Goal: Task Accomplishment & Management: Use online tool/utility

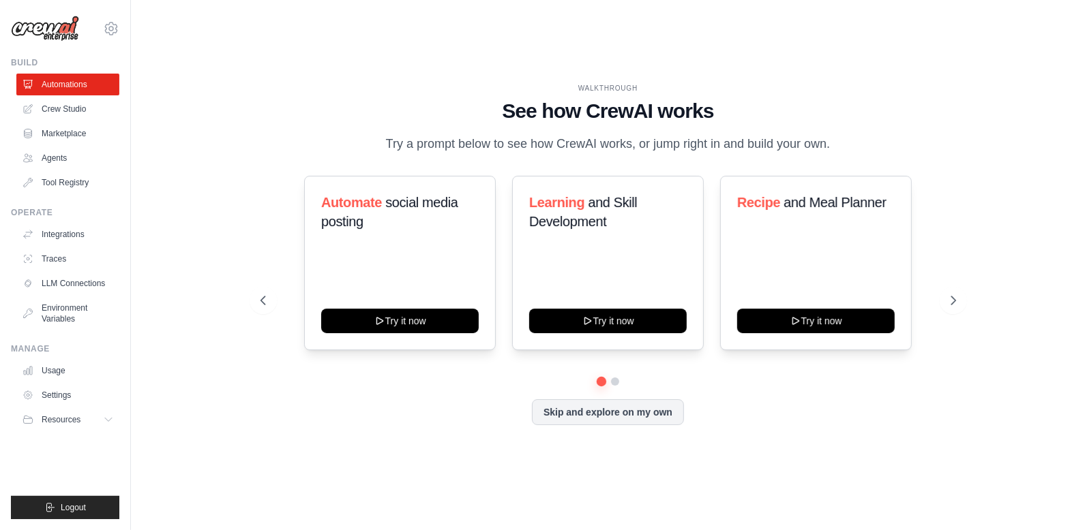
click at [721, 396] on div "Automate social media posting Try it now Learning and Skill Development Try it …" at bounding box center [607, 301] width 695 height 250
click at [62, 115] on link "Crew Studio" at bounding box center [69, 109] width 103 height 22
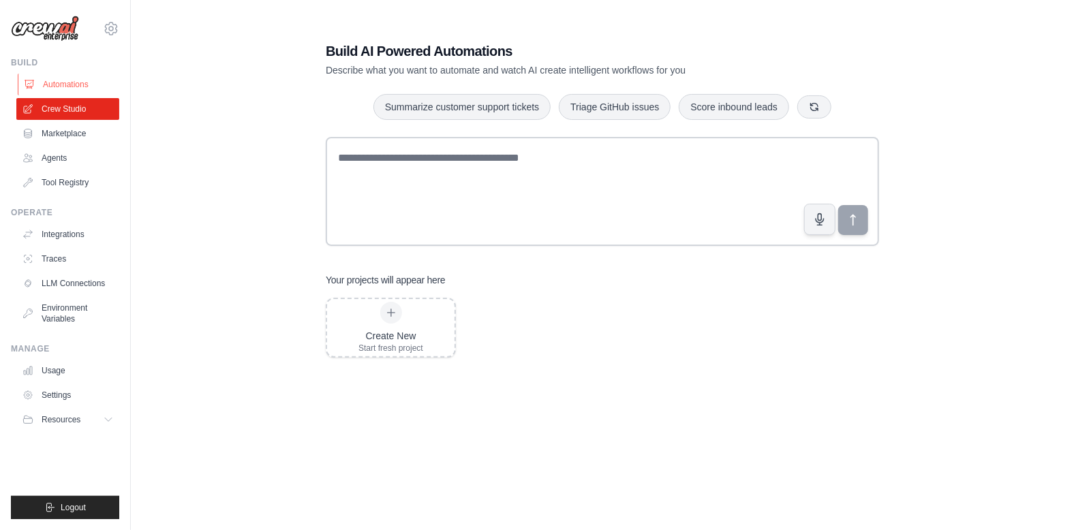
click at [77, 81] on link "Automations" at bounding box center [69, 85] width 103 height 22
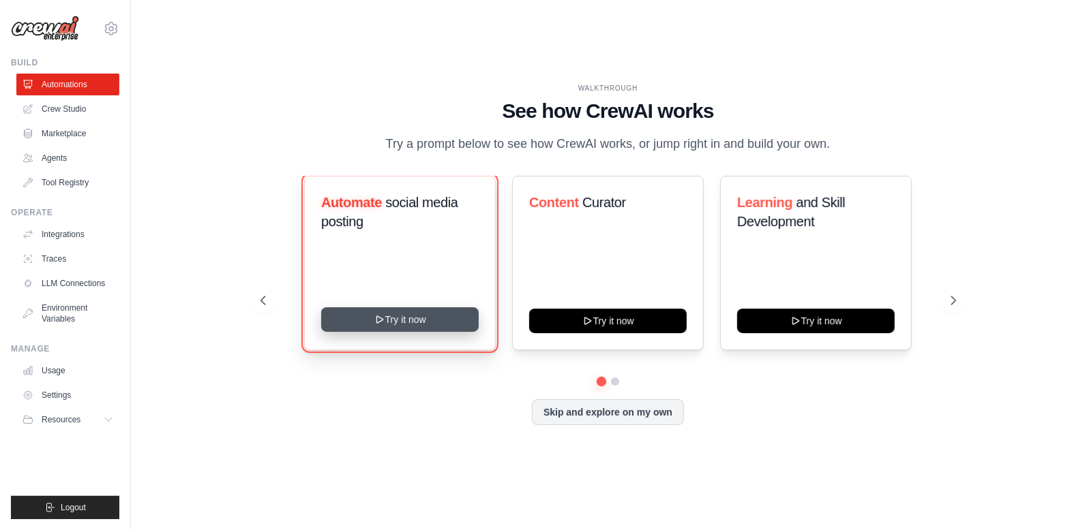
click at [443, 332] on button "Try it now" at bounding box center [399, 319] width 157 height 25
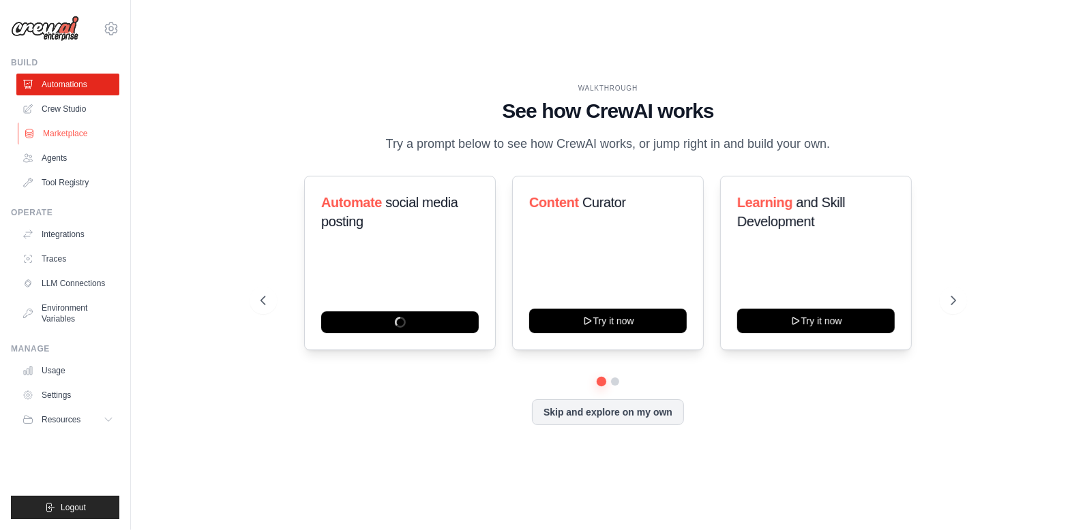
click at [87, 137] on link "Marketplace" at bounding box center [69, 134] width 103 height 22
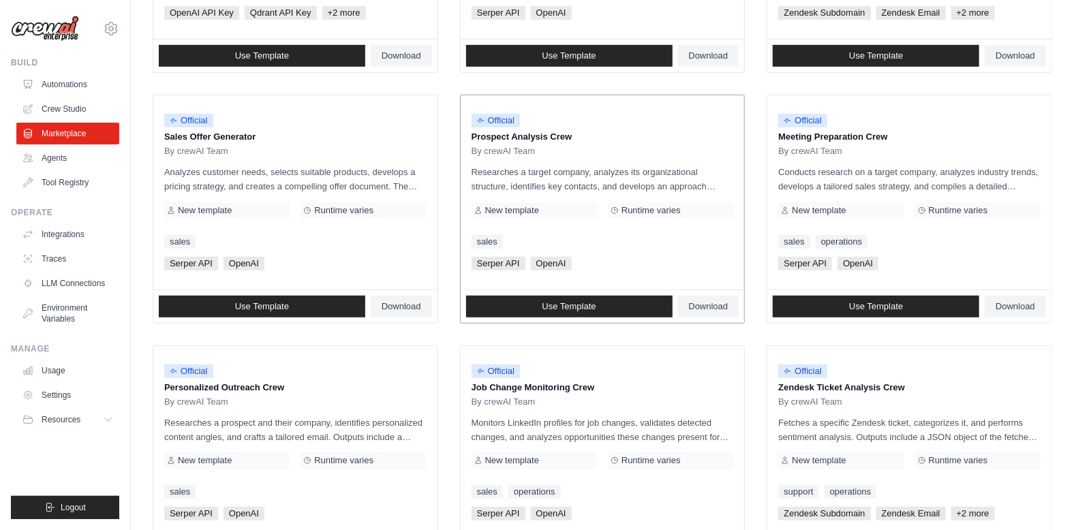
scroll to position [341, 0]
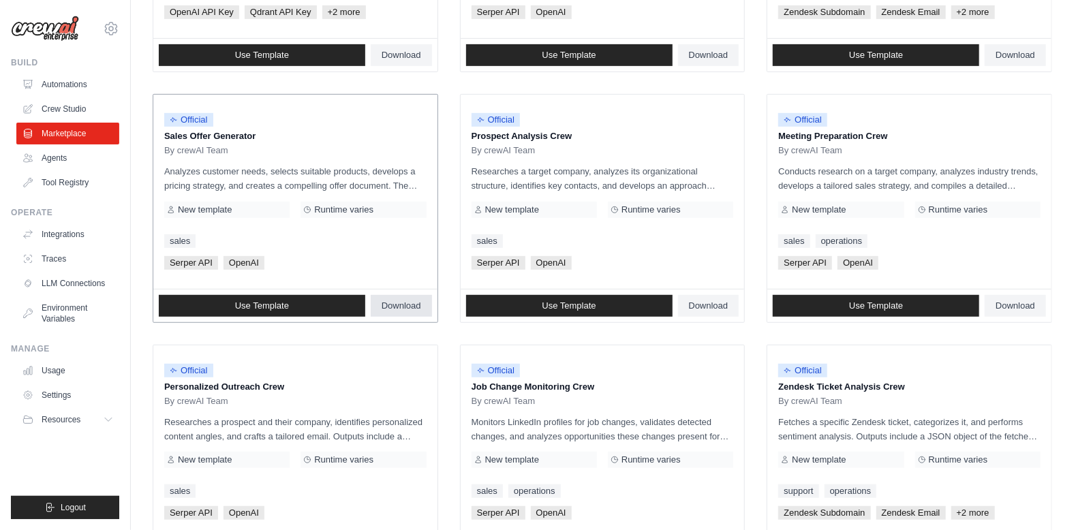
click at [404, 305] on span "Download" at bounding box center [402, 306] width 40 height 11
click at [292, 303] on link "Use Template" at bounding box center [262, 306] width 207 height 22
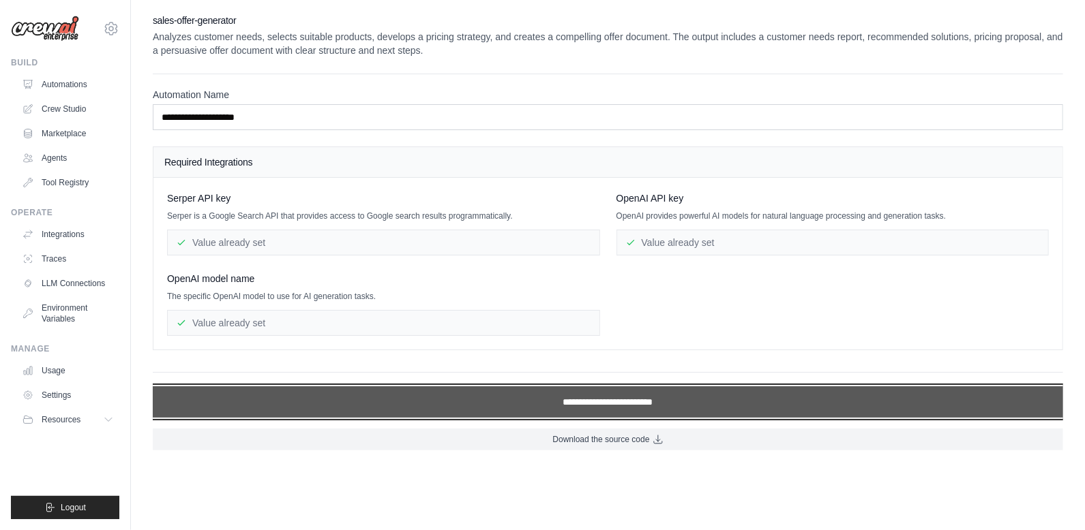
click at [597, 399] on input "**********" at bounding box center [608, 402] width 910 height 31
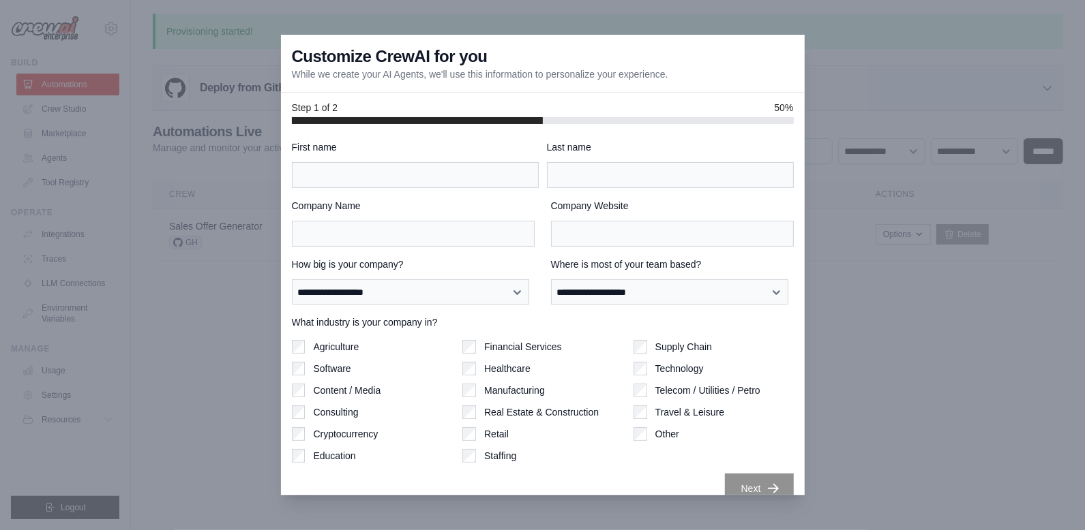
scroll to position [18, 0]
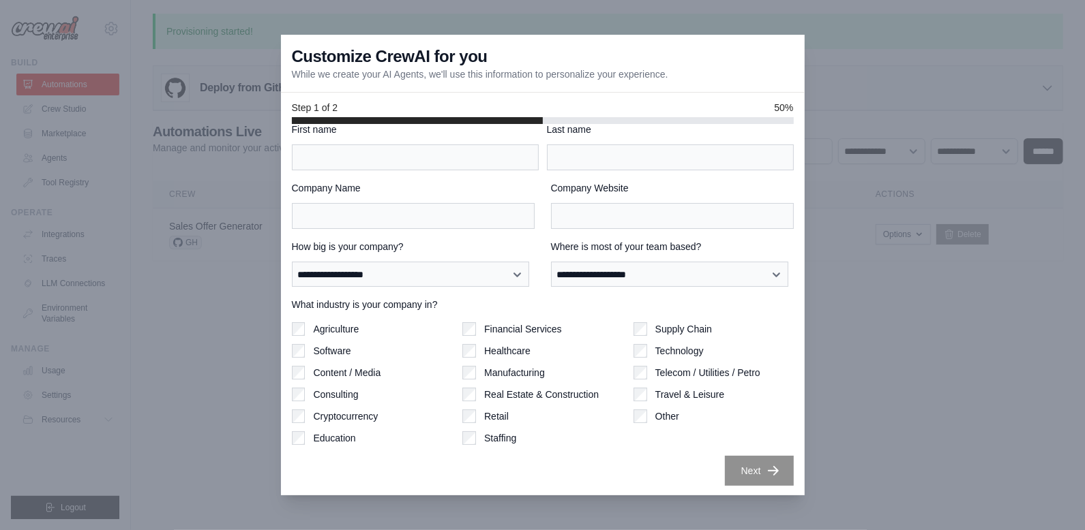
click at [859, 141] on div at bounding box center [542, 265] width 1085 height 530
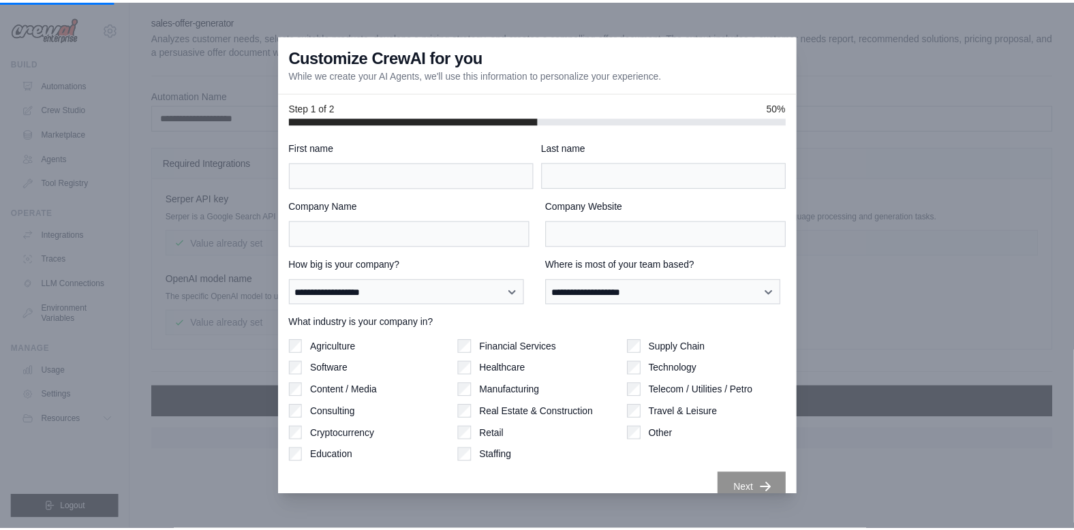
scroll to position [341, 0]
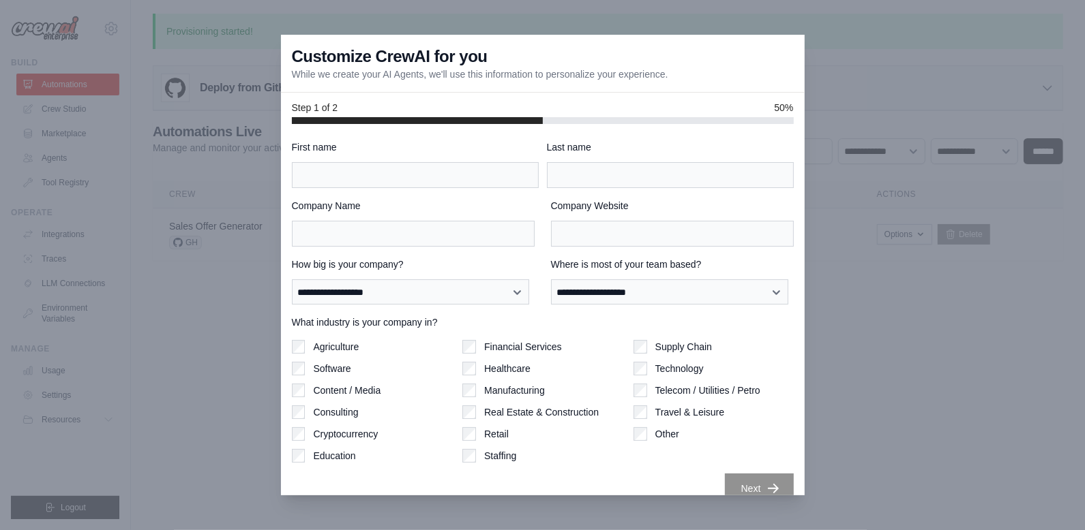
drag, startPoint x: 783, startPoint y: 192, endPoint x: 827, endPoint y: 292, distance: 109.9
click at [783, 193] on div "**********" at bounding box center [543, 310] width 524 height 372
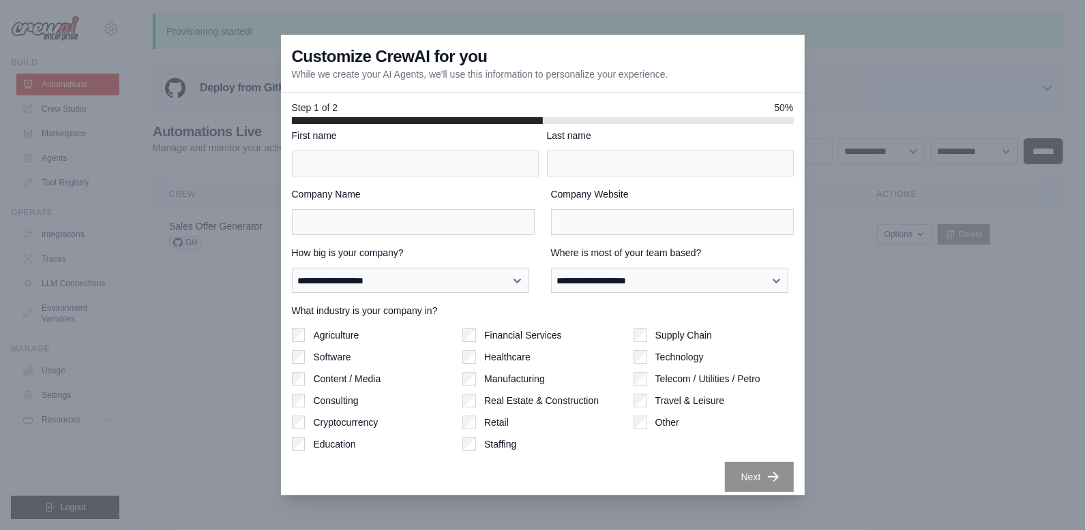
scroll to position [18, 0]
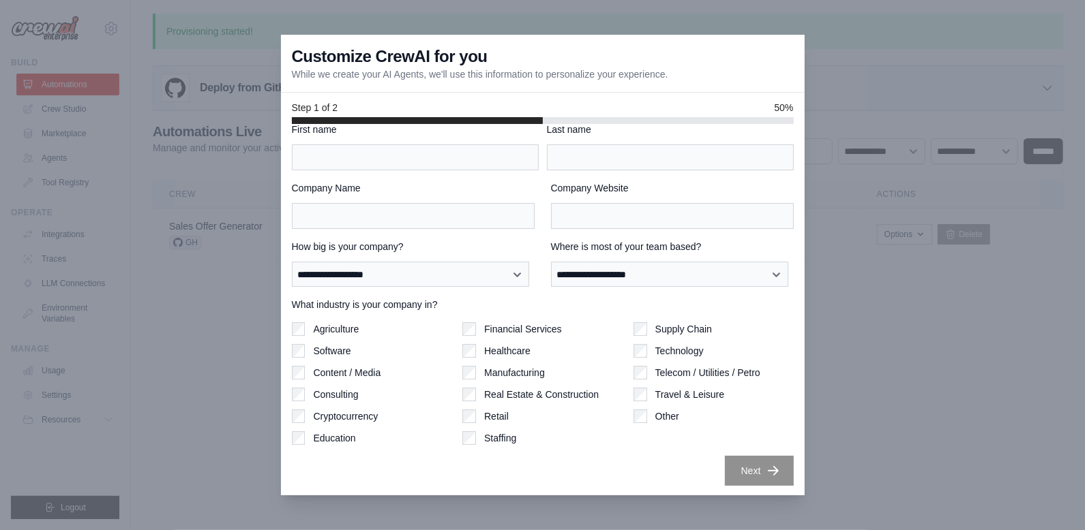
click at [843, 104] on div at bounding box center [542, 265] width 1085 height 530
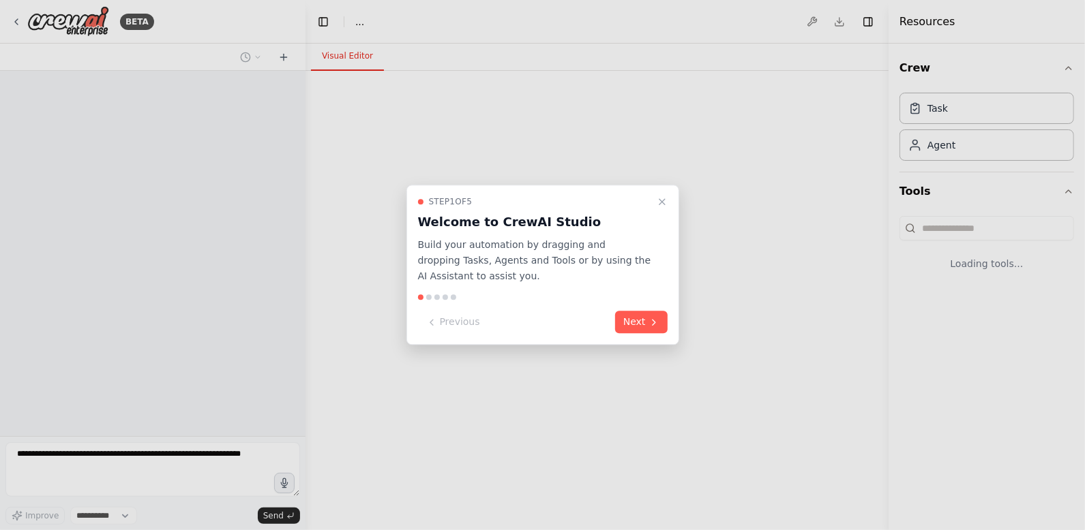
select select "****"
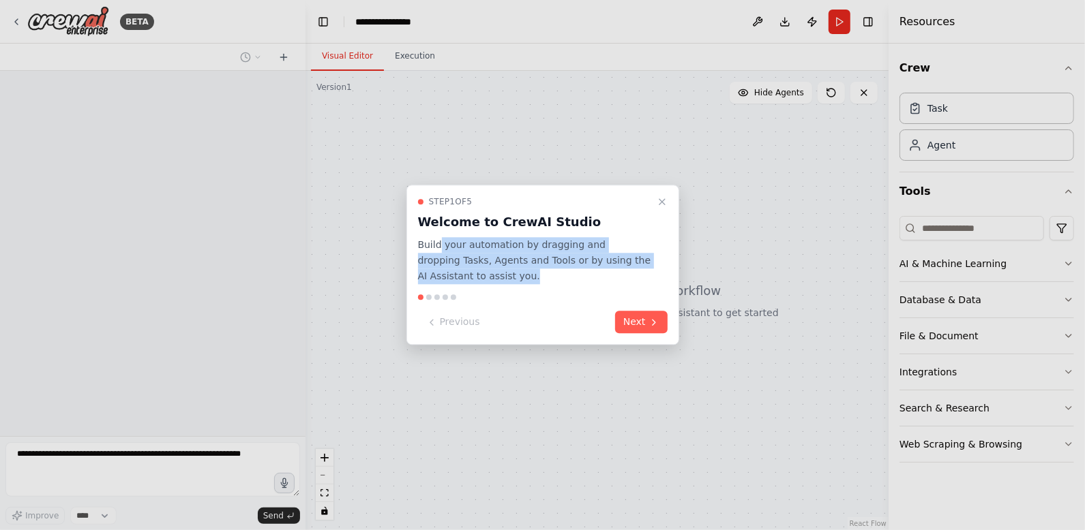
drag, startPoint x: 438, startPoint y: 247, endPoint x: 599, endPoint y: 278, distance: 163.9
click at [599, 278] on p "Build your automation by dragging and dropping Tasks, Agents and Tools or by us…" at bounding box center [534, 260] width 233 height 46
click at [639, 324] on button "Next" at bounding box center [641, 323] width 52 height 22
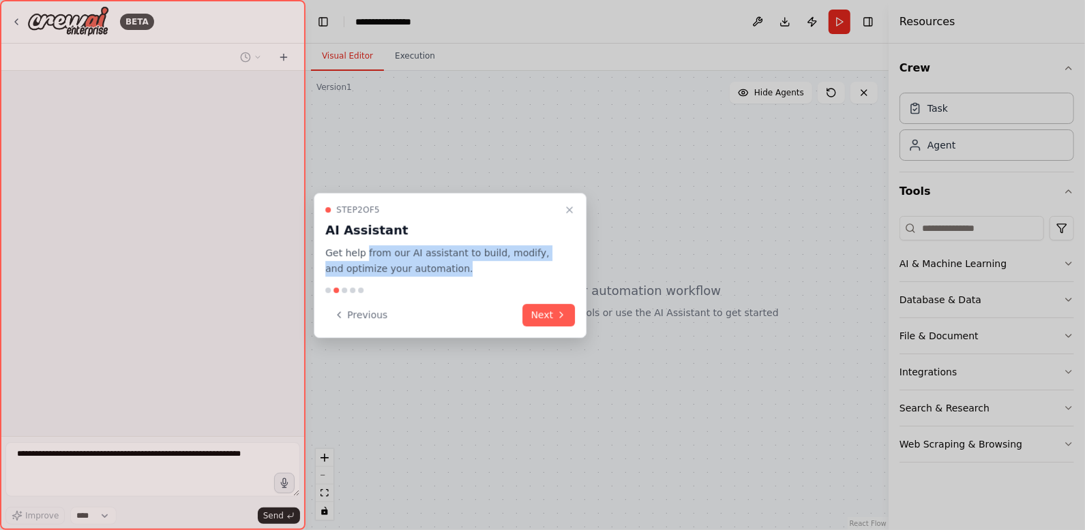
drag, startPoint x: 367, startPoint y: 258, endPoint x: 516, endPoint y: 269, distance: 149.7
click at [516, 269] on p "Get help from our AI assistant to build, modify, and optimize your automation." at bounding box center [441, 260] width 233 height 31
click at [492, 254] on p "Get help from our AI assistant to build, modify, and optimize your automation." at bounding box center [441, 260] width 233 height 31
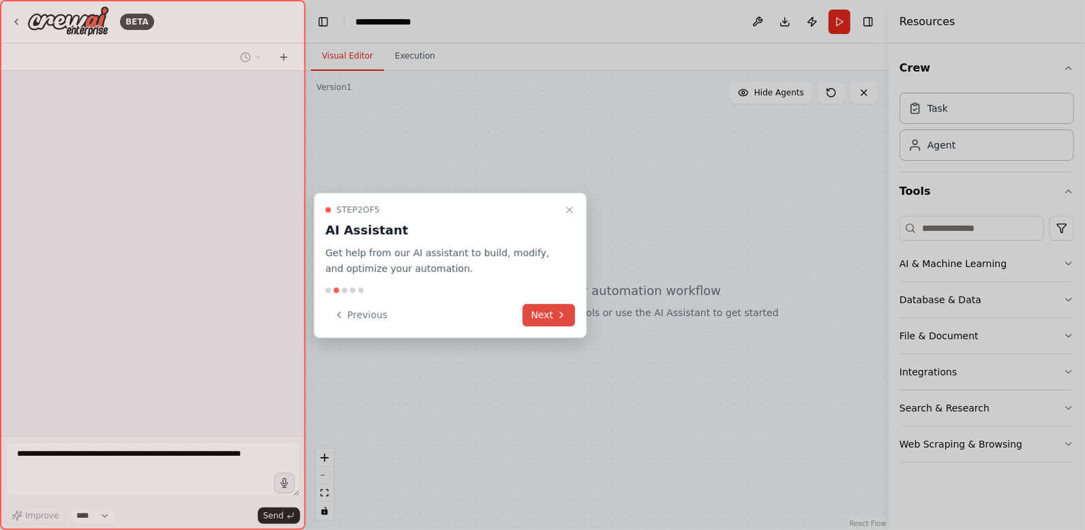
click at [551, 320] on button "Next" at bounding box center [549, 315] width 52 height 22
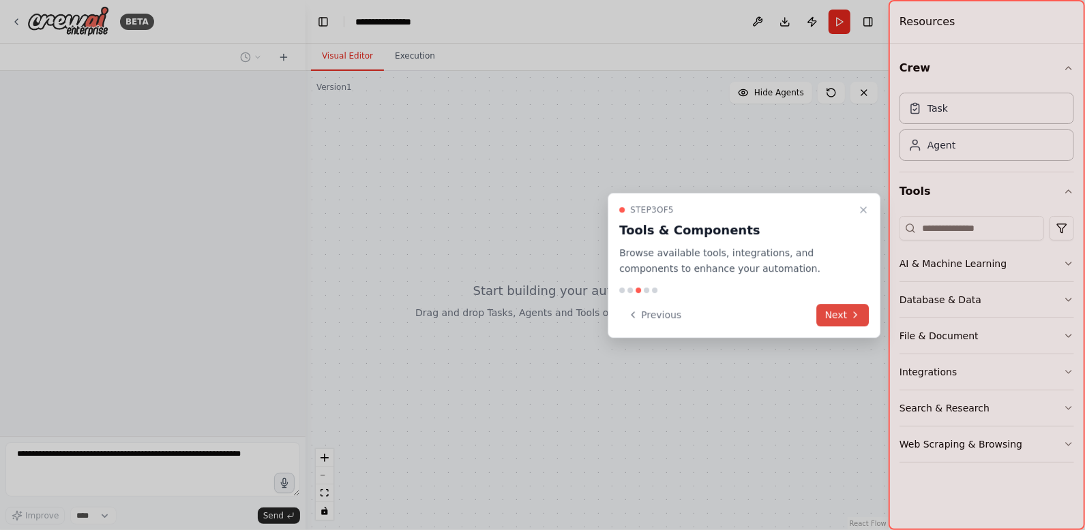
click at [845, 314] on button "Next" at bounding box center [843, 315] width 52 height 22
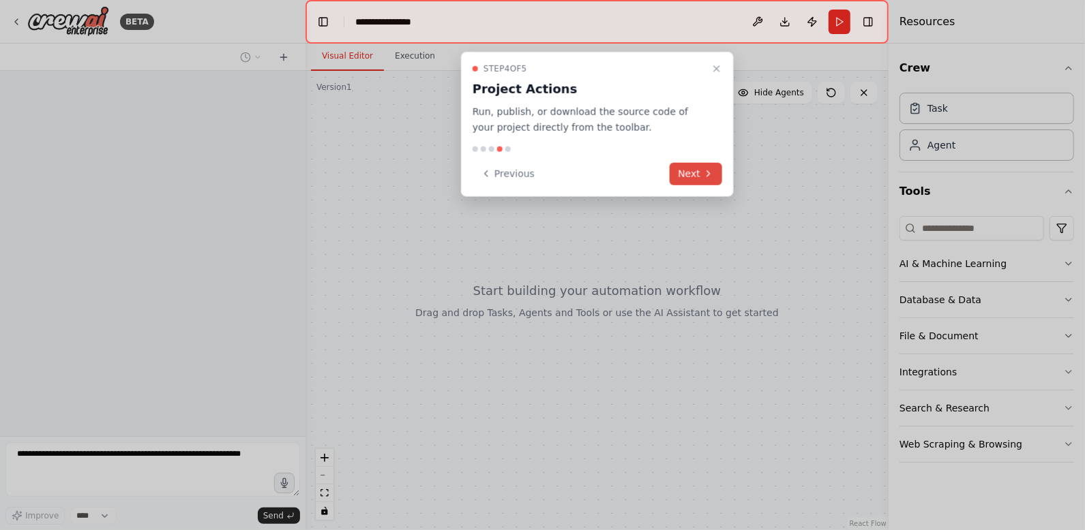
click at [684, 170] on button "Next" at bounding box center [695, 173] width 52 height 22
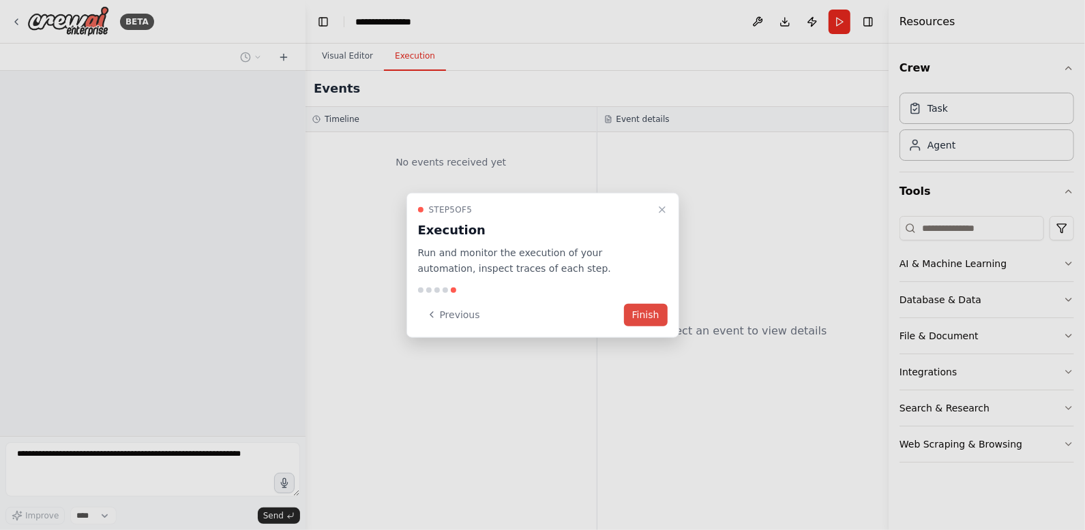
click at [650, 312] on button "Finish" at bounding box center [646, 314] width 44 height 22
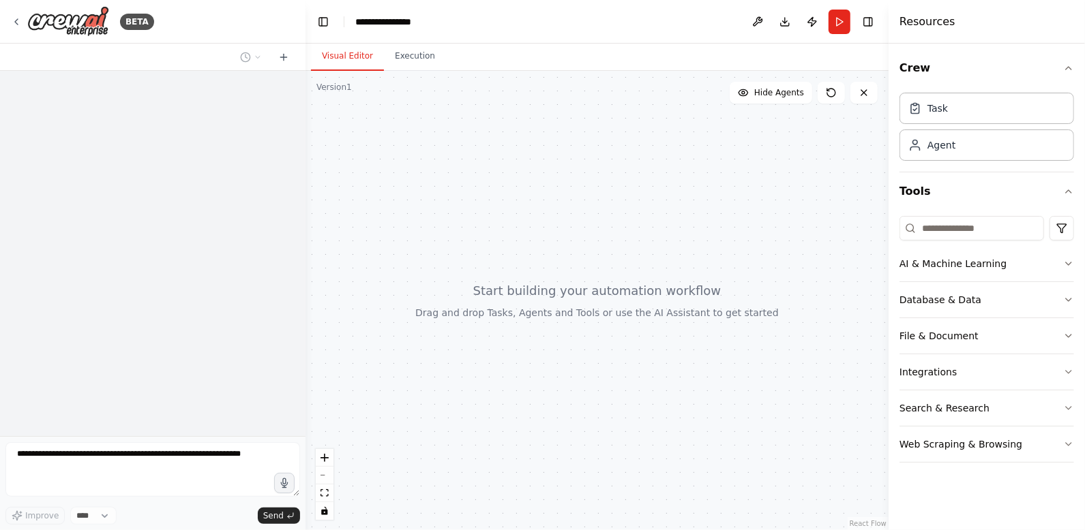
click at [406, 235] on div at bounding box center [596, 300] width 583 height 459
click at [161, 222] on div at bounding box center [152, 253] width 305 height 365
click at [299, 498] on div at bounding box center [152, 471] width 294 height 59
click at [160, 515] on div "Improve **** Send" at bounding box center [152, 516] width 294 height 18
drag, startPoint x: 126, startPoint y: 519, endPoint x: 80, endPoint y: 470, distance: 66.5
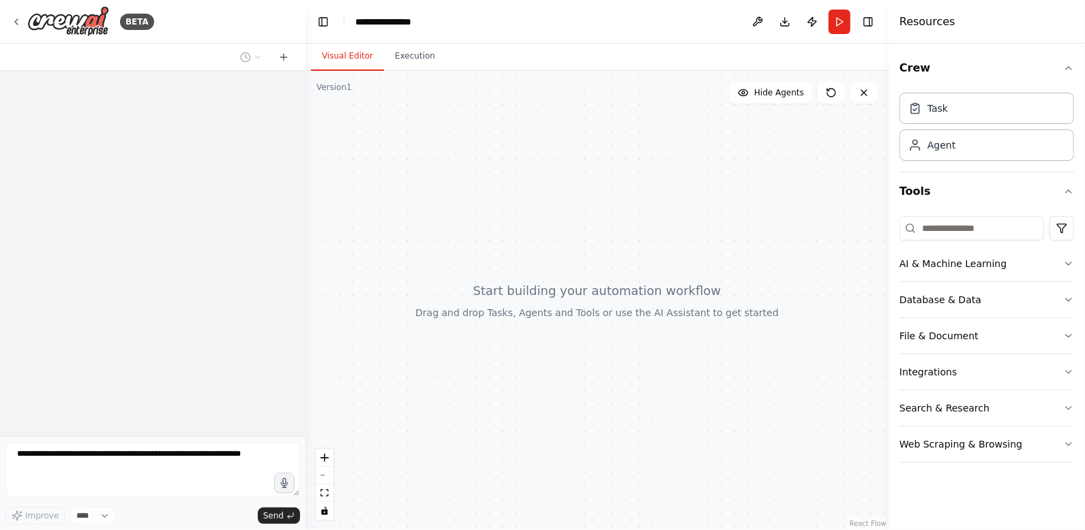
click at [122, 516] on div "Improve **** Send" at bounding box center [152, 516] width 294 height 18
click at [575, 328] on div at bounding box center [596, 300] width 583 height 459
click at [969, 312] on button "Database & Data" at bounding box center [986, 299] width 175 height 35
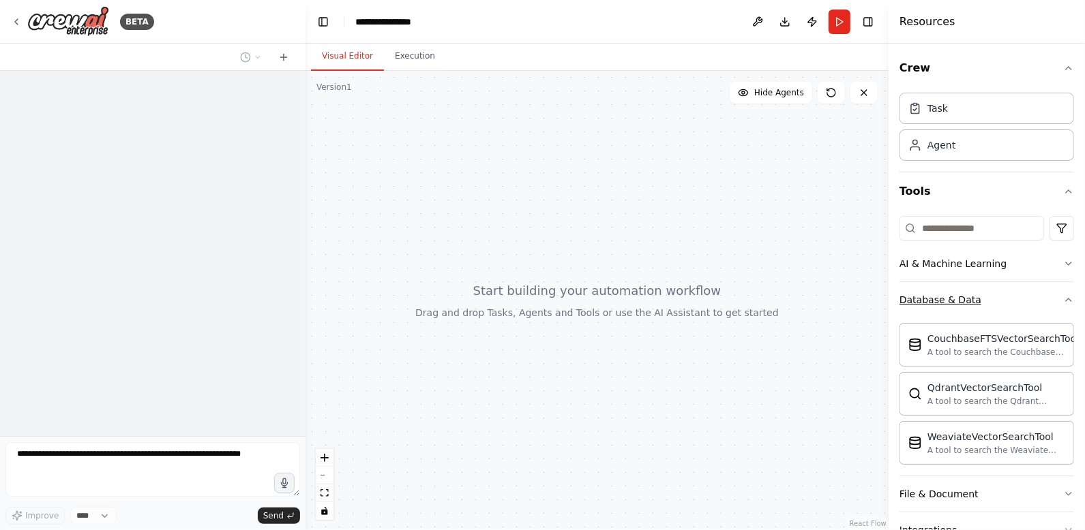
click at [958, 303] on div "Database & Data" at bounding box center [940, 300] width 82 height 14
click at [952, 300] on div "Database & Data" at bounding box center [940, 300] width 82 height 14
click at [958, 263] on div "AI & Machine Learning" at bounding box center [952, 264] width 107 height 14
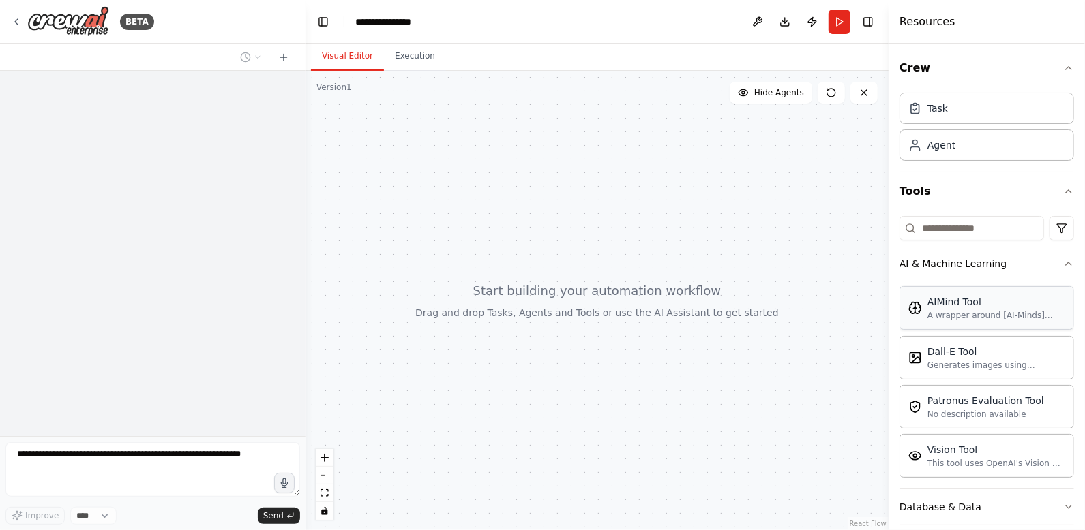
scroll to position [136, 0]
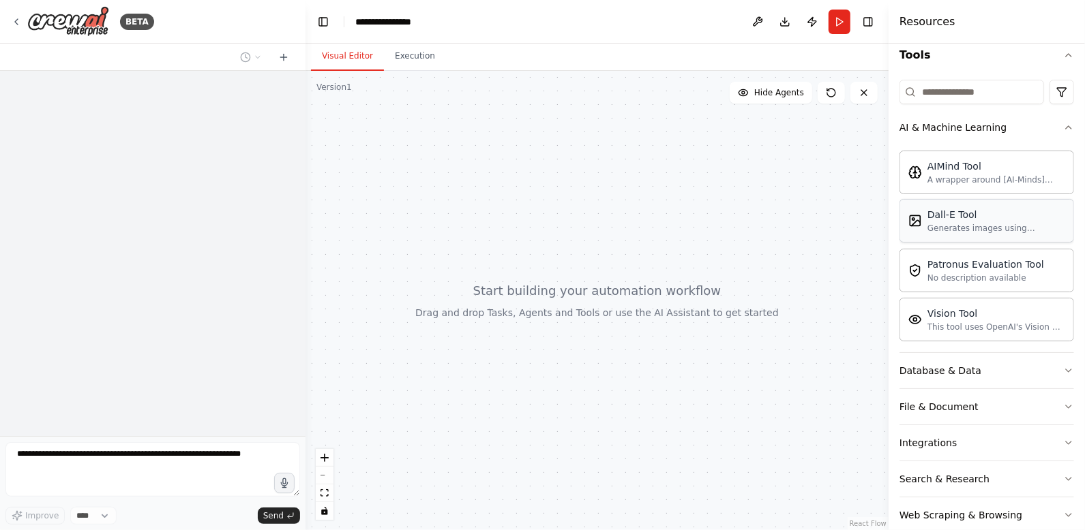
click at [967, 234] on div "Dall-E Tool Generates images using OpenAI's Dall-E model." at bounding box center [986, 221] width 175 height 44
click at [950, 137] on button "AI & Machine Learning" at bounding box center [986, 127] width 175 height 35
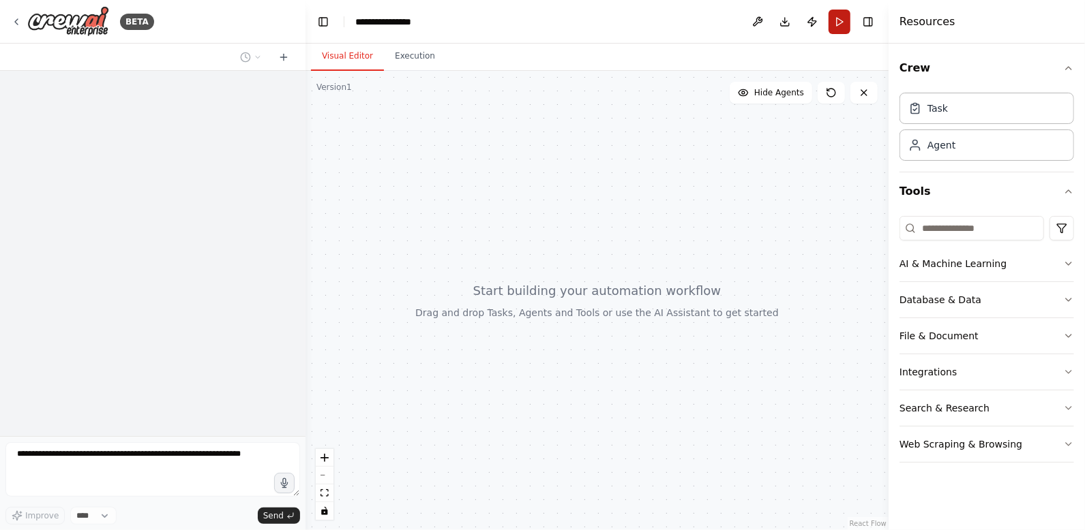
click at [836, 28] on button "Run" at bounding box center [839, 22] width 22 height 25
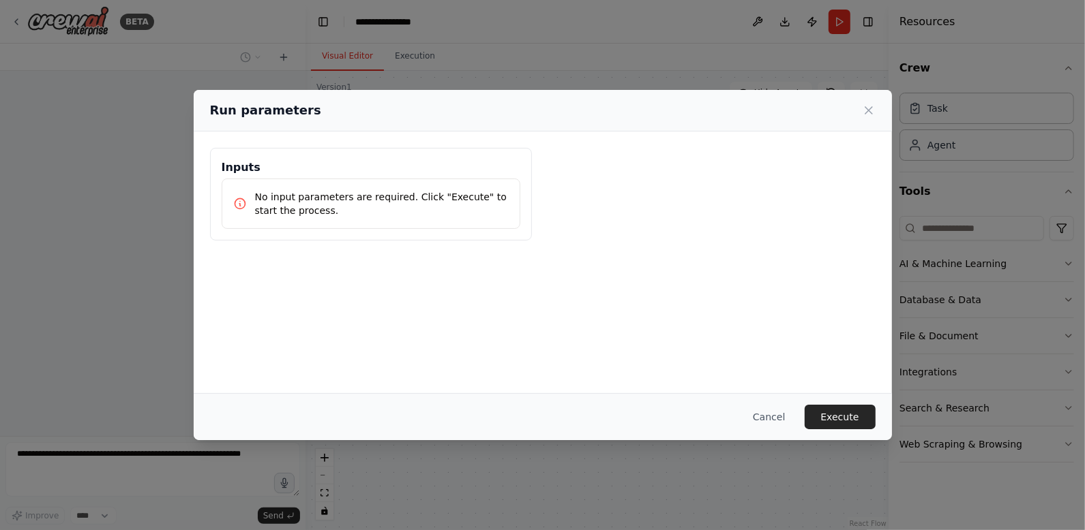
drag, startPoint x: 397, startPoint y: 224, endPoint x: 714, endPoint y: 153, distance: 324.8
click at [398, 224] on div "No input parameters are required. Click "Execute" to start the process." at bounding box center [371, 204] width 299 height 50
click at [873, 110] on icon at bounding box center [869, 111] width 14 height 14
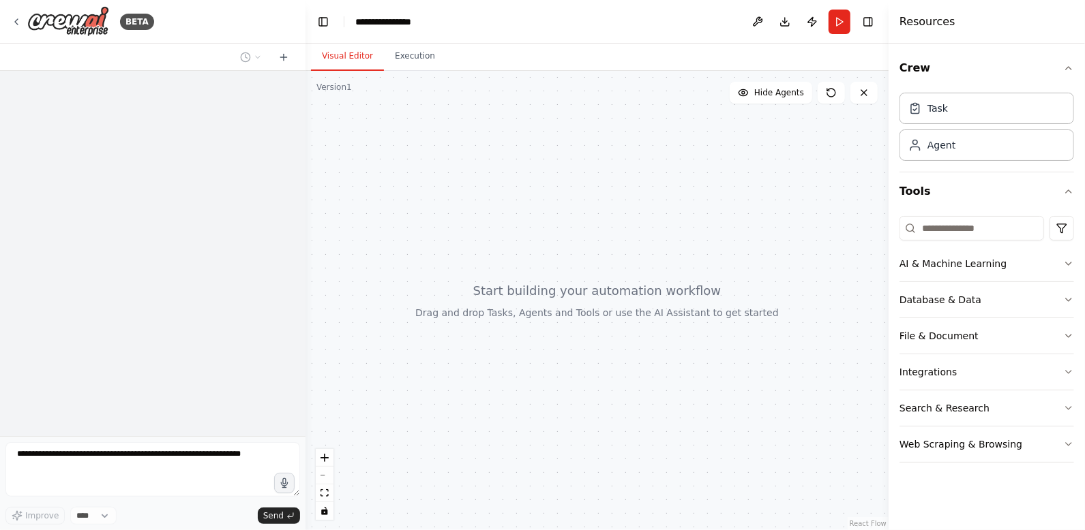
click at [871, 111] on div at bounding box center [596, 300] width 583 height 459
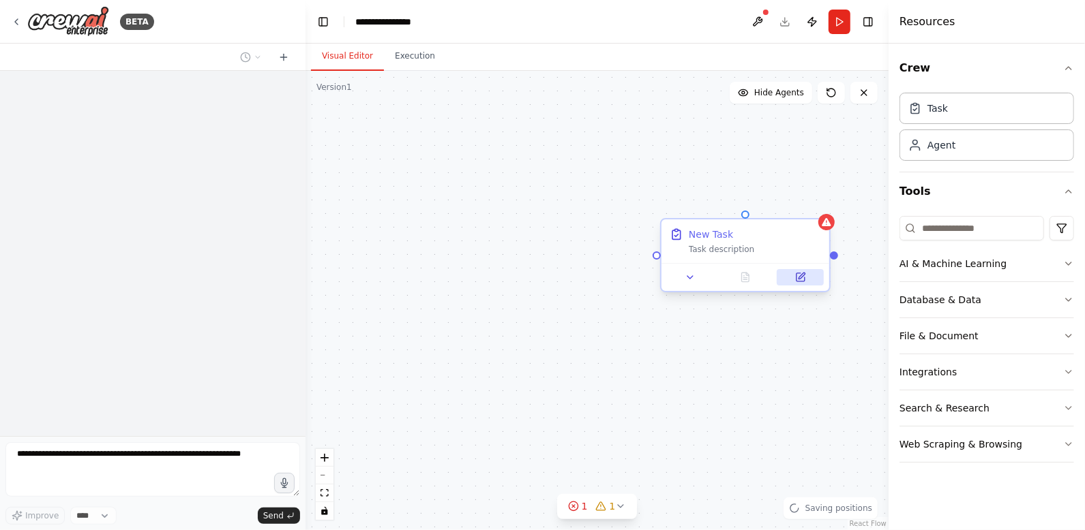
click at [801, 280] on icon at bounding box center [800, 277] width 8 height 8
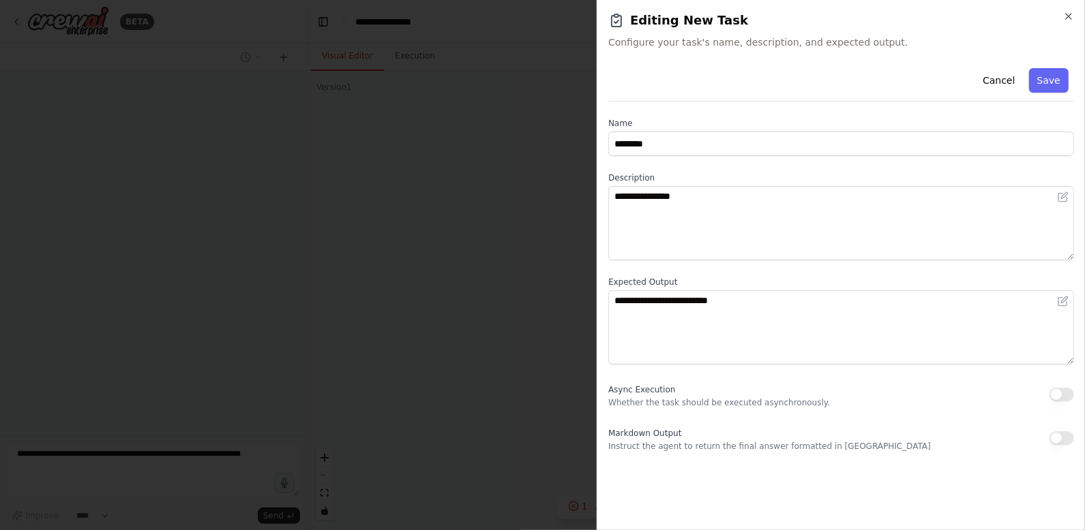
click at [1059, 396] on button "button" at bounding box center [1061, 395] width 25 height 14
click at [1005, 79] on button "Cancel" at bounding box center [998, 80] width 48 height 25
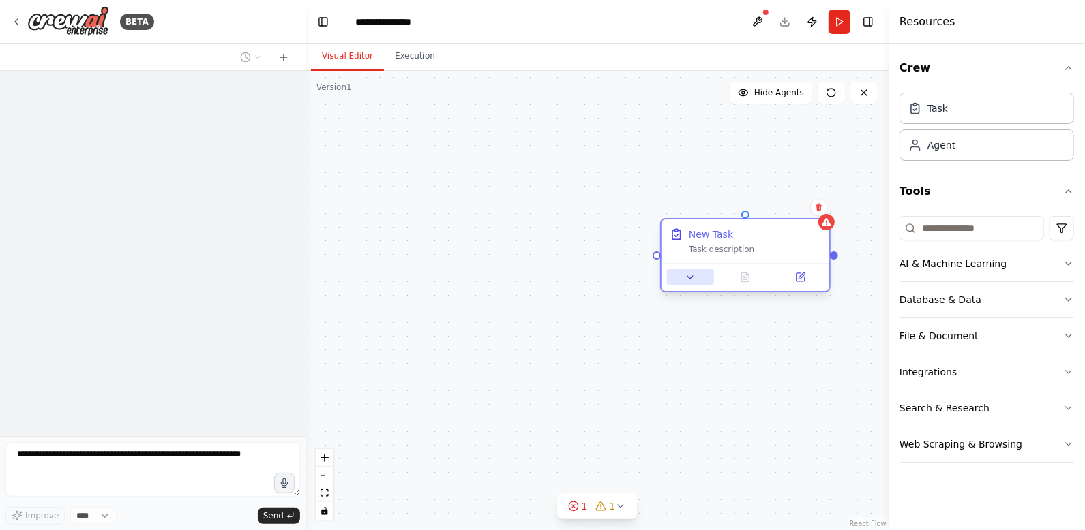
click at [691, 282] on icon at bounding box center [689, 277] width 11 height 11
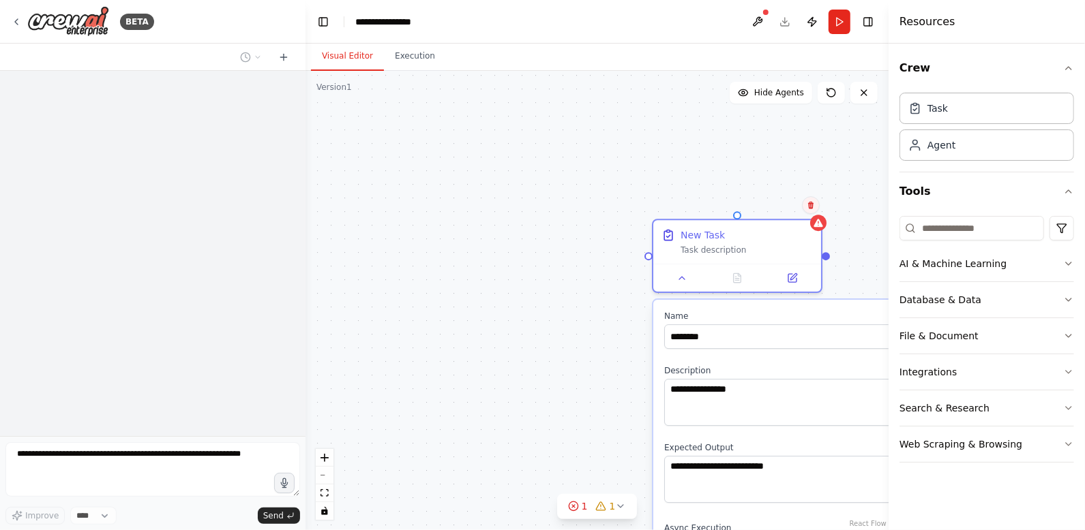
click at [813, 204] on icon at bounding box center [810, 205] width 5 height 7
click at [767, 209] on button "Confirm" at bounding box center [772, 205] width 48 height 16
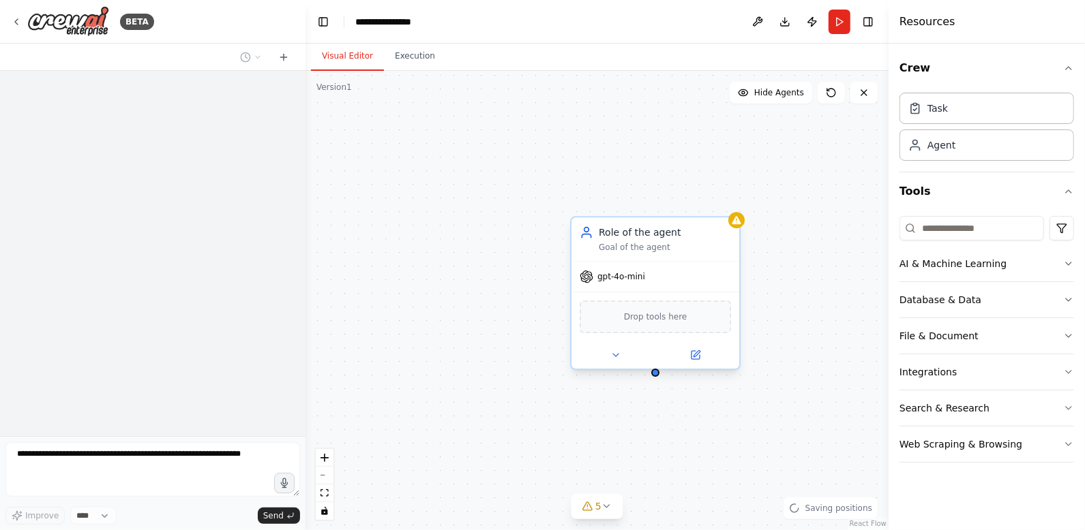
click at [679, 321] on span "Drop tools here" at bounding box center [655, 317] width 63 height 14
click at [984, 269] on div "AI & Machine Learning" at bounding box center [952, 264] width 107 height 14
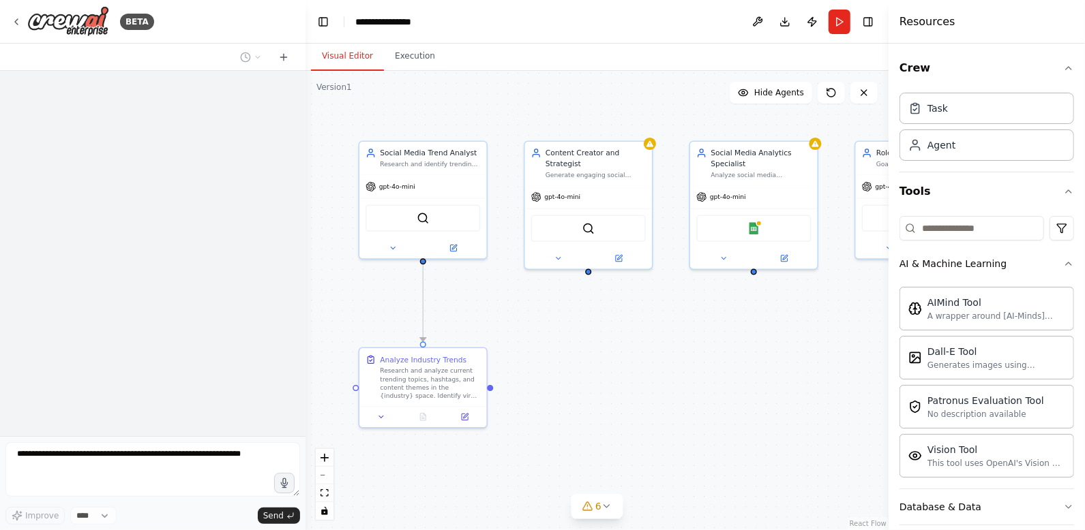
drag, startPoint x: 747, startPoint y: 365, endPoint x: 695, endPoint y: 328, distance: 64.1
click at [695, 328] on div ".deletable-edge-delete-btn { width: 20px; height: 20px; border: 0px solid #ffff…" at bounding box center [596, 300] width 583 height 459
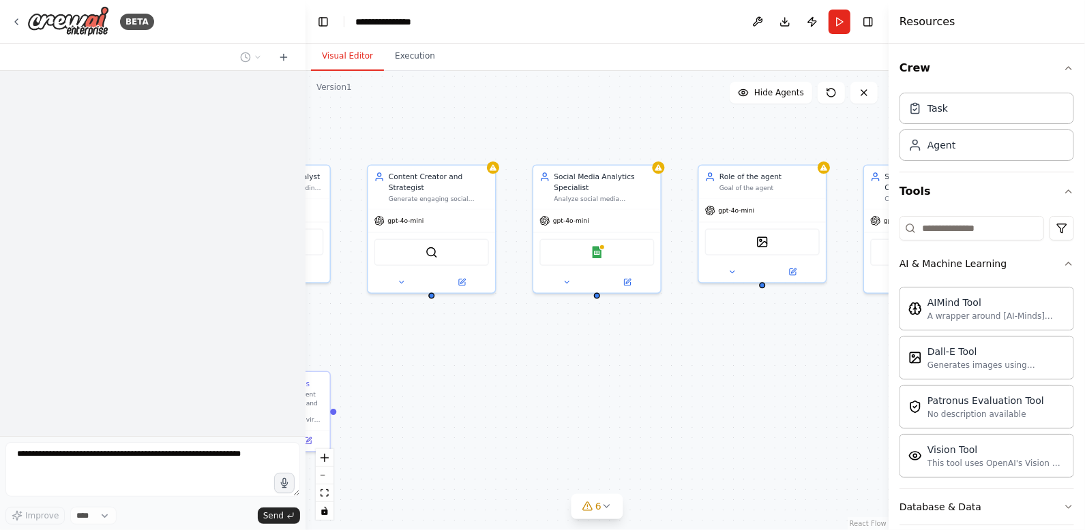
drag, startPoint x: 779, startPoint y: 315, endPoint x: 635, endPoint y: 335, distance: 144.6
click at [635, 335] on div ".deletable-edge-delete-btn { width: 20px; height: 20px; border: 0px solid #ffff…" at bounding box center [596, 300] width 583 height 459
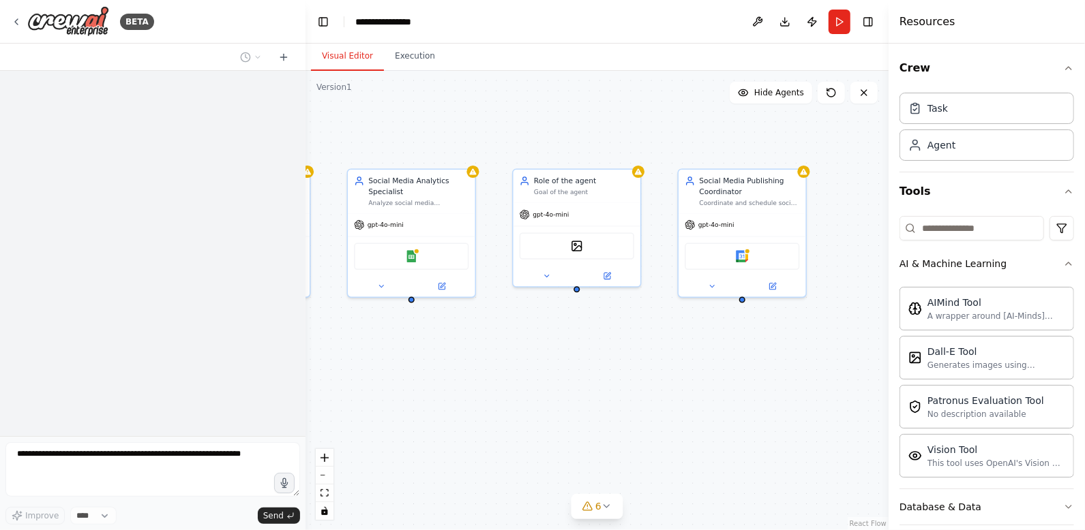
drag, startPoint x: 863, startPoint y: 320, endPoint x: 682, endPoint y: 324, distance: 181.4
click at [682, 324] on div ".deletable-edge-delete-btn { width: 20px; height: 20px; border: 0px solid #ffff…" at bounding box center [596, 300] width 583 height 459
click at [754, 260] on div "Google Calendar" at bounding box center [741, 254] width 115 height 27
click at [744, 258] on img at bounding box center [742, 254] width 12 height 12
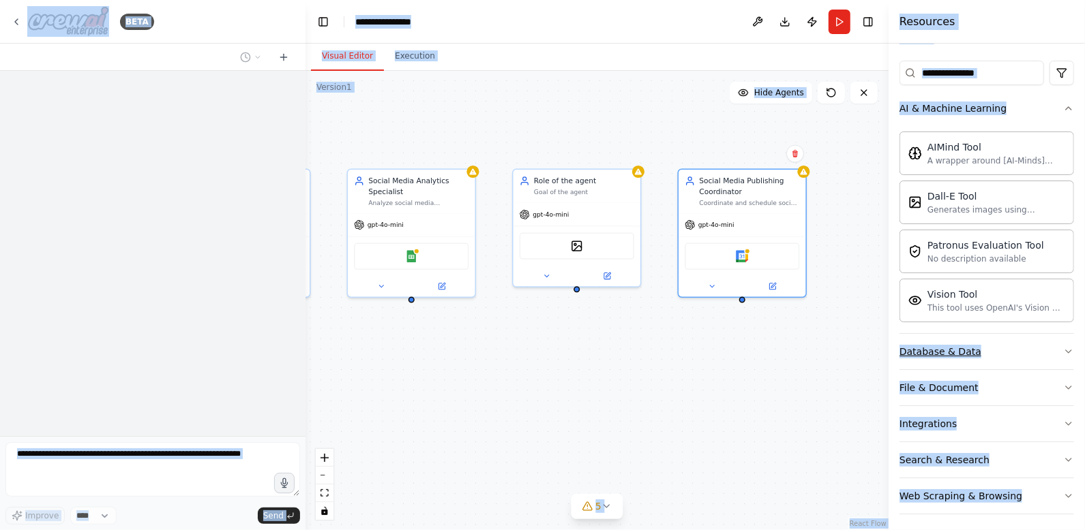
scroll to position [156, 0]
click at [953, 398] on button "File & Document" at bounding box center [986, 386] width 175 height 35
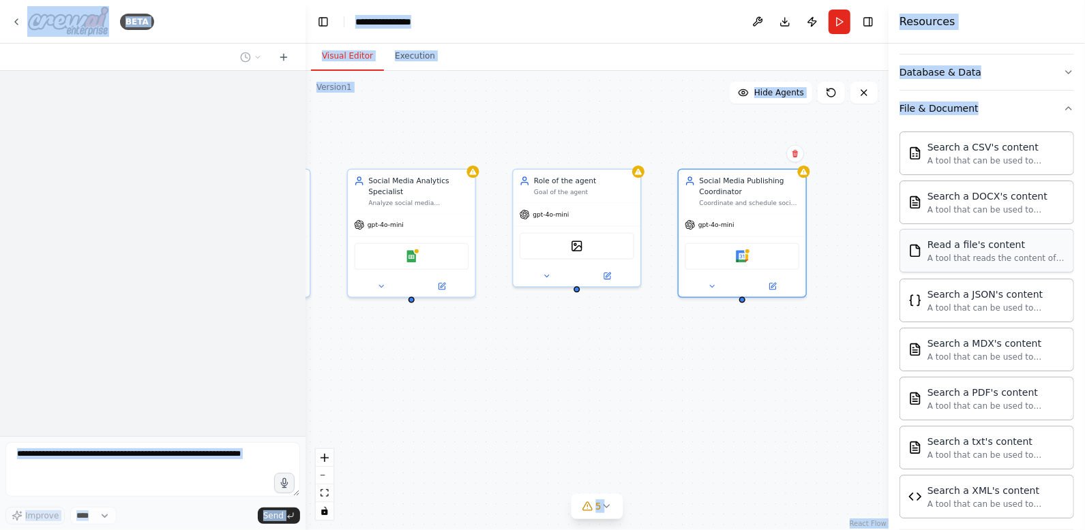
scroll to position [555, 0]
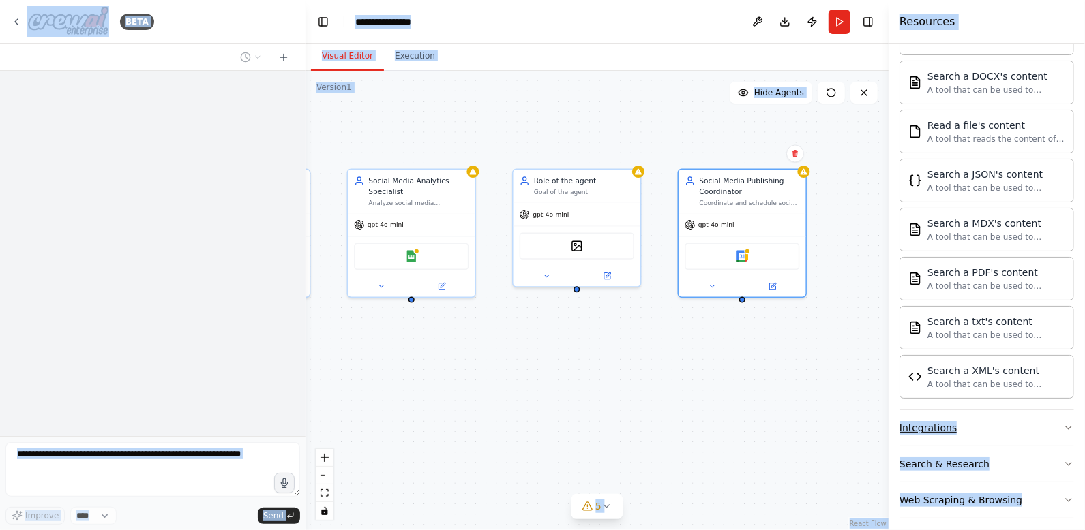
click at [969, 419] on button "Integrations" at bounding box center [986, 427] width 175 height 35
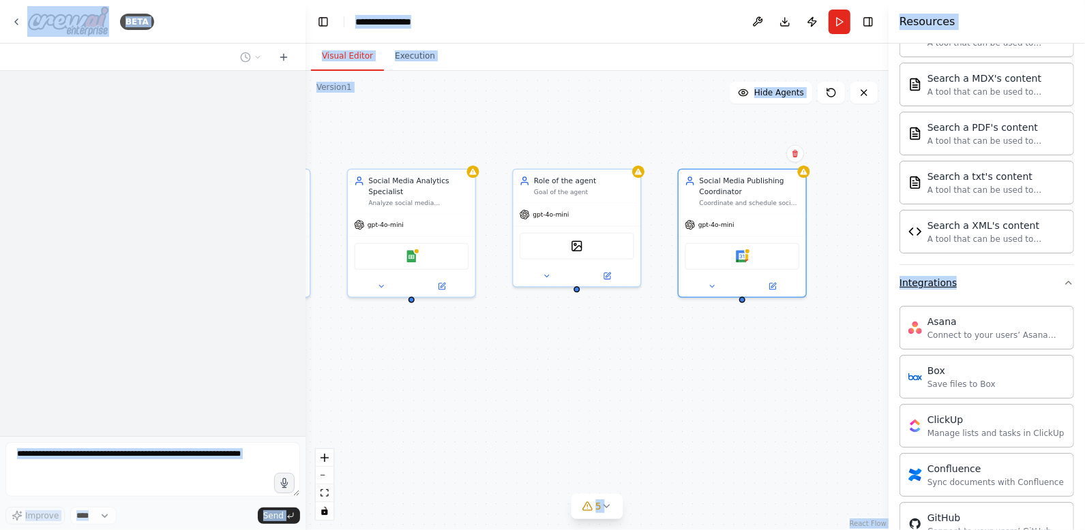
click at [961, 278] on button "Integrations" at bounding box center [986, 282] width 175 height 35
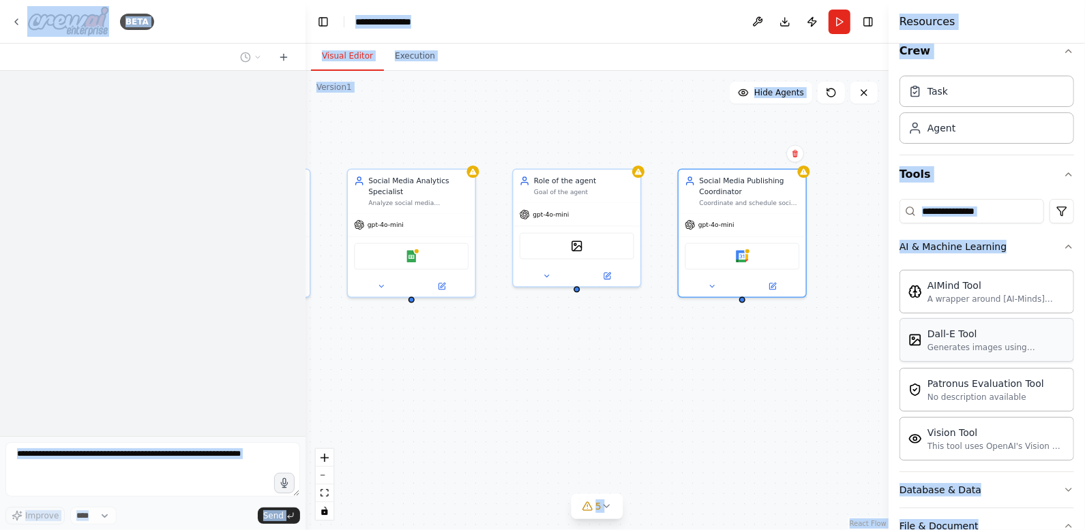
scroll to position [0, 0]
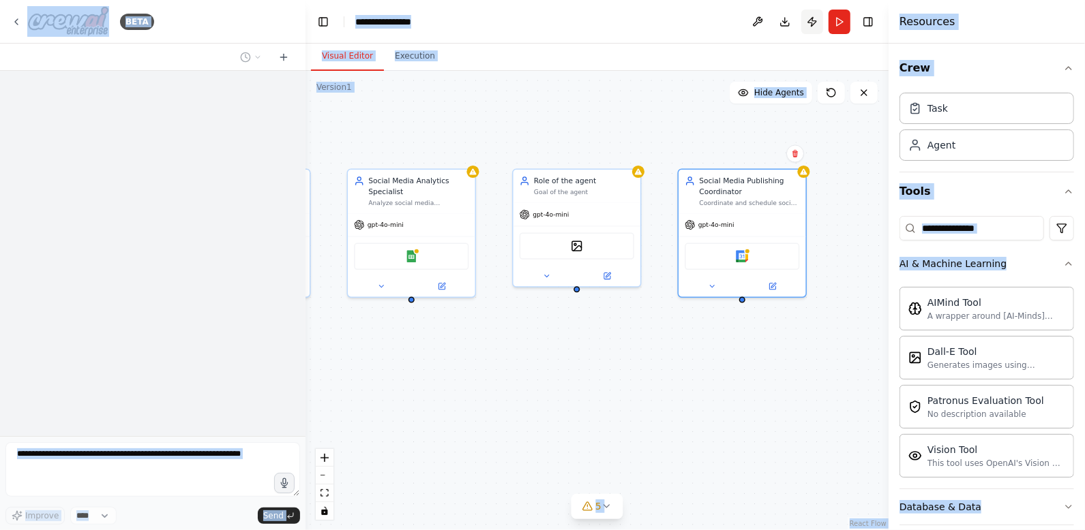
click at [813, 23] on button "Publish" at bounding box center [812, 22] width 22 height 25
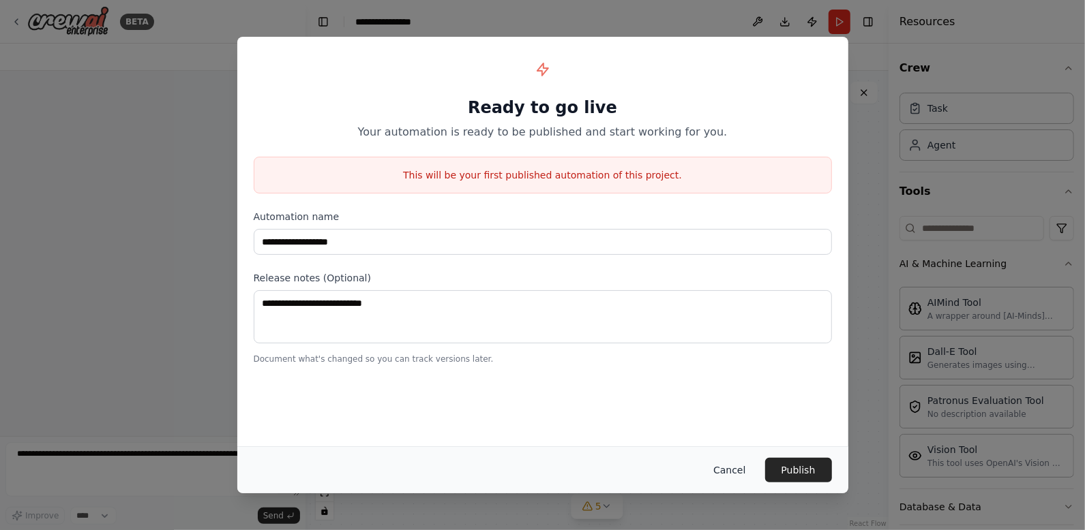
click at [734, 471] on button "Cancel" at bounding box center [729, 470] width 54 height 25
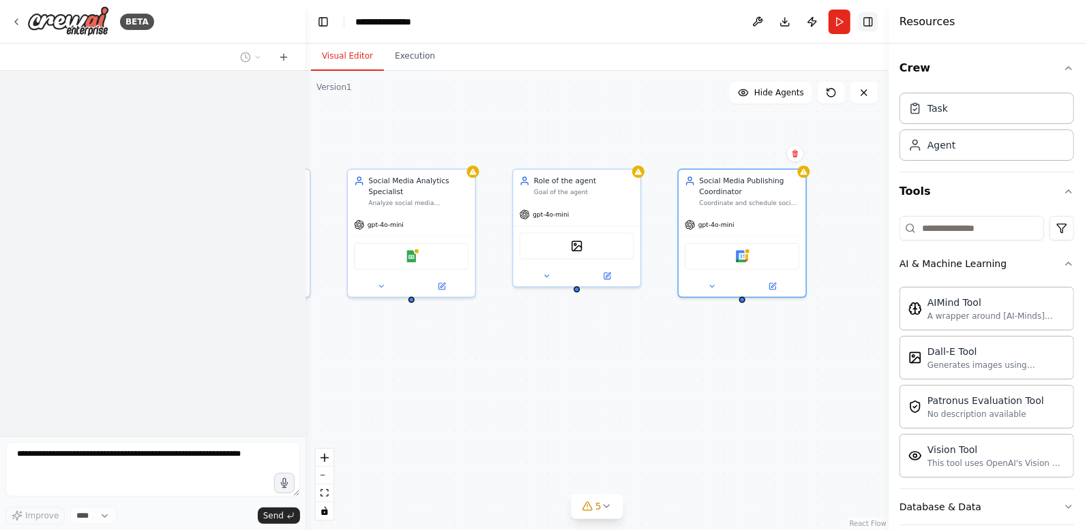
click at [860, 19] on button "Toggle Right Sidebar" at bounding box center [867, 21] width 19 height 19
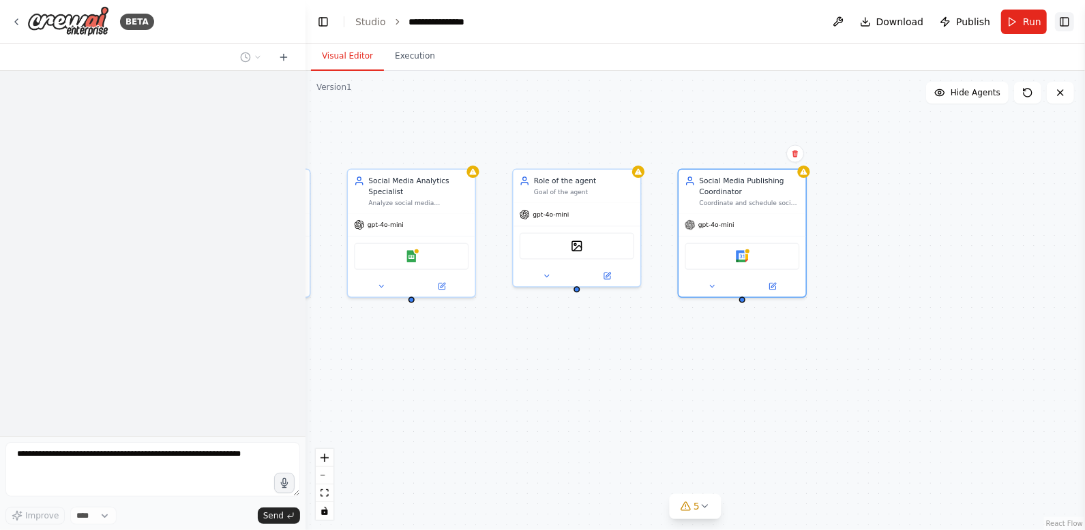
click at [1065, 18] on button "Toggle Right Sidebar" at bounding box center [1064, 21] width 19 height 19
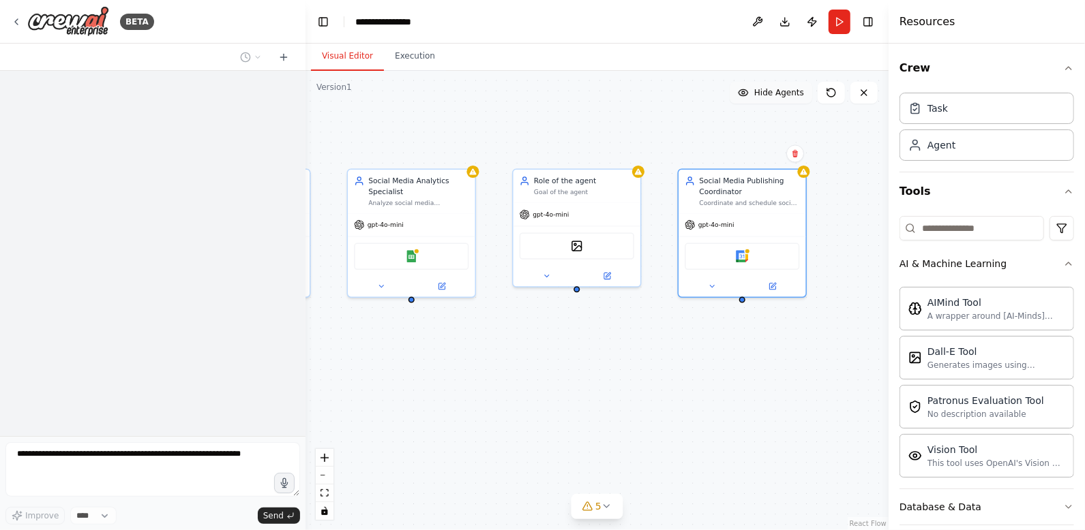
click at [768, 98] on button "Hide Agents" at bounding box center [770, 93] width 82 height 22
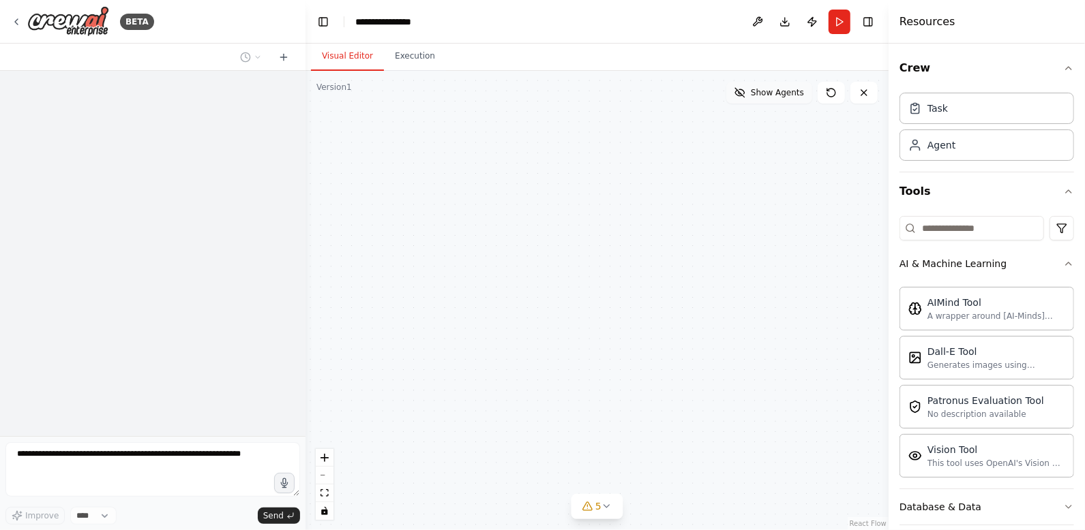
click at [768, 98] on button "Show Agents" at bounding box center [769, 93] width 86 height 22
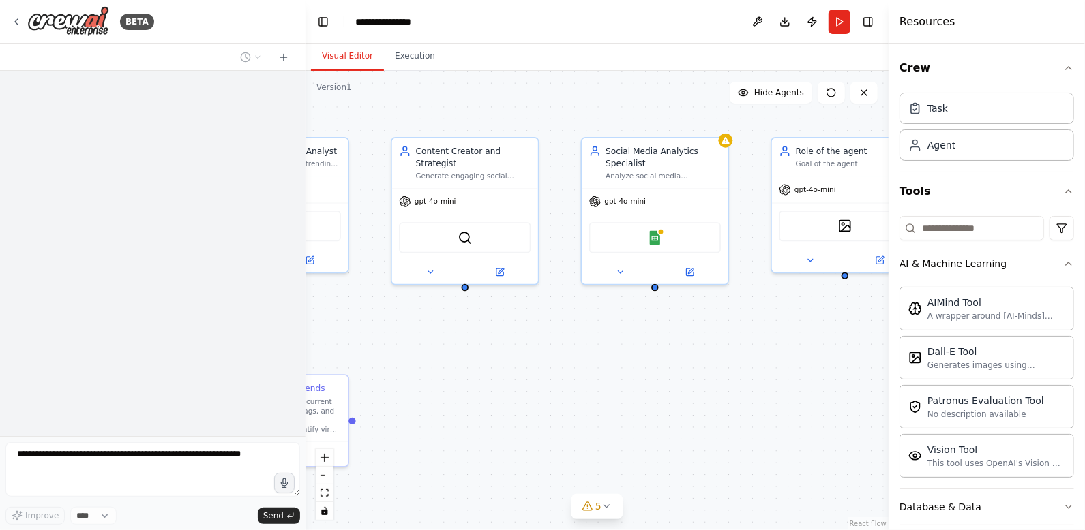
drag, startPoint x: 661, startPoint y: 337, endPoint x: 808, endPoint y: 352, distance: 147.3
click at [808, 352] on div ".deletable-edge-delete-btn { width: 20px; height: 20px; border: 0px solid #ffff…" at bounding box center [596, 300] width 583 height 459
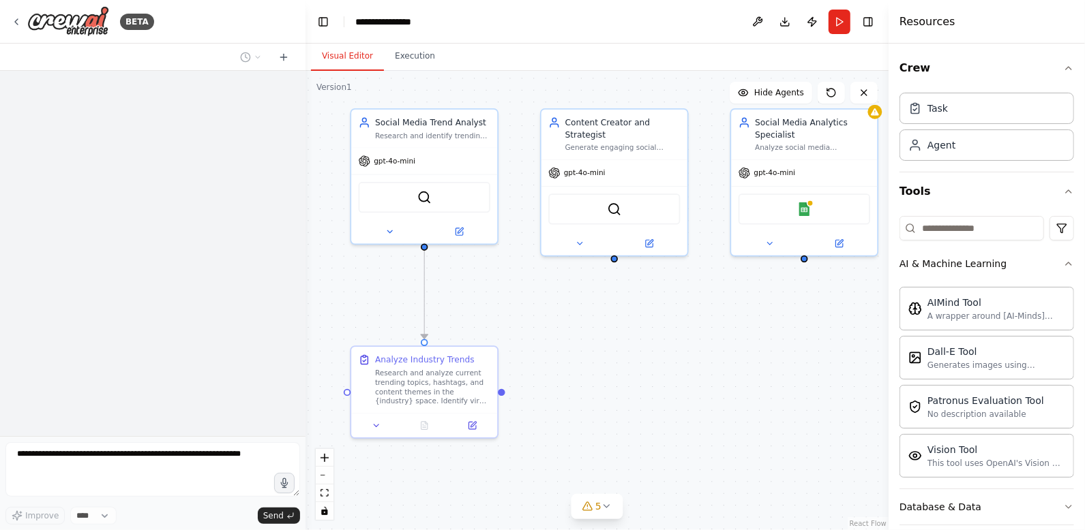
drag, startPoint x: 592, startPoint y: 337, endPoint x: 600, endPoint y: 300, distance: 37.7
click at [600, 300] on div ".deletable-edge-delete-btn { width: 20px; height: 20px; border: 0px solid #ffff…" at bounding box center [596, 300] width 583 height 459
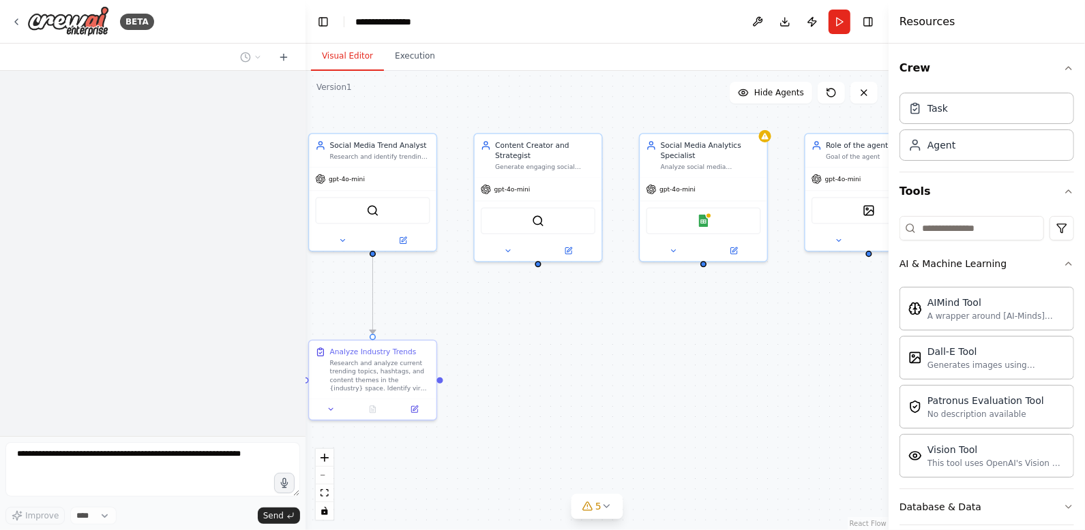
drag, startPoint x: 747, startPoint y: 344, endPoint x: 675, endPoint y: 342, distance: 72.3
click at [675, 342] on div ".deletable-edge-delete-btn { width: 20px; height: 20px; border: 0px solid #ffff…" at bounding box center [596, 300] width 583 height 459
click at [1020, 310] on div "A wrapper around [AI-Minds](https://mindsdb.com/minds). Useful for when you nee…" at bounding box center [996, 315] width 138 height 11
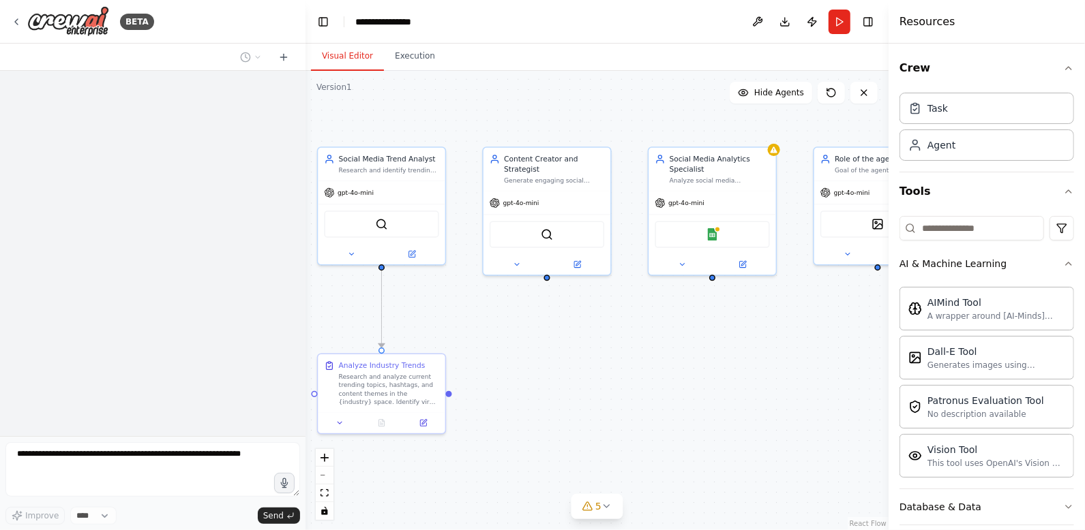
drag, startPoint x: 650, startPoint y: 353, endPoint x: 650, endPoint y: 367, distance: 14.3
click at [650, 367] on div ".deletable-edge-delete-btn { width: 20px; height: 20px; border: 0px solid #ffff…" at bounding box center [596, 300] width 583 height 459
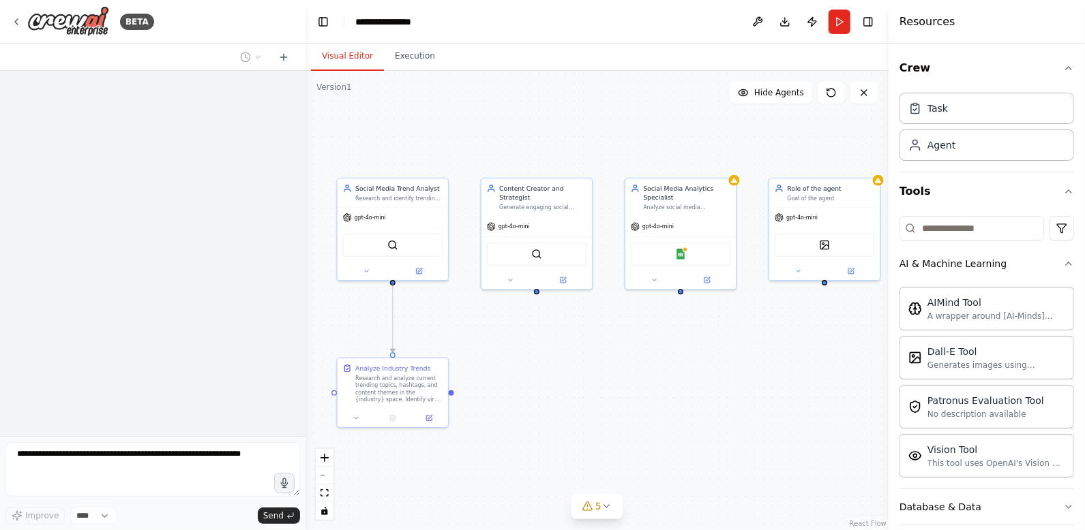
drag, startPoint x: 688, startPoint y: 364, endPoint x: 665, endPoint y: 365, distance: 22.5
click at [665, 365] on div ".deletable-edge-delete-btn { width: 20px; height: 20px; border: 0px solid #ffff…" at bounding box center [596, 300] width 583 height 459
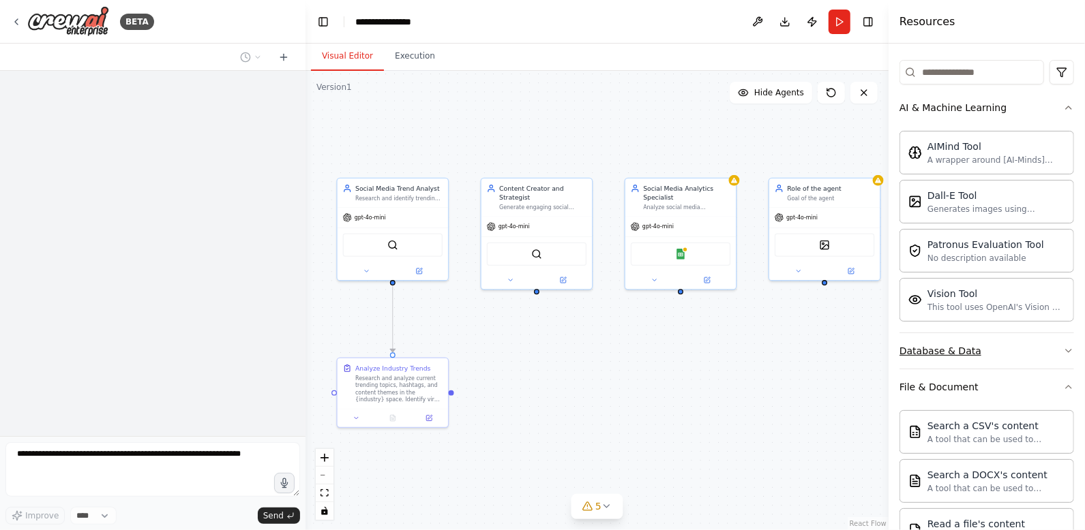
scroll to position [136, 0]
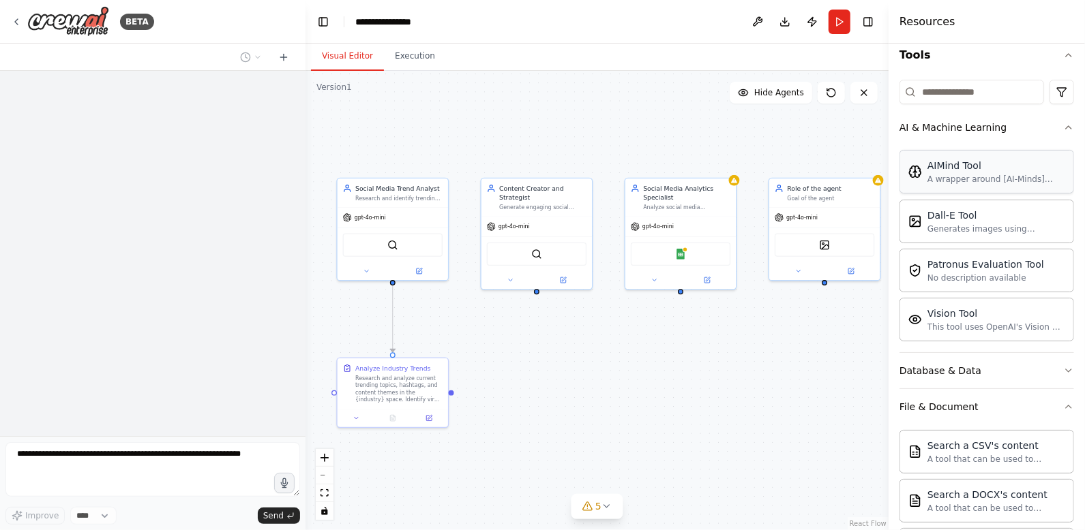
click at [927, 179] on div "A wrapper around [AI-Minds](https://mindsdb.com/minds). Useful for when you nee…" at bounding box center [996, 179] width 138 height 11
click at [911, 165] on img at bounding box center [915, 172] width 14 height 14
click at [1020, 136] on button "AI & Machine Learning" at bounding box center [986, 127] width 175 height 35
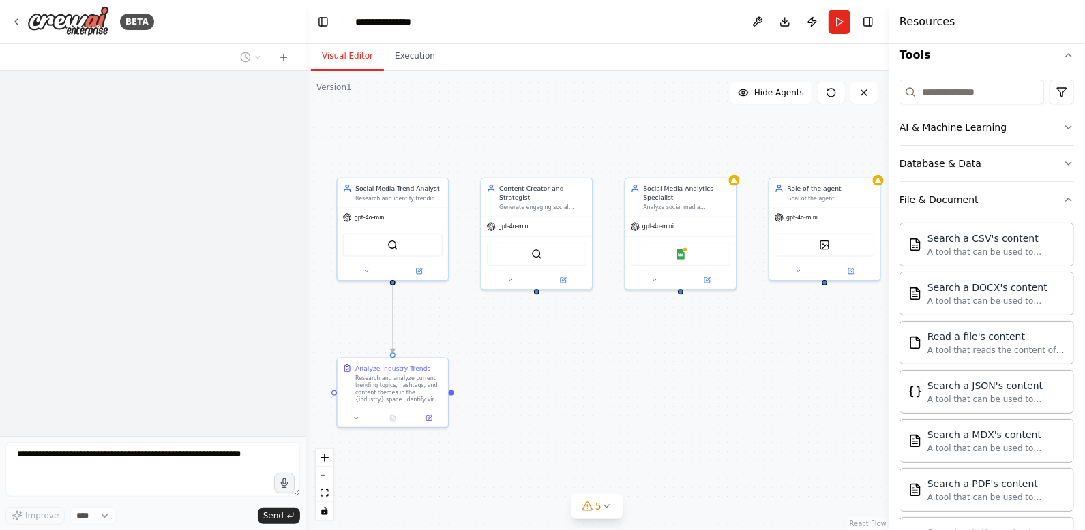
click at [1009, 160] on button "Database & Data" at bounding box center [986, 163] width 175 height 35
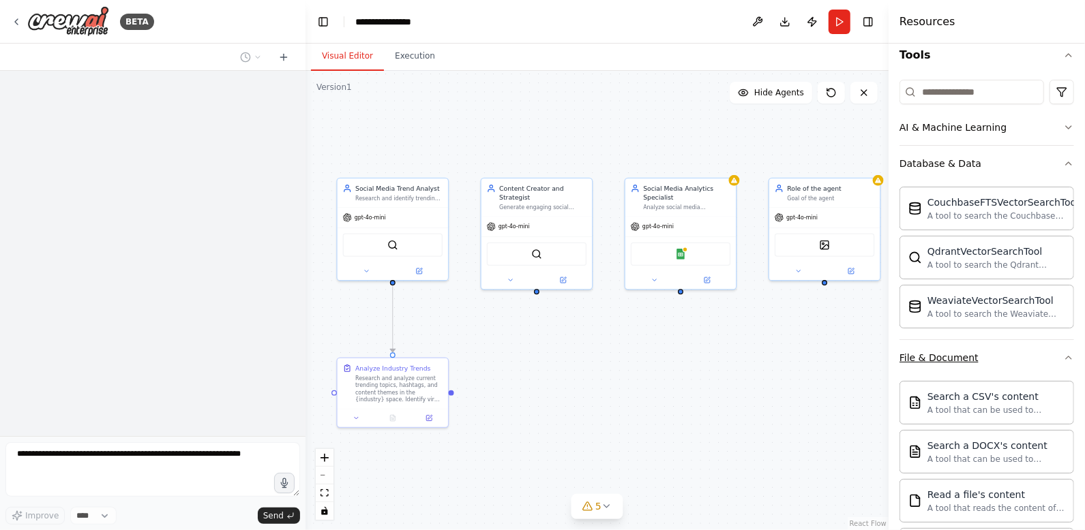
click at [958, 354] on div "File & Document" at bounding box center [938, 358] width 79 height 14
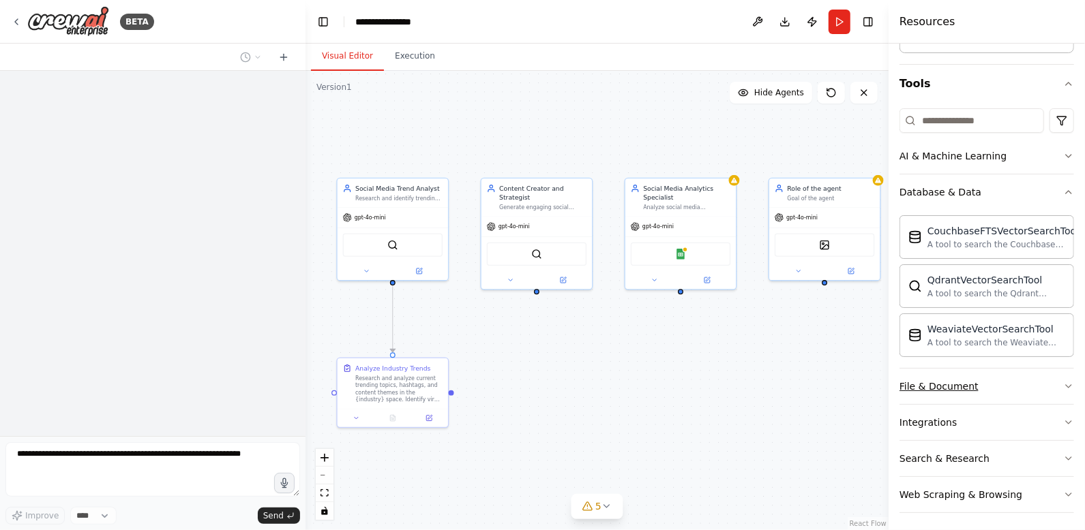
click at [953, 380] on div "File & Document" at bounding box center [938, 387] width 79 height 14
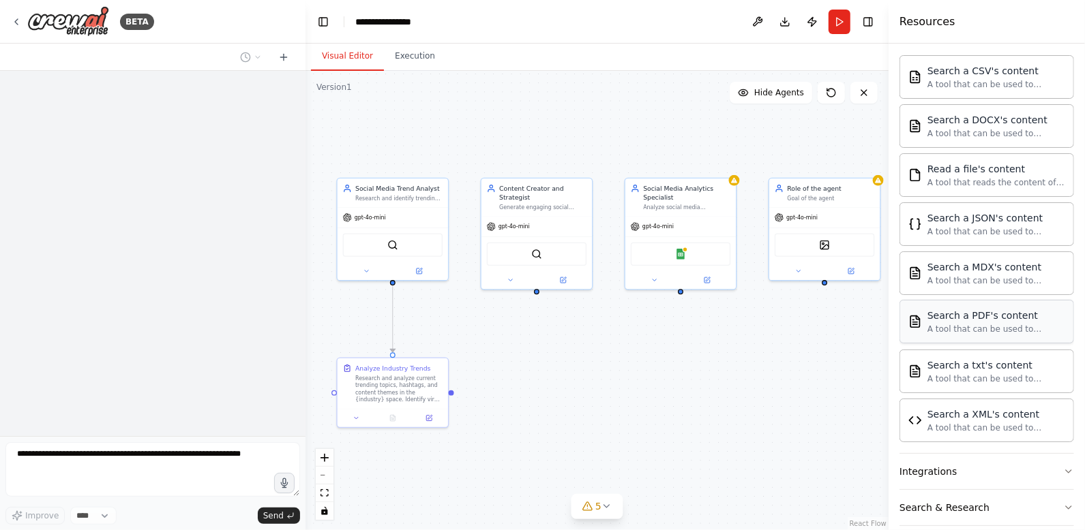
scroll to position [507, 0]
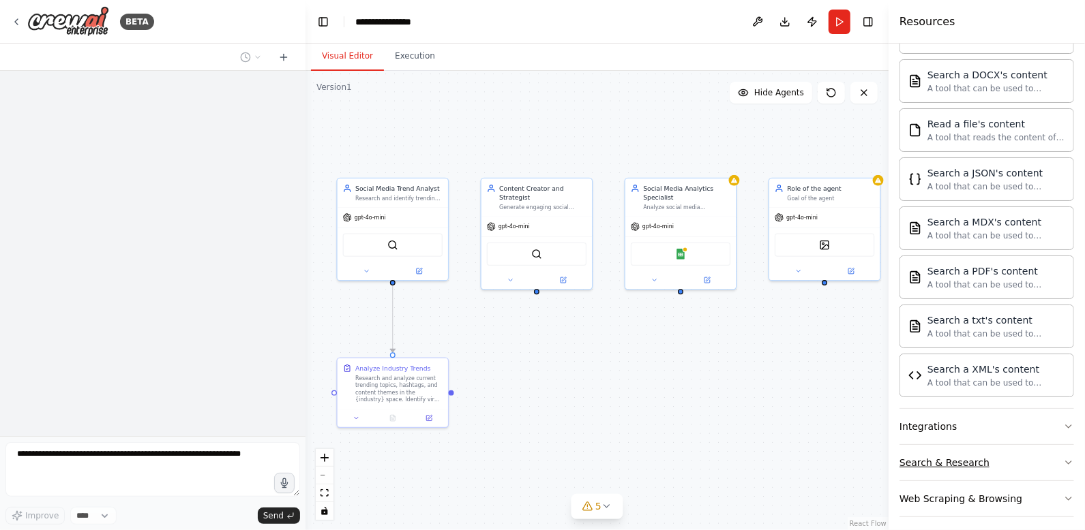
click at [972, 445] on button "Search & Research" at bounding box center [986, 462] width 175 height 35
click at [967, 425] on button "Integrations" at bounding box center [986, 426] width 175 height 35
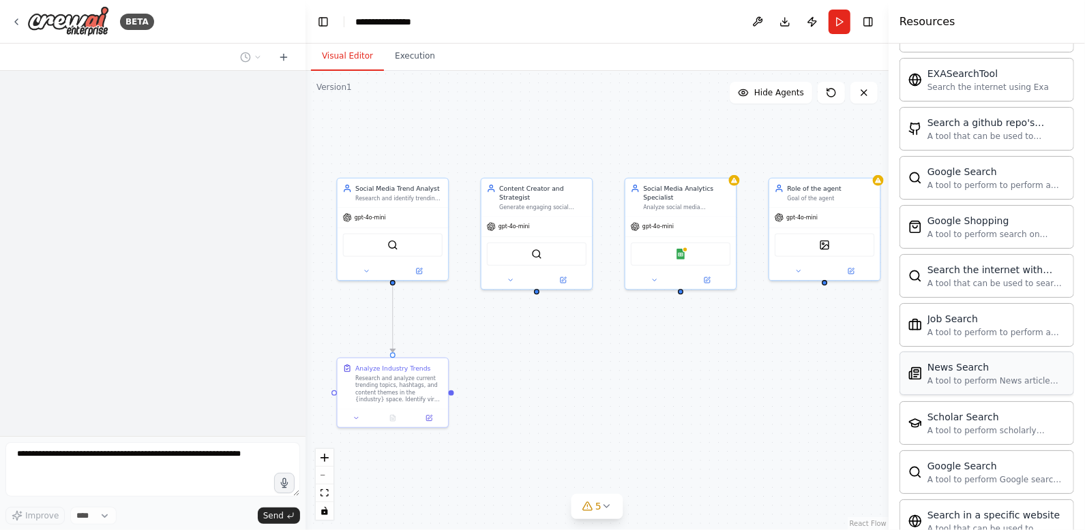
scroll to position [1871, 0]
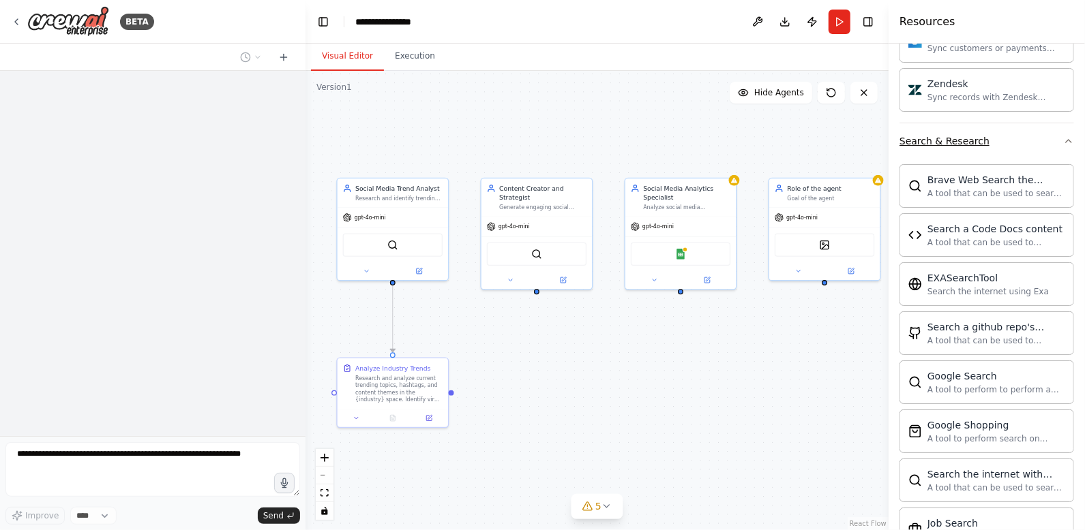
click at [958, 134] on div "Search & Research" at bounding box center [944, 141] width 90 height 14
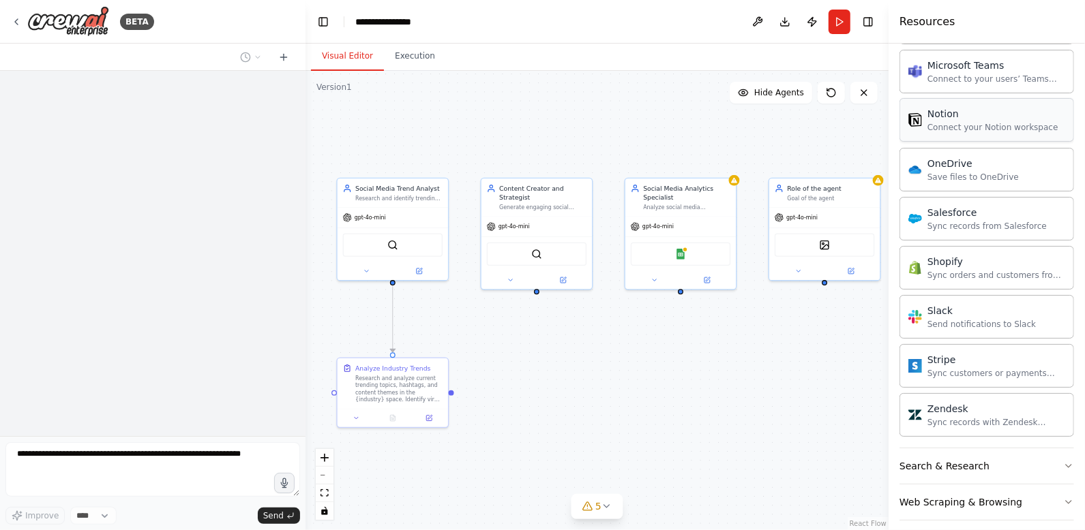
scroll to position [1537, 0]
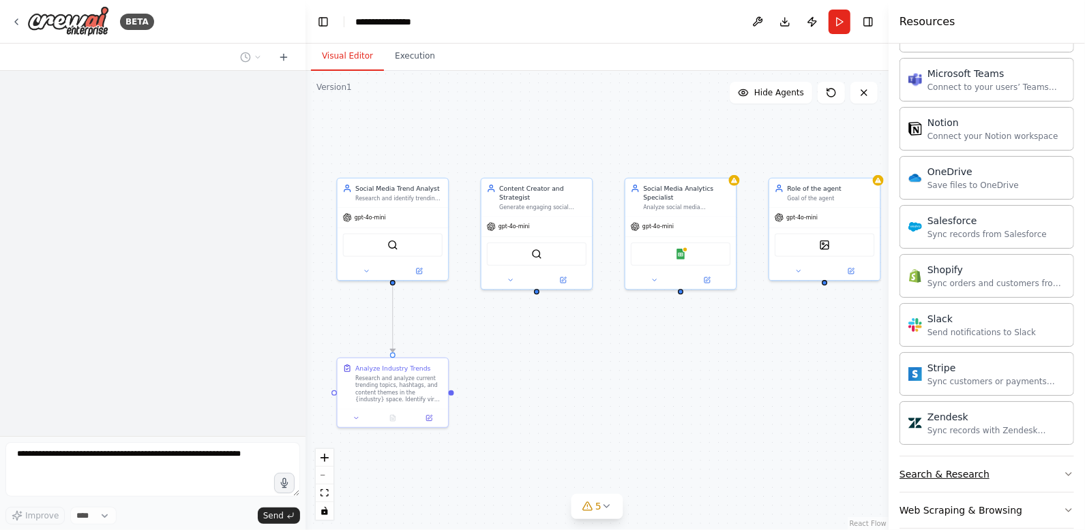
click at [973, 468] on div "Search & Research" at bounding box center [944, 475] width 90 height 14
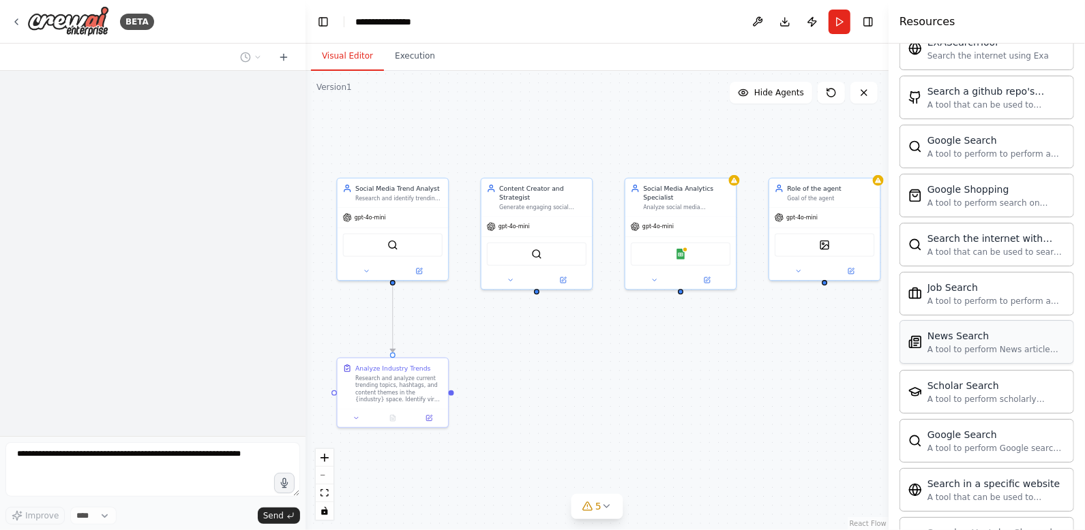
scroll to position [2228, 0]
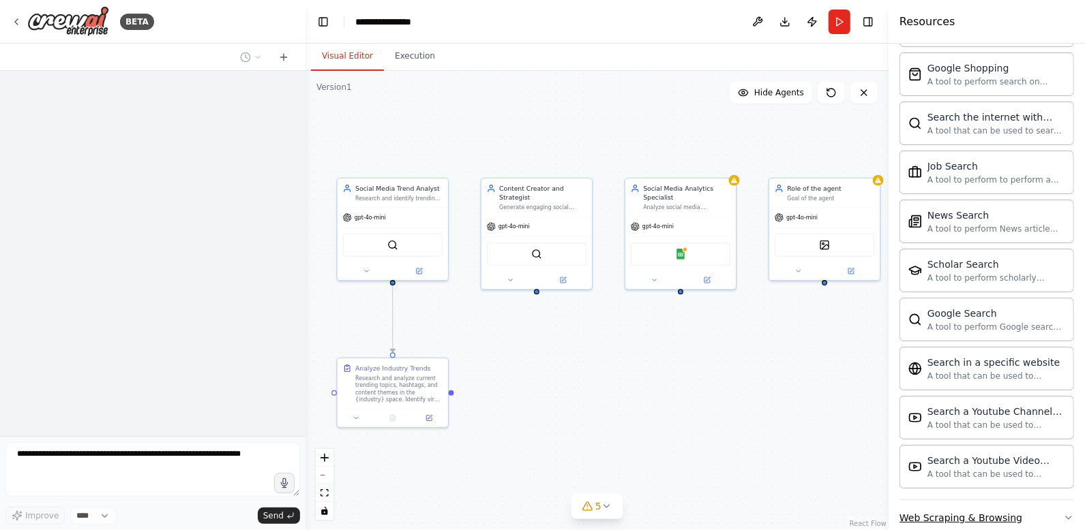
click at [1033, 500] on button "Web Scraping & Browsing" at bounding box center [986, 517] width 175 height 35
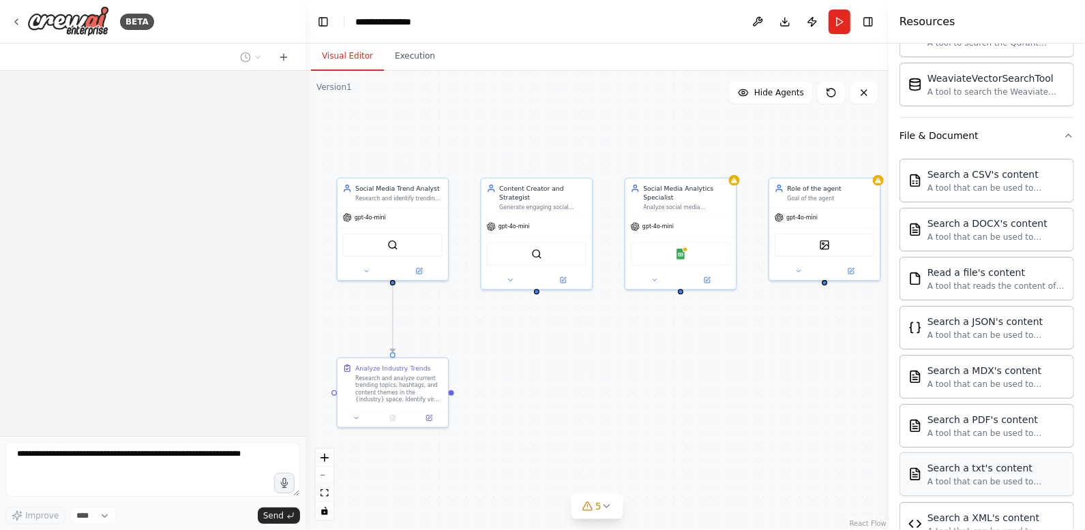
scroll to position [0, 0]
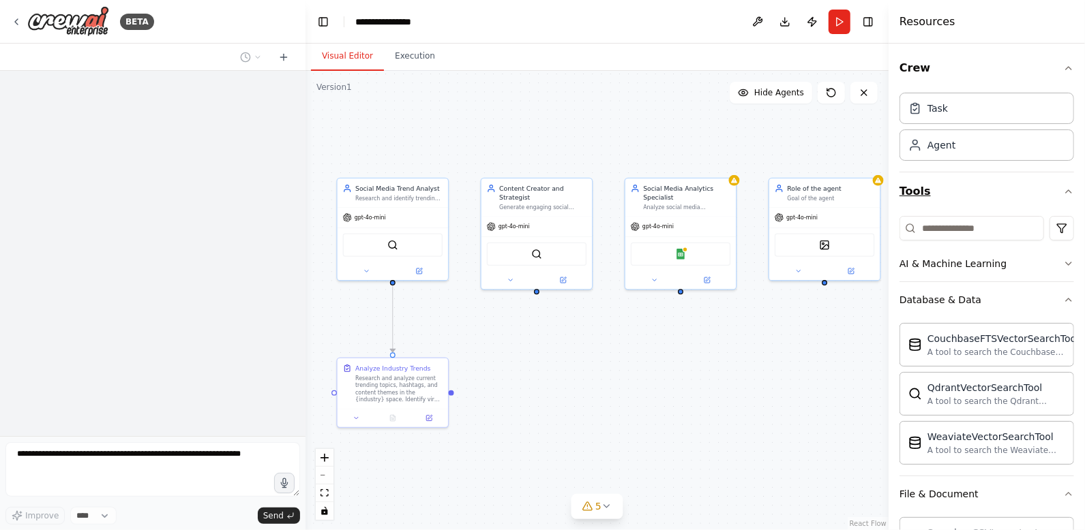
click at [1044, 193] on button "Tools" at bounding box center [986, 191] width 175 height 38
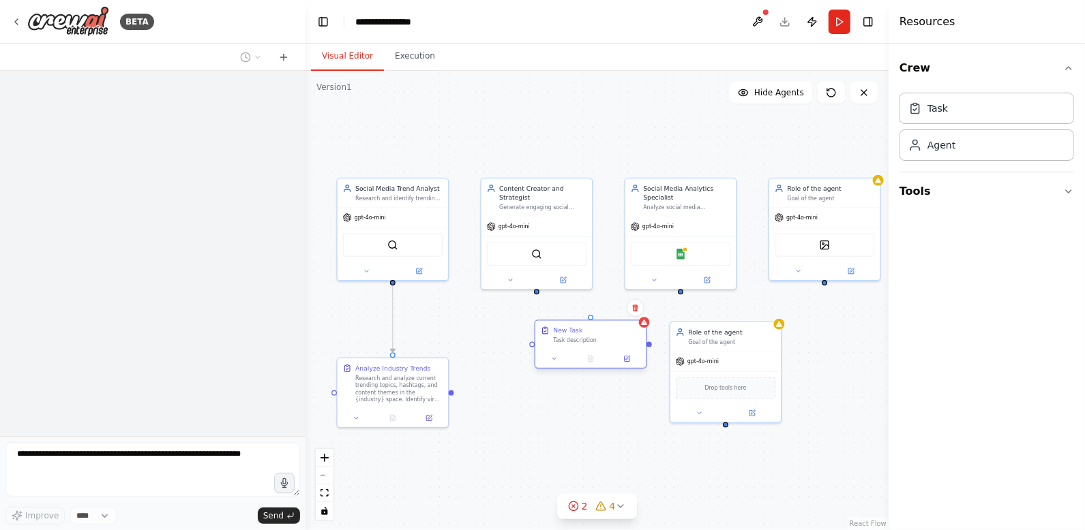
click at [569, 352] on div "New Task Task description" at bounding box center [590, 344] width 112 height 49
click at [542, 365] on div "New Task Task description" at bounding box center [554, 353] width 110 height 29
click at [516, 380] on icon at bounding box center [518, 377] width 7 height 7
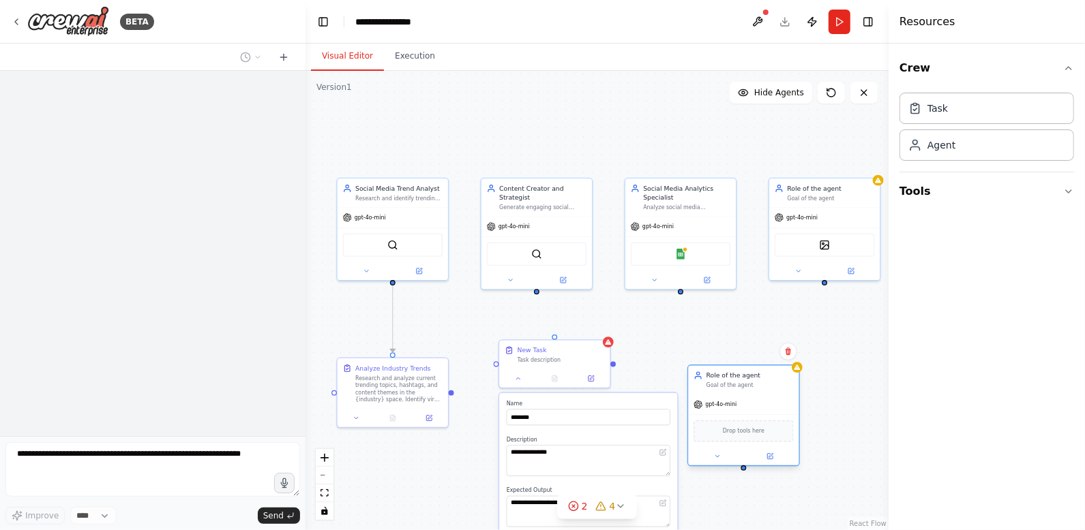
drag, startPoint x: 729, startPoint y: 393, endPoint x: 745, endPoint y: 436, distance: 46.0
click at [745, 436] on div "Drop tools here" at bounding box center [743, 432] width 100 height 22
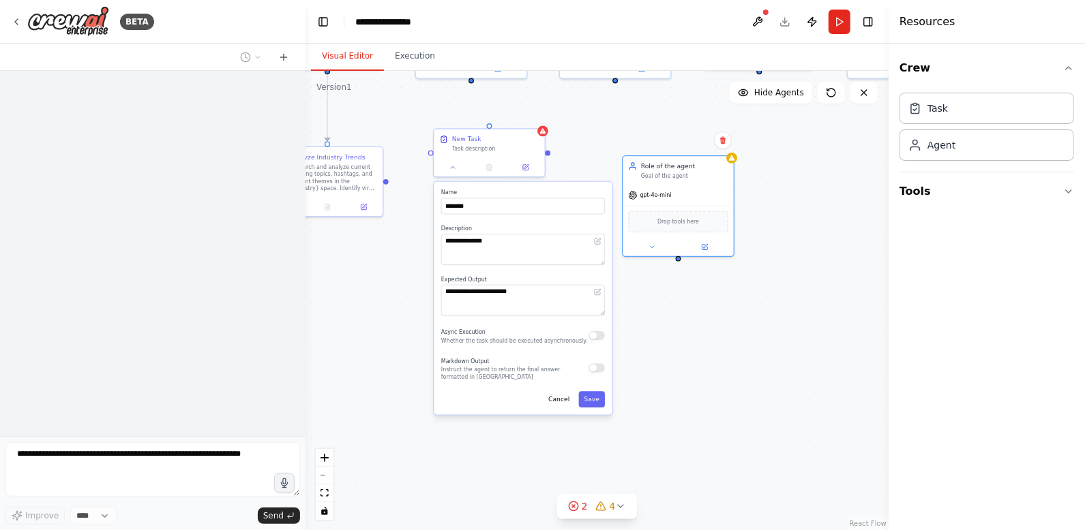
drag, startPoint x: 845, startPoint y: 408, endPoint x: 796, endPoint y: 192, distance: 222.3
click at [796, 192] on div ".deletable-edge-delete-btn { width: 20px; height: 20px; border: 0px solid #ffff…" at bounding box center [596, 300] width 583 height 459
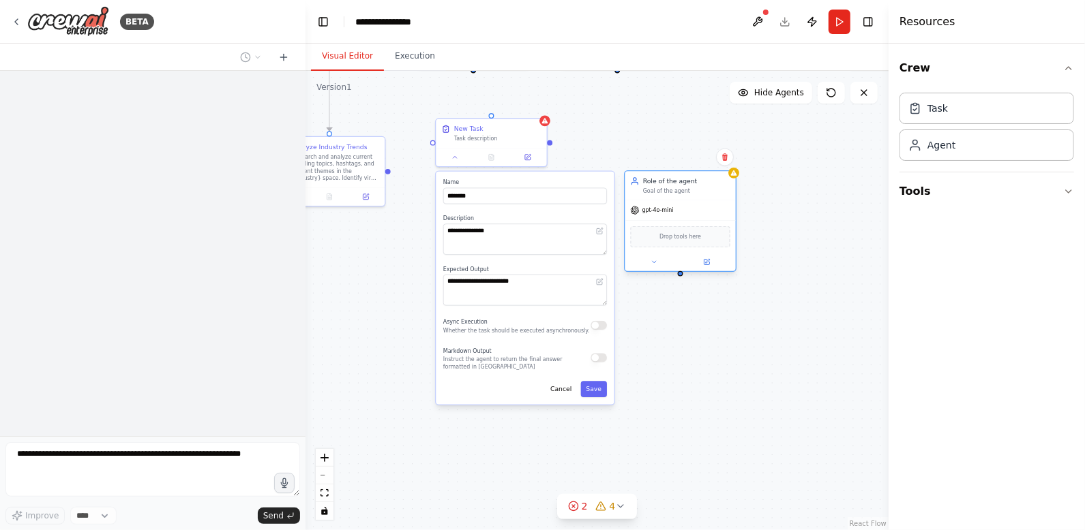
drag, startPoint x: 722, startPoint y: 235, endPoint x: 723, endPoint y: 251, distance: 15.7
click at [723, 251] on div "gpt-4o-mini Drop tools here" at bounding box center [680, 235] width 110 height 71
click at [775, 301] on div ".deletable-edge-delete-btn { width: 20px; height: 20px; border: 0px solid #ffff…" at bounding box center [596, 300] width 583 height 459
click at [518, 247] on textarea "**********" at bounding box center [525, 239] width 164 height 31
click at [522, 289] on textarea "**********" at bounding box center [525, 290] width 164 height 31
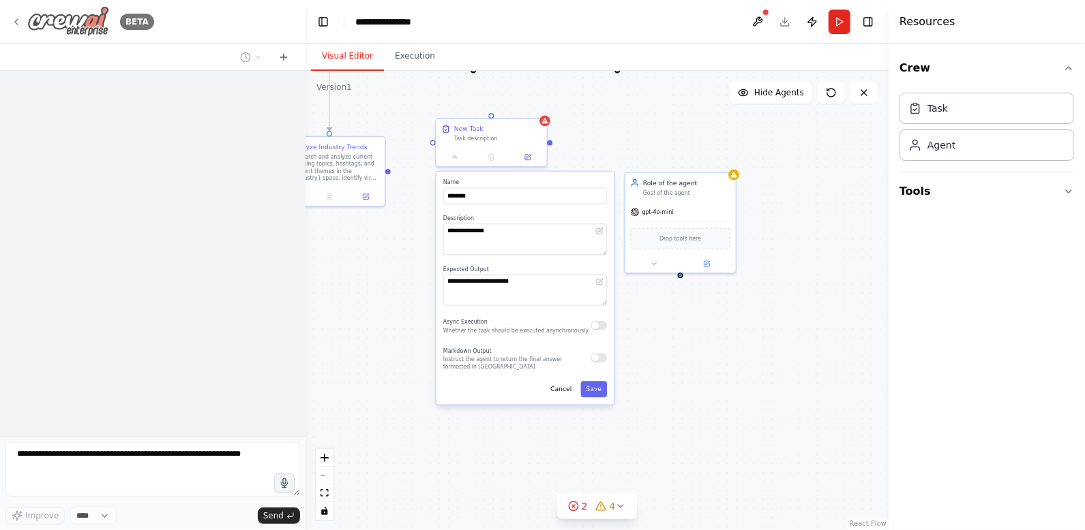
click at [22, 18] on div "BETA" at bounding box center [82, 21] width 143 height 31
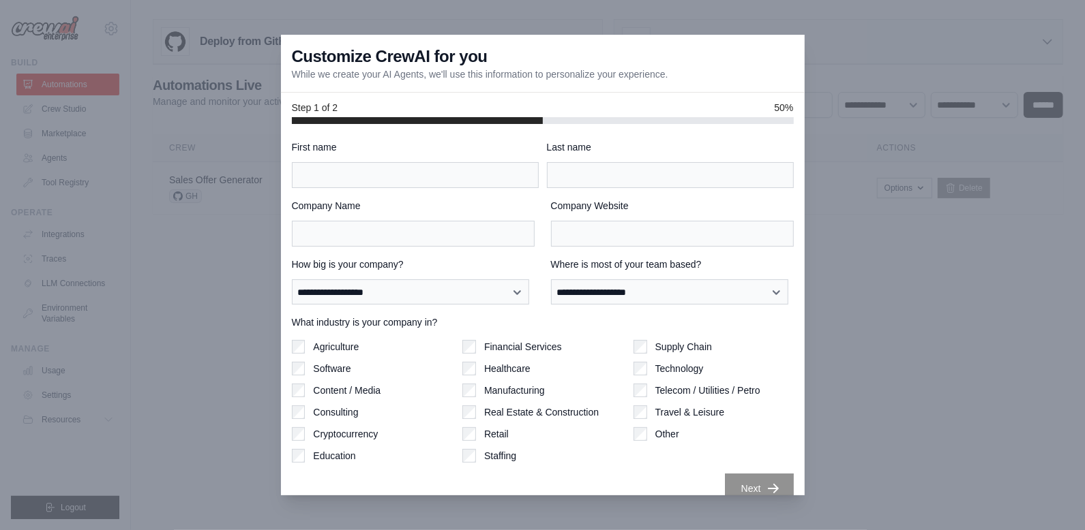
scroll to position [18, 0]
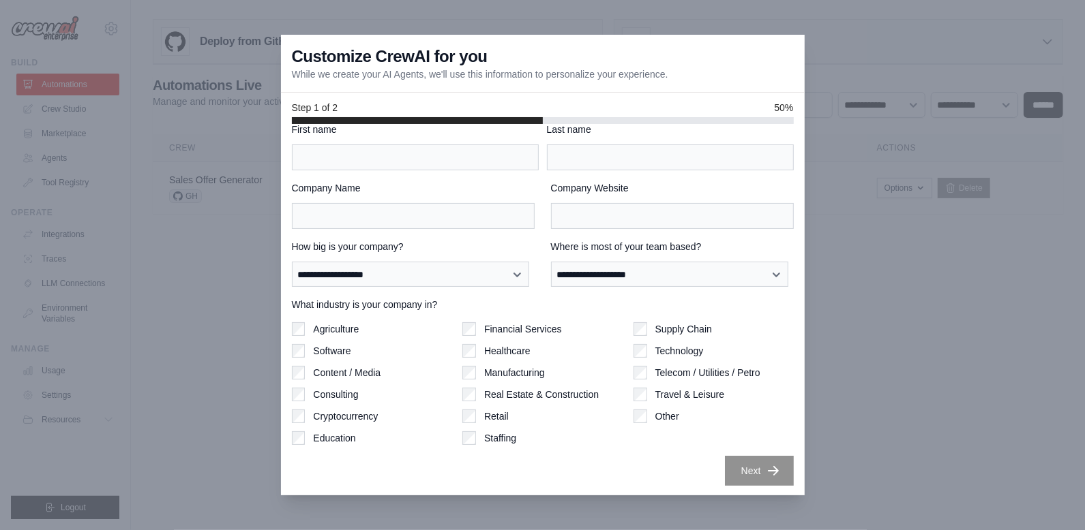
click at [655, 331] on label "Supply Chain" at bounding box center [683, 329] width 57 height 14
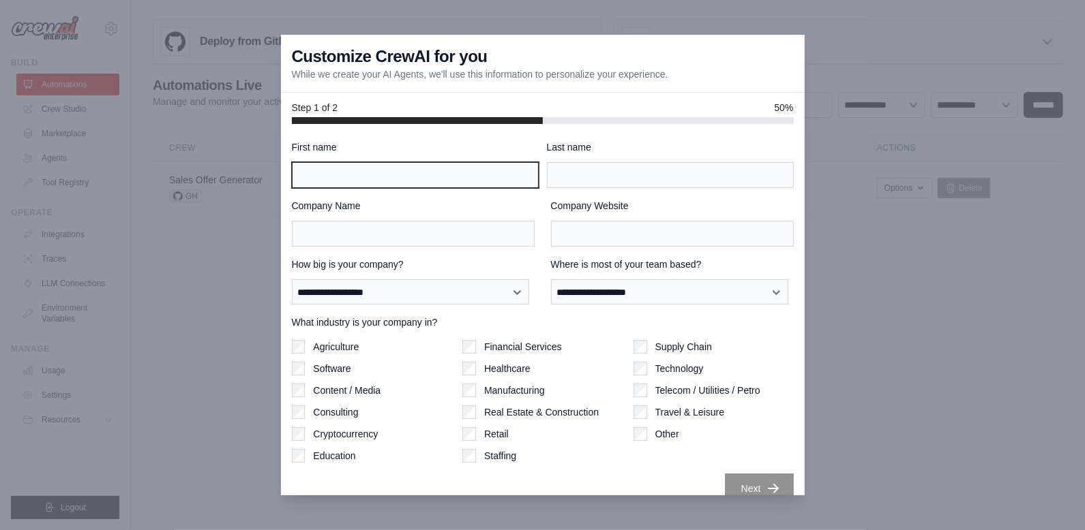
click at [411, 181] on input "First name" at bounding box center [415, 175] width 247 height 26
type input "*"
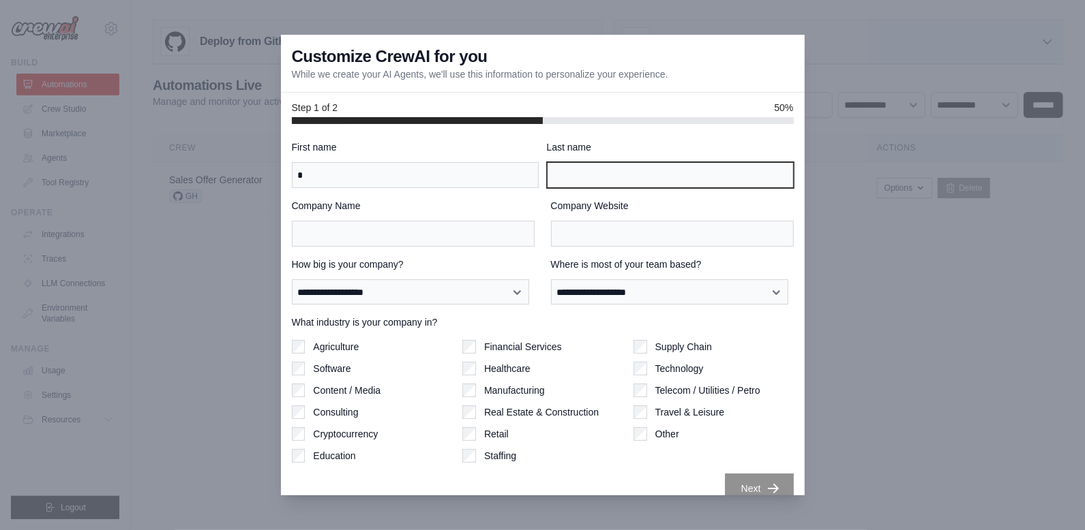
click at [639, 165] on input "Last name" at bounding box center [670, 175] width 247 height 26
type input "*"
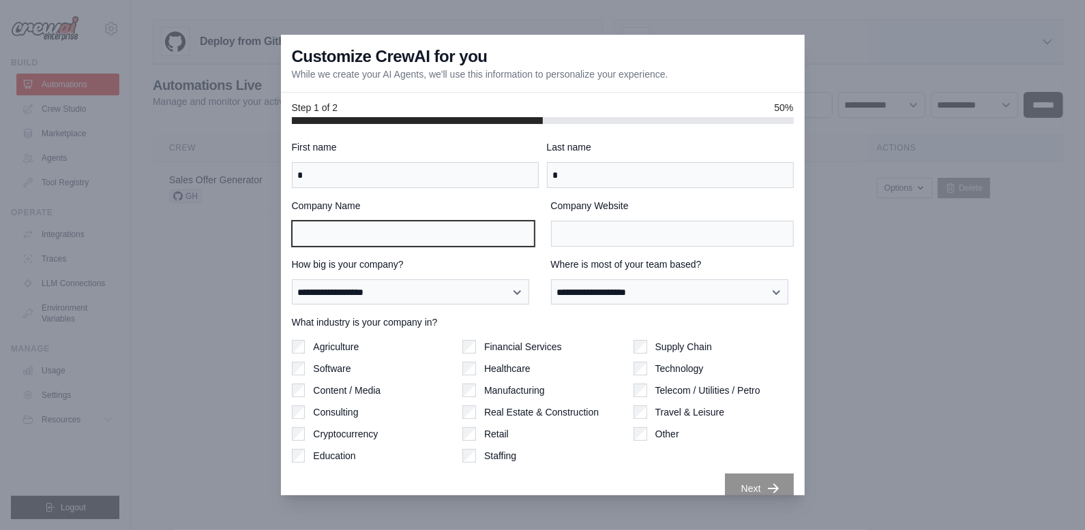
click at [452, 231] on input "Company Name" at bounding box center [413, 234] width 243 height 26
type input "*"
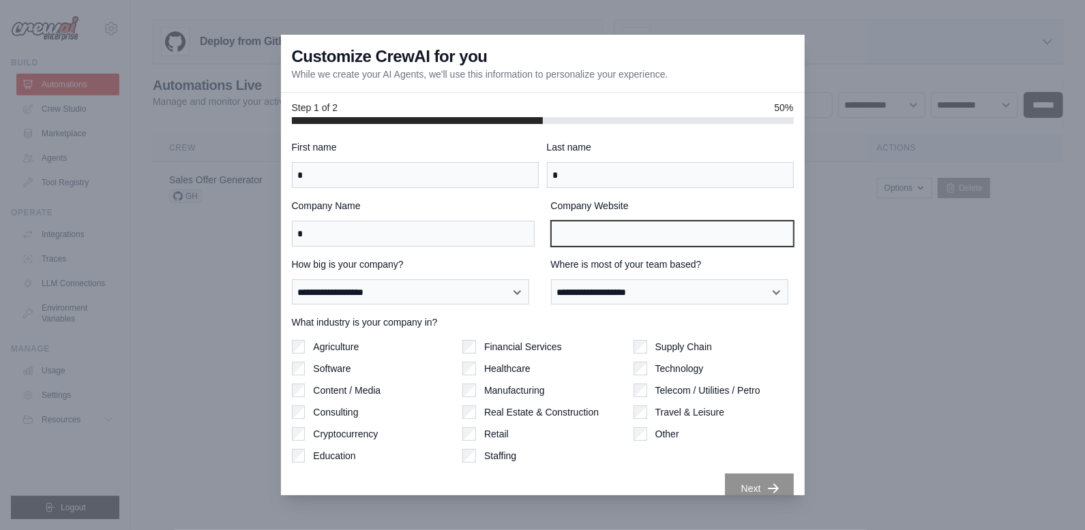
click at [631, 228] on input "Company Website" at bounding box center [672, 234] width 243 height 26
type input "*"
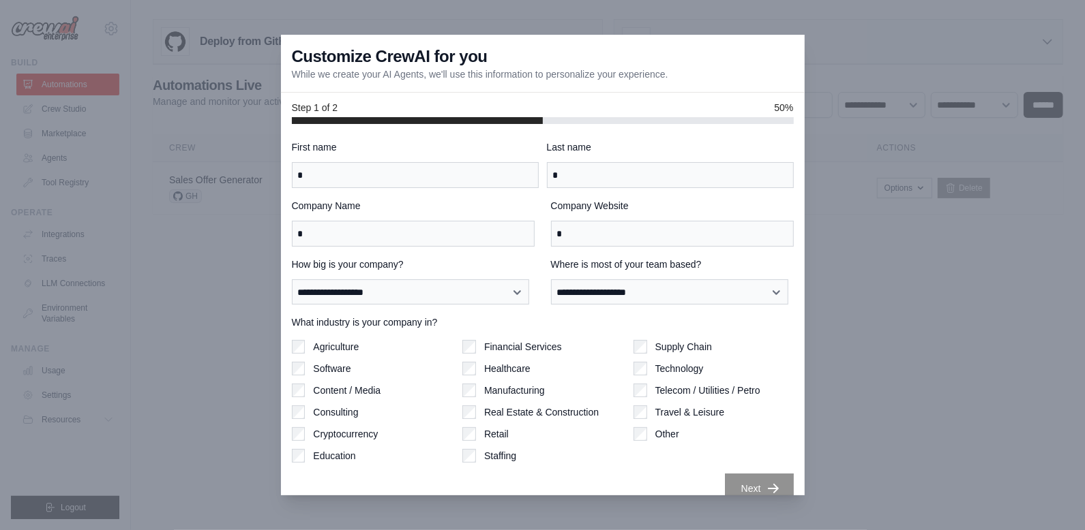
click at [630, 307] on div "**********" at bounding box center [543, 321] width 502 height 363
click at [599, 294] on select "**********" at bounding box center [670, 291] width 238 height 25
select select "******"
click at [551, 279] on select "**********" at bounding box center [670, 291] width 238 height 25
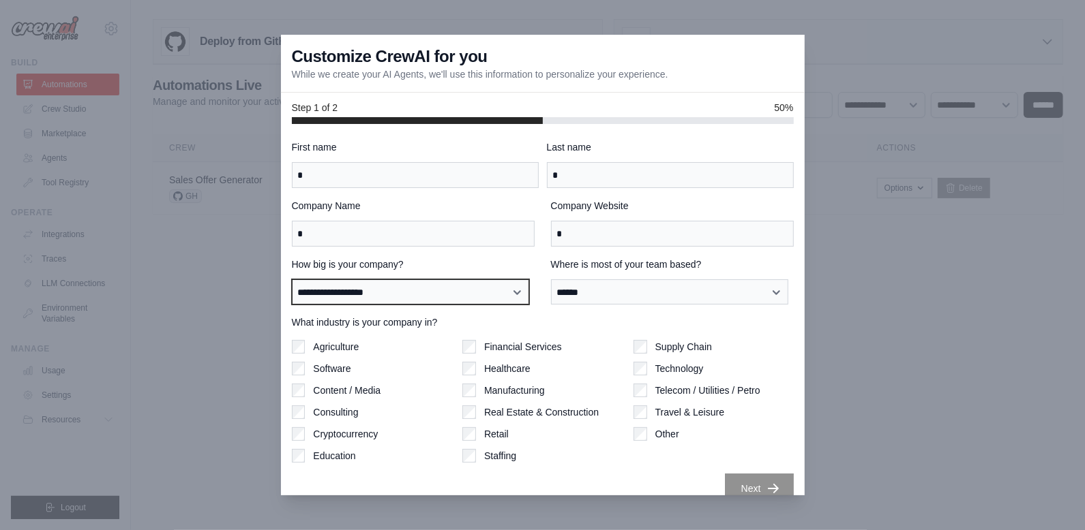
click at [462, 281] on select "**********" at bounding box center [411, 291] width 238 height 25
select select "**********"
click at [292, 279] on select "**********" at bounding box center [411, 291] width 238 height 25
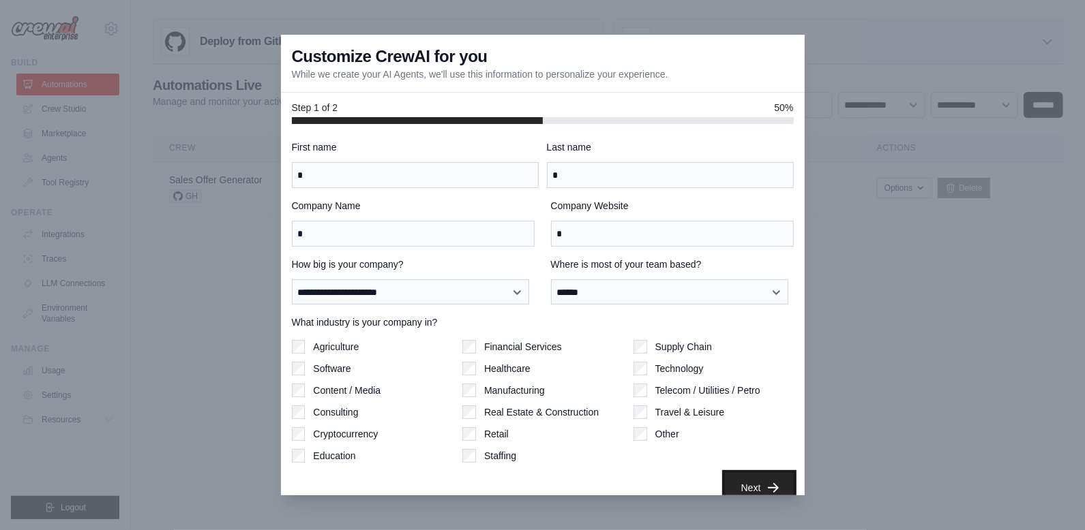
click at [766, 486] on icon "button" at bounding box center [773, 488] width 14 height 14
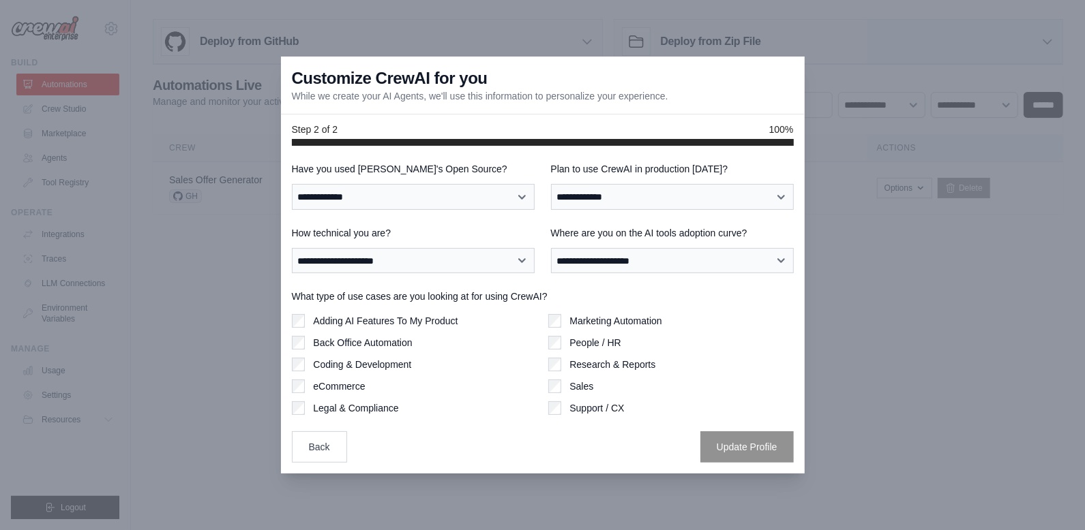
click at [677, 240] on div "**********" at bounding box center [672, 249] width 243 height 47
click at [657, 217] on div "**********" at bounding box center [543, 312] width 502 height 300
click at [650, 201] on select "**********" at bounding box center [672, 196] width 243 height 25
select select "*****"
click at [551, 184] on select "**********" at bounding box center [672, 196] width 243 height 25
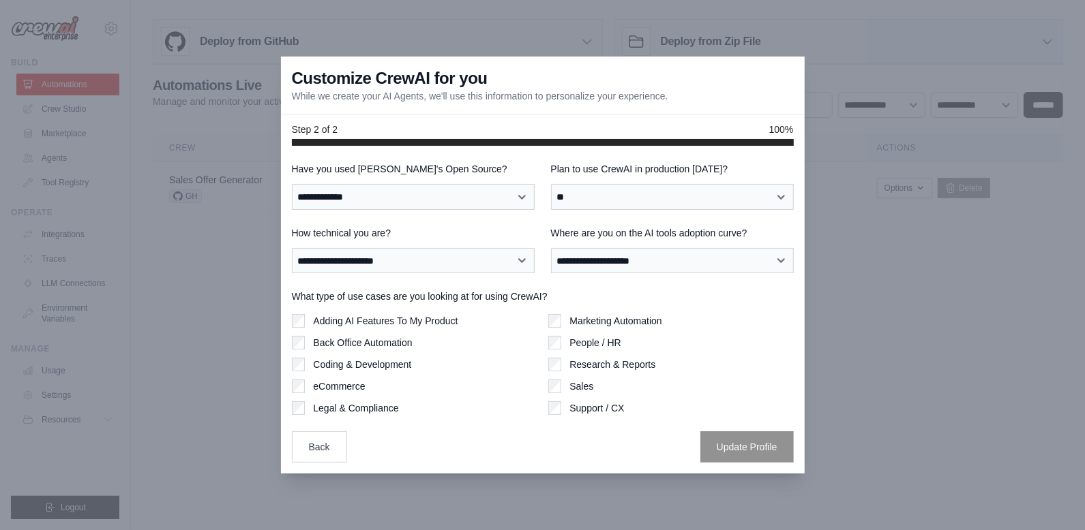
click at [403, 179] on div "**********" at bounding box center [413, 185] width 243 height 47
drag, startPoint x: 406, startPoint y: 194, endPoint x: 405, endPoint y: 207, distance: 13.0
click at [406, 194] on select "**********" at bounding box center [413, 196] width 243 height 25
select select "**********"
click at [292, 184] on select "**********" at bounding box center [413, 196] width 243 height 25
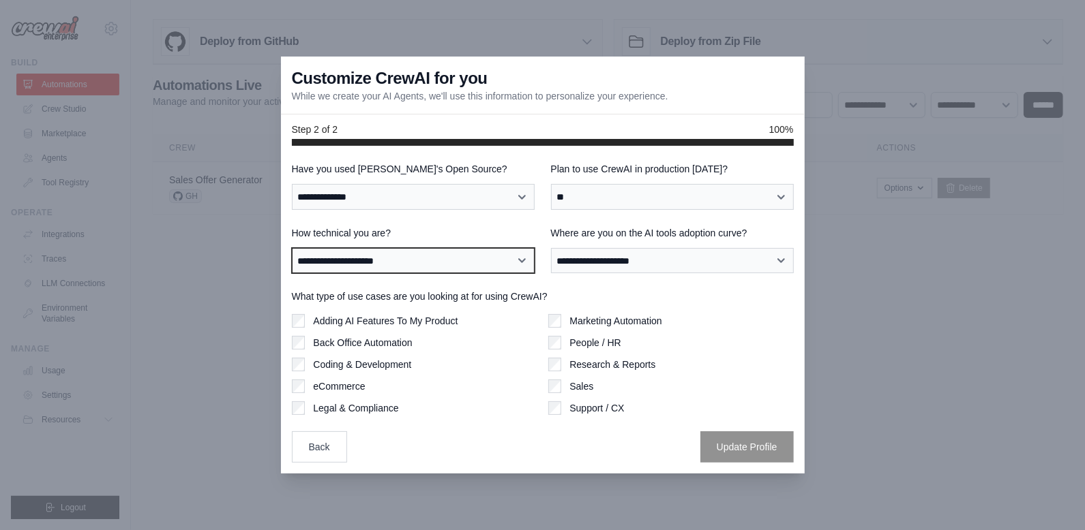
click at [393, 256] on select "**********" at bounding box center [413, 260] width 243 height 25
select select "**********"
click at [292, 248] on select "**********" at bounding box center [413, 260] width 243 height 25
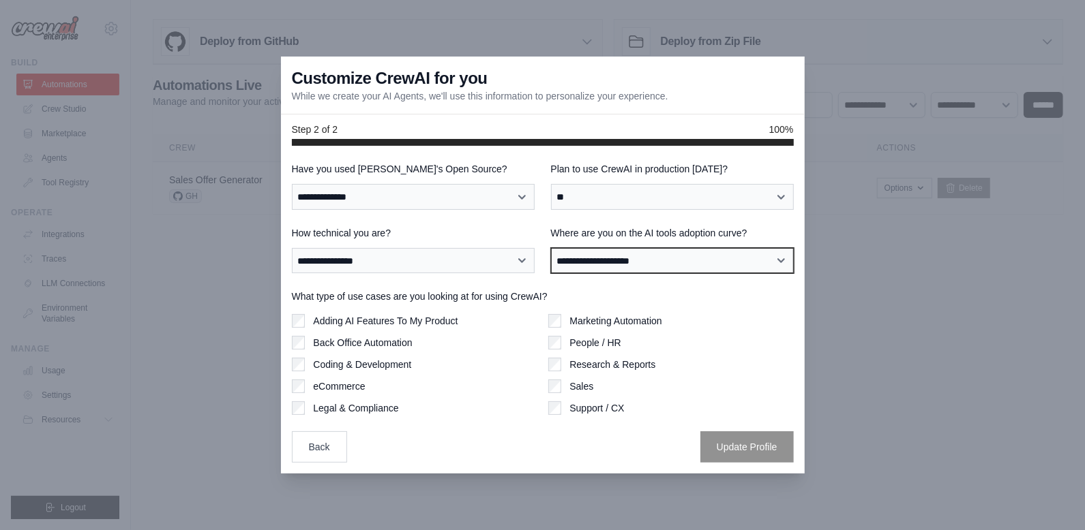
click at [689, 262] on select "**********" at bounding box center [672, 260] width 243 height 25
select select "**********"
click at [551, 248] on select "**********" at bounding box center [672, 260] width 243 height 25
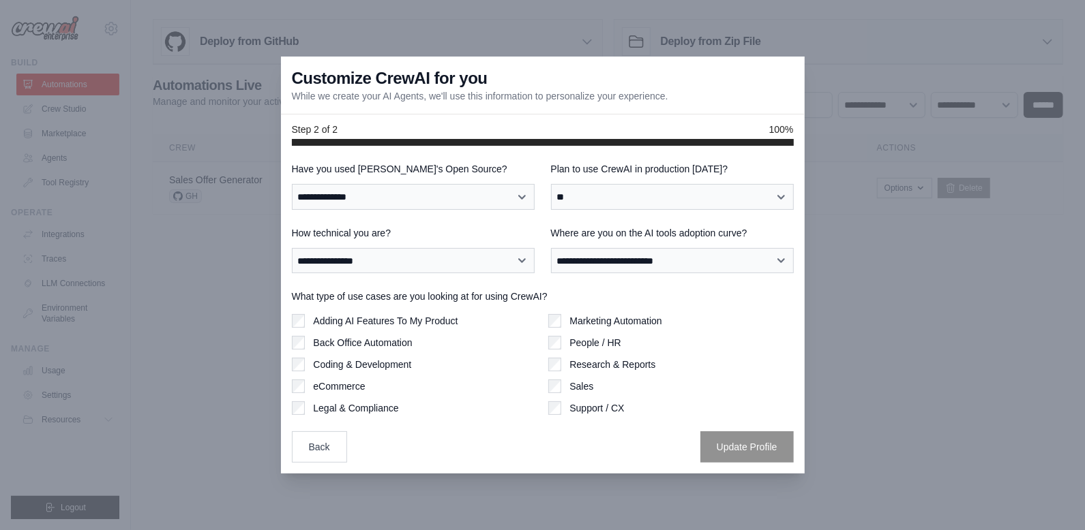
click at [416, 354] on div "Adding AI Features To My Product Back Office Automation Coding & Development eC…" at bounding box center [414, 364] width 245 height 101
click at [425, 329] on div "Adding AI Features To My Product Back Office Automation Coding & Development eC…" at bounding box center [414, 364] width 245 height 101
click at [436, 317] on label "Adding AI Features To My Product" at bounding box center [385, 321] width 145 height 14
click at [733, 480] on div at bounding box center [542, 265] width 1085 height 530
click at [742, 457] on button "Update Profile" at bounding box center [746, 446] width 93 height 31
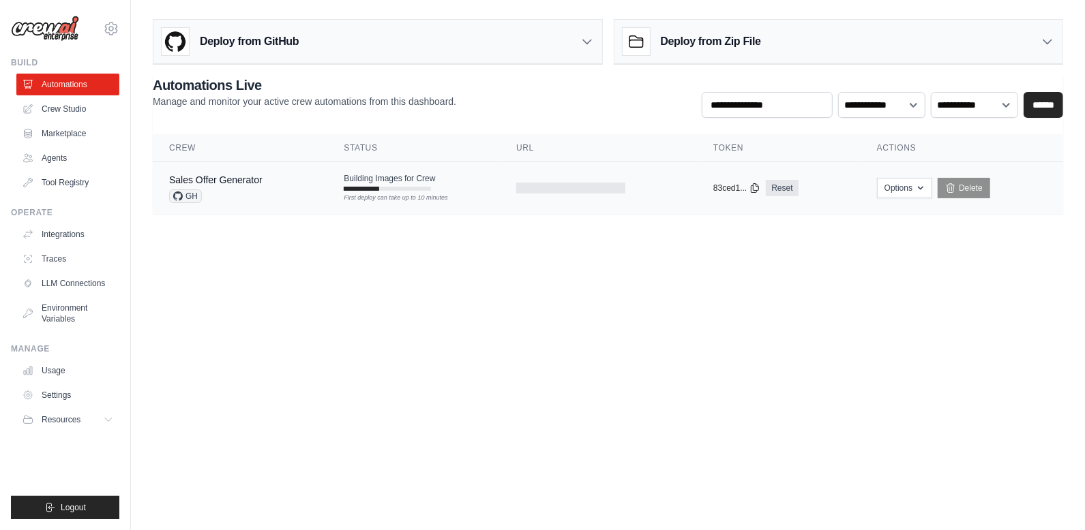
click at [422, 188] on div "First deploy can take up to 10 minutes" at bounding box center [387, 189] width 87 height 4
drag, startPoint x: 228, startPoint y: 105, endPoint x: 497, endPoint y: 110, distance: 269.3
click at [497, 110] on div "**********" at bounding box center [608, 97] width 910 height 42
click at [488, 108] on div at bounding box center [488, 108] width 0 height 0
click at [514, 105] on div "**********" at bounding box center [608, 97] width 910 height 42
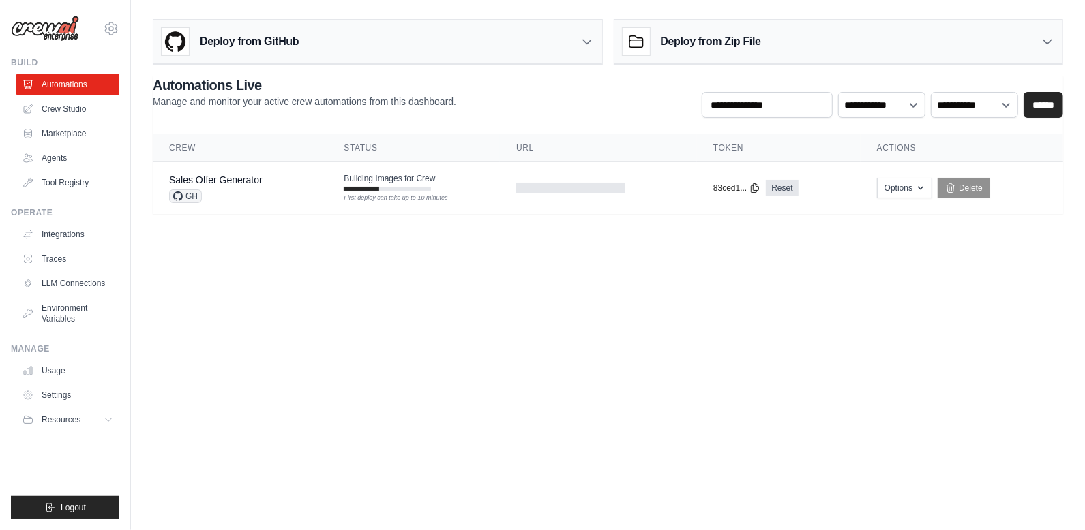
click at [433, 108] on div "**********" at bounding box center [608, 97] width 910 height 42
click at [74, 137] on link "Marketplace" at bounding box center [69, 134] width 103 height 22
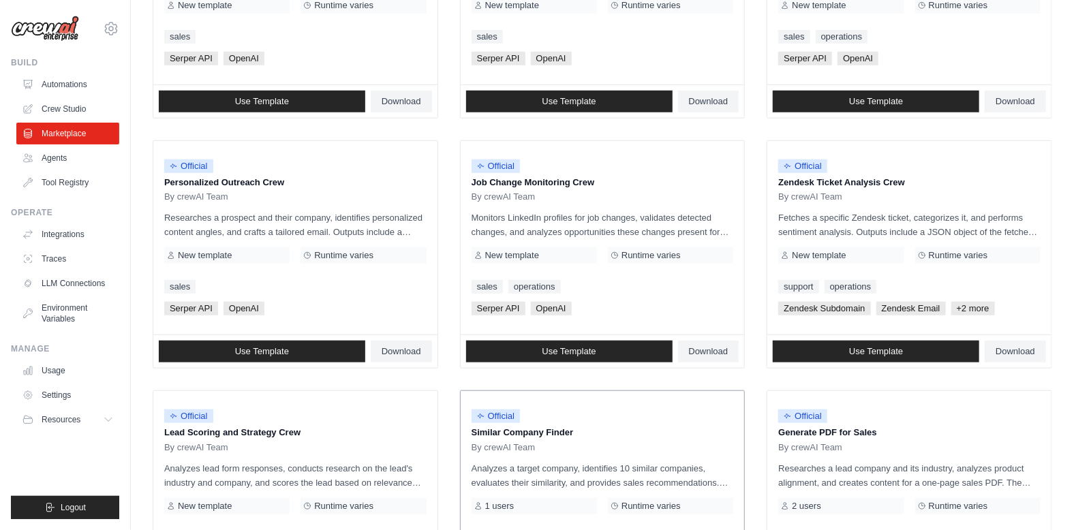
scroll to position [728, 0]
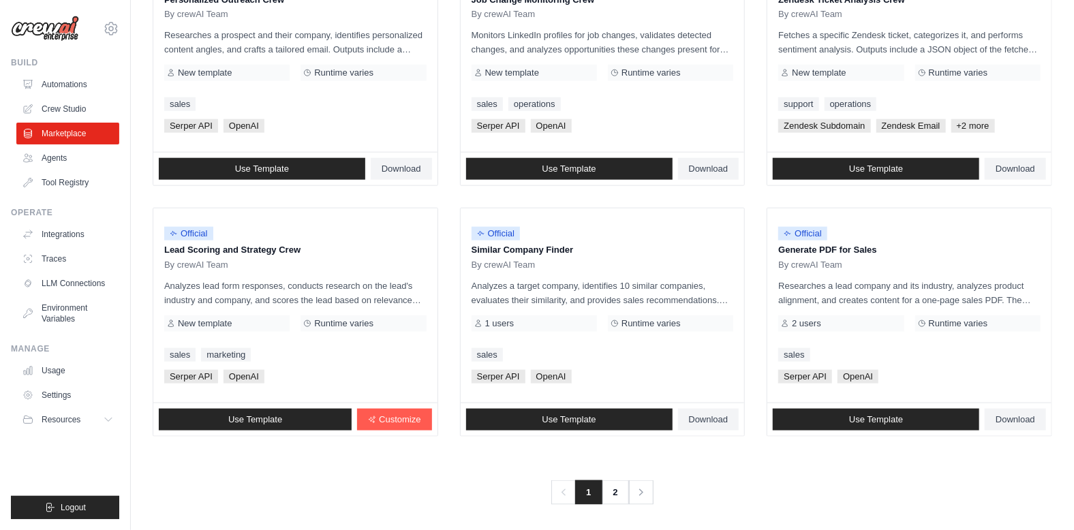
click at [612, 474] on div "Previous 1 2 Next" at bounding box center [603, 484] width 900 height 41
click at [614, 481] on link "2" at bounding box center [616, 493] width 27 height 25
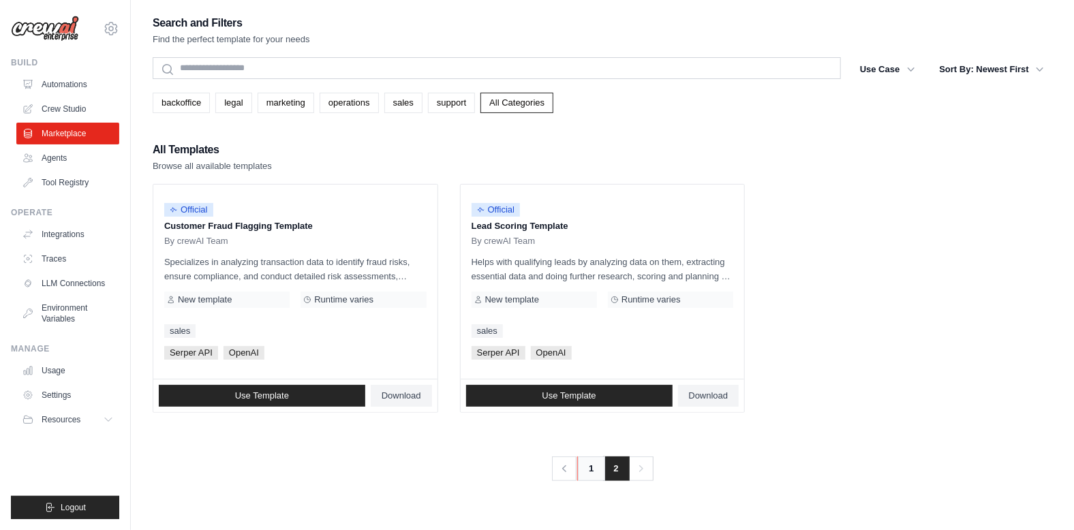
click at [584, 467] on link "1" at bounding box center [590, 469] width 27 height 25
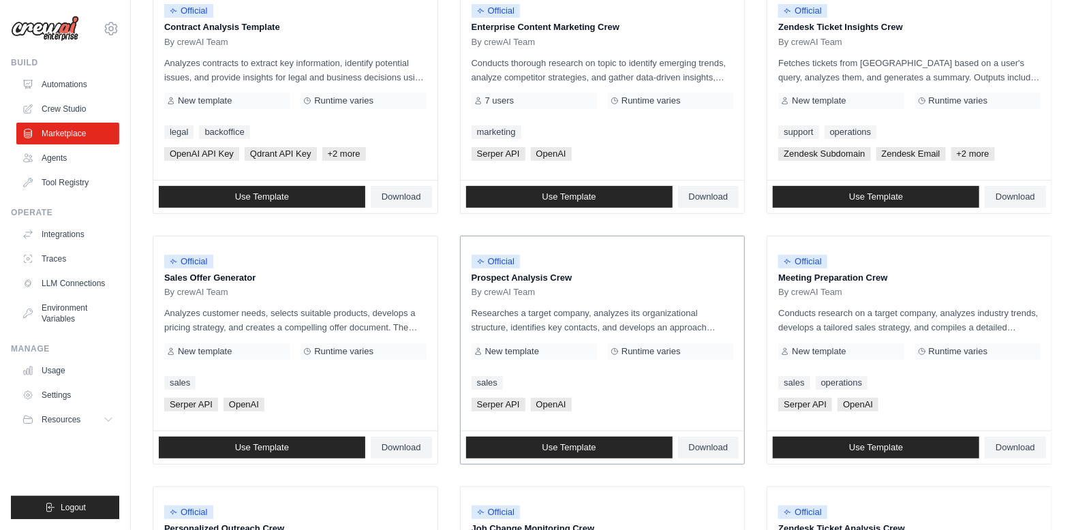
scroll to position [205, 0]
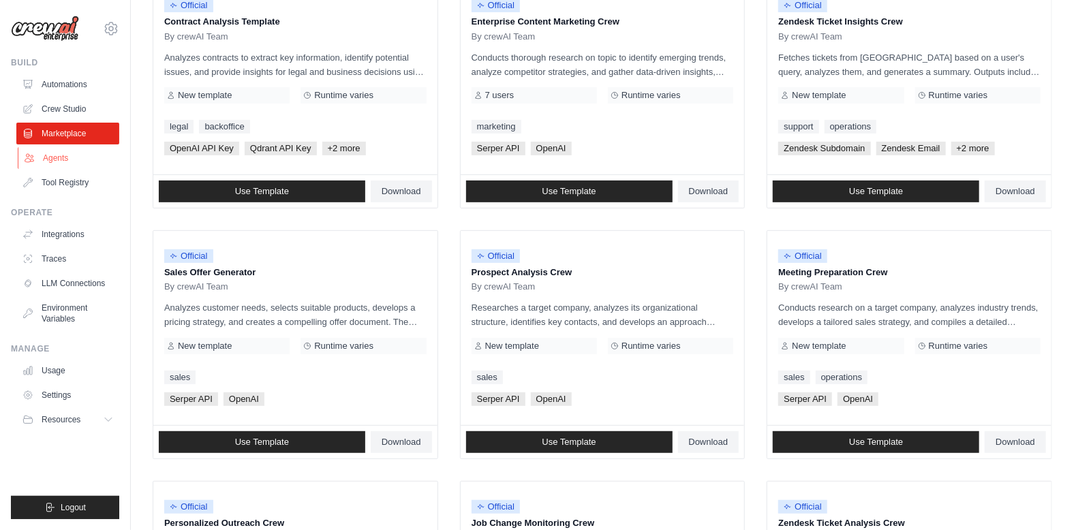
click at [77, 163] on link "Agents" at bounding box center [69, 158] width 103 height 22
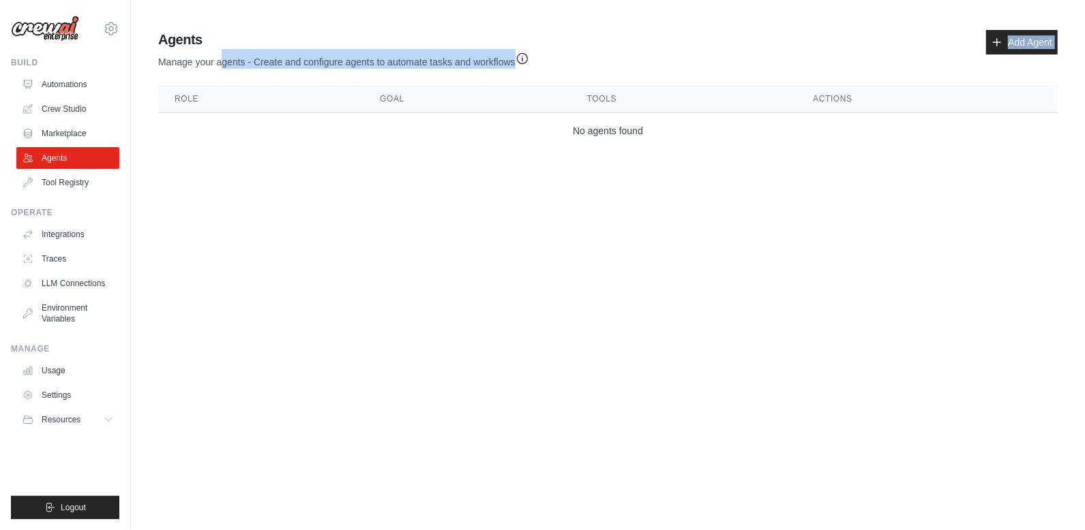
drag, startPoint x: 240, startPoint y: 64, endPoint x: 511, endPoint y: 73, distance: 270.8
click at [501, 73] on div "Agents Manage your agents - Create and configure agents to automate tasks and w…" at bounding box center [608, 90] width 910 height 130
click at [809, 44] on div "Agents Manage your agents - Create and configure agents to automate tasks and w…" at bounding box center [607, 49] width 899 height 39
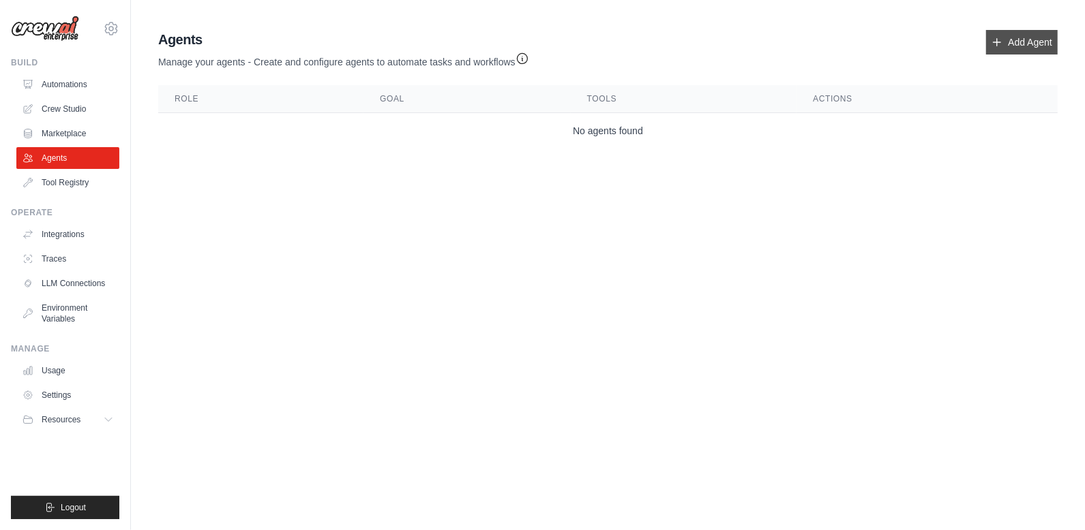
click at [1012, 43] on link "Add Agent" at bounding box center [1022, 42] width 72 height 25
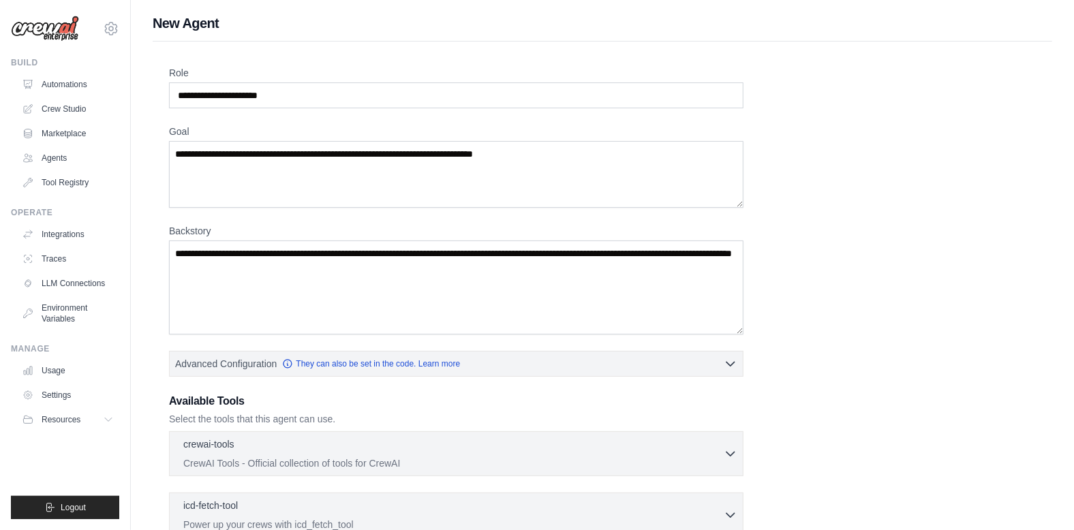
drag, startPoint x: 592, startPoint y: 507, endPoint x: 579, endPoint y: 479, distance: 30.5
click at [579, 481] on div "crewai-tools 0 selected CrewAI Tools - Official collection of tools for CrewAI" at bounding box center [456, 506] width 575 height 149
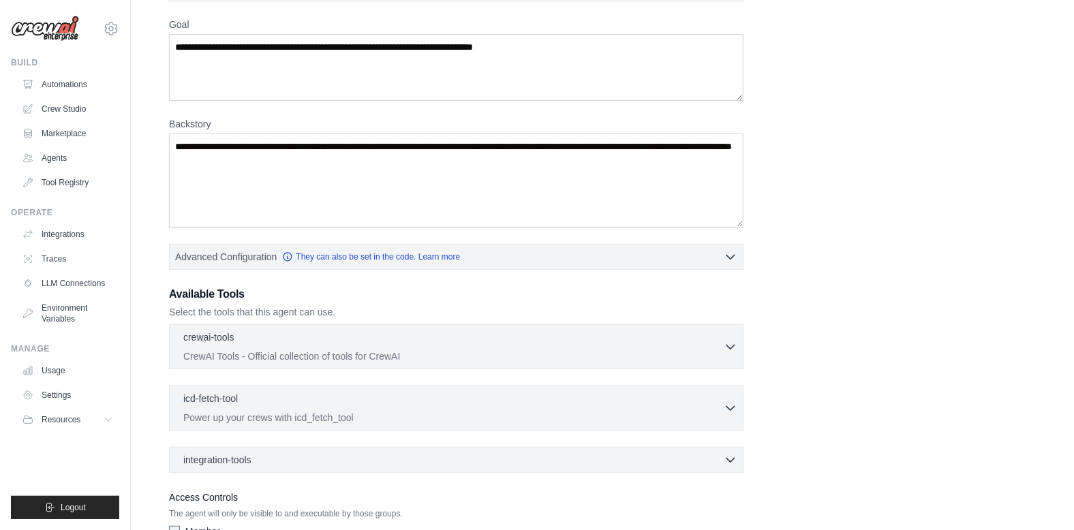
scroll to position [196, 0]
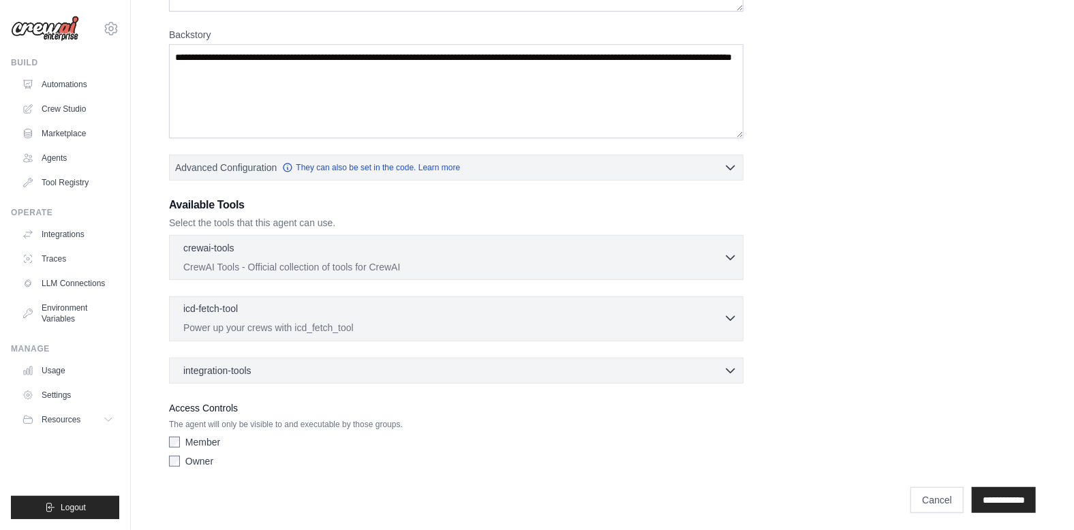
click at [292, 321] on p "Power up your crews with icd_fetch_tool" at bounding box center [453, 328] width 541 height 14
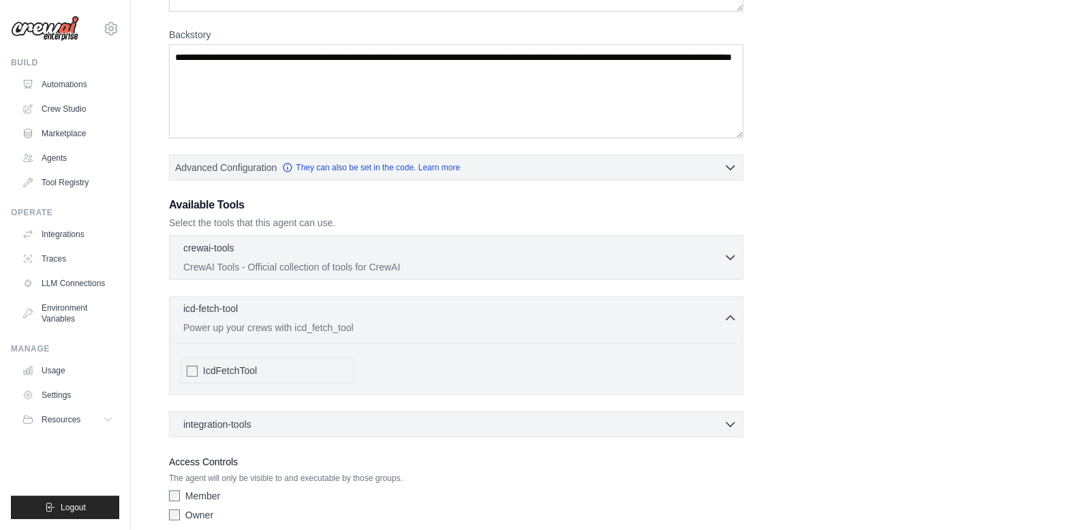
click at [292, 321] on p "Power up your crews with icd_fetch_tool" at bounding box center [453, 328] width 541 height 14
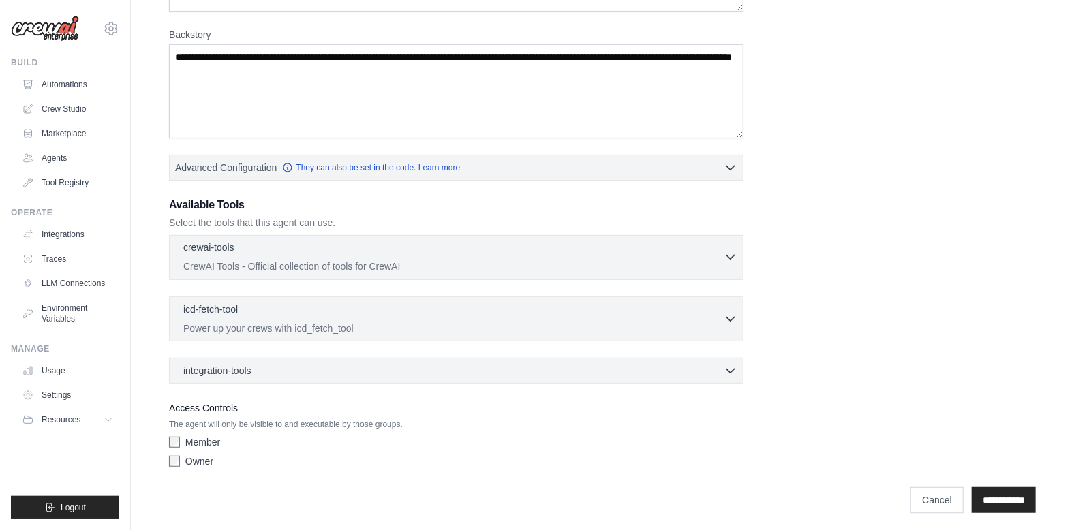
click at [284, 260] on p "CrewAI Tools - Official collection of tools for CrewAI" at bounding box center [453, 267] width 541 height 14
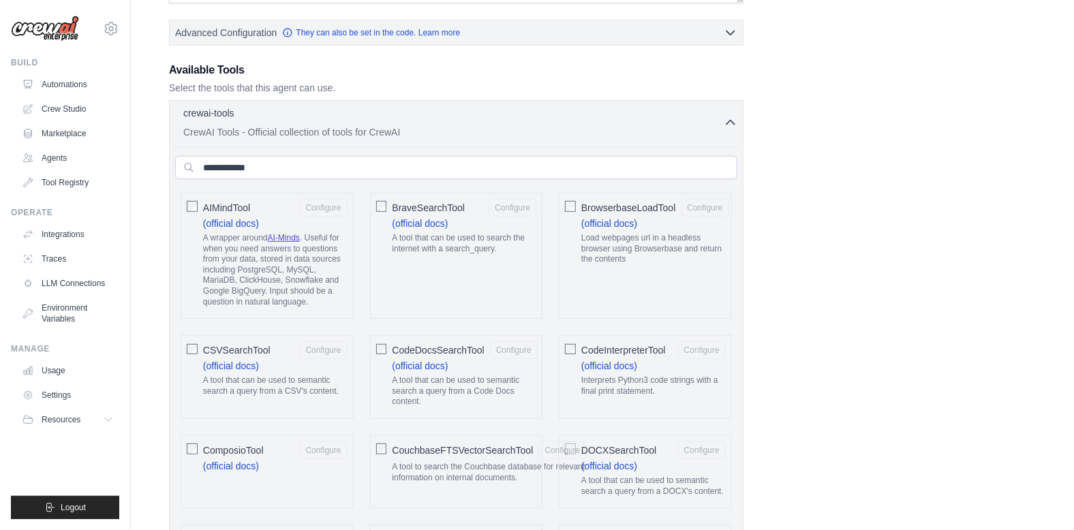
scroll to position [333, 0]
click at [470, 123] on p "CrewAI Tools - Official collection of tools for CrewAI" at bounding box center [453, 130] width 541 height 14
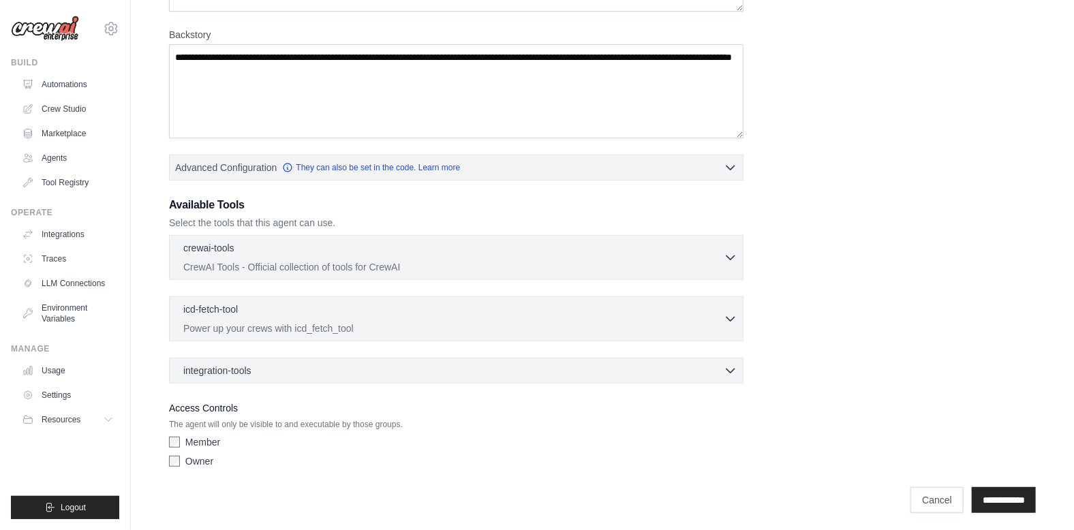
scroll to position [0, 0]
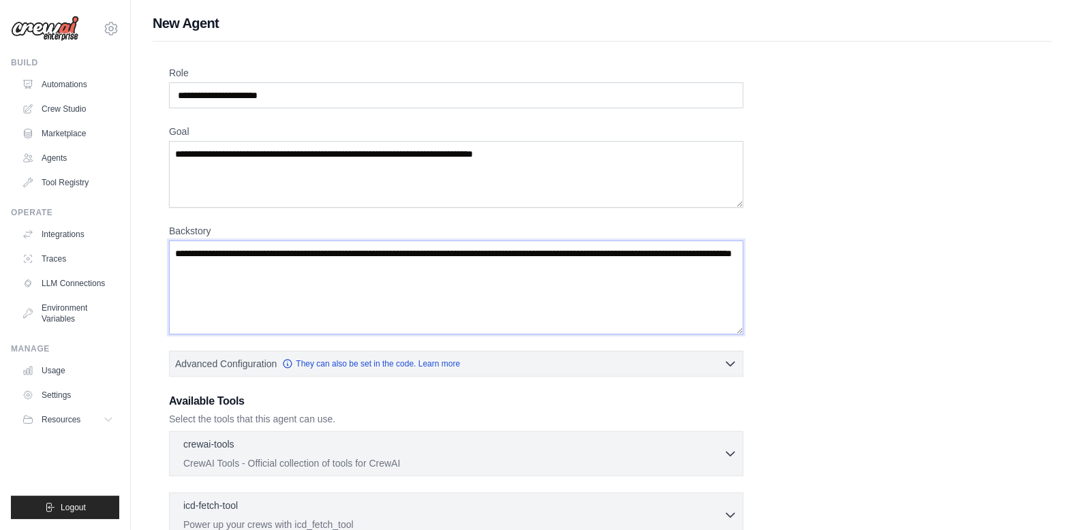
drag, startPoint x: 362, startPoint y: 259, endPoint x: 481, endPoint y: 281, distance: 121.3
click at [478, 278] on textarea "Backstory" at bounding box center [456, 288] width 575 height 94
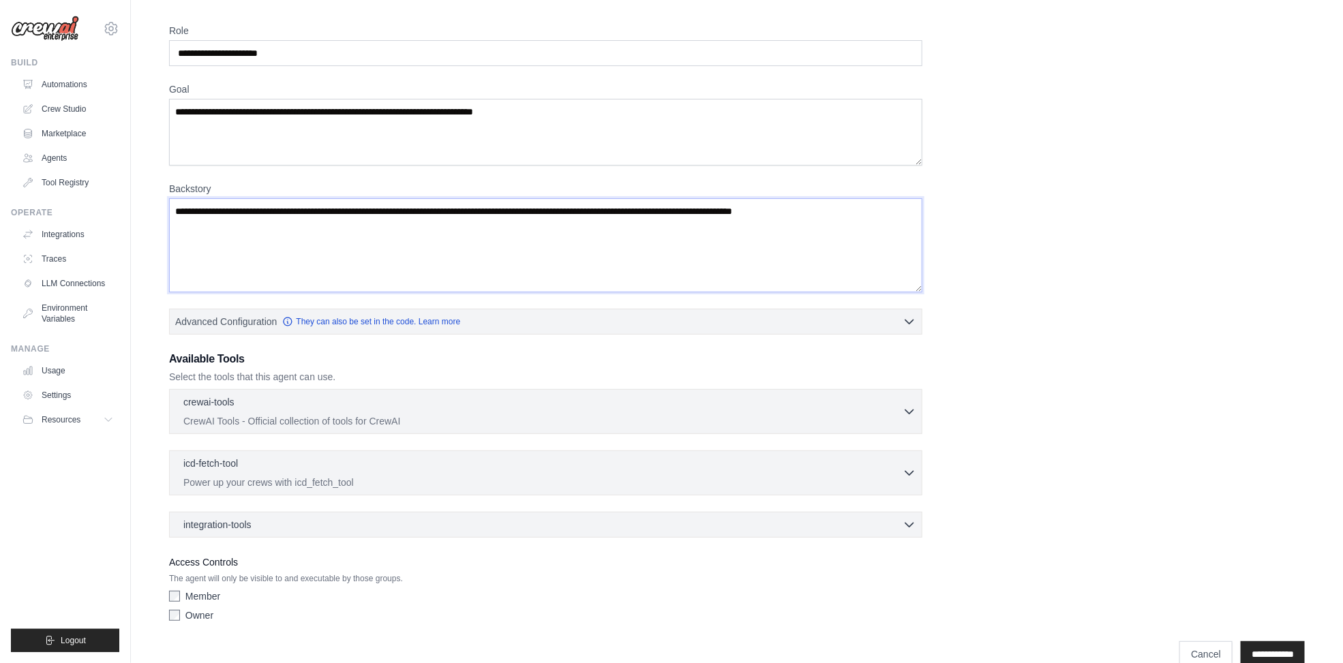
scroll to position [65, 0]
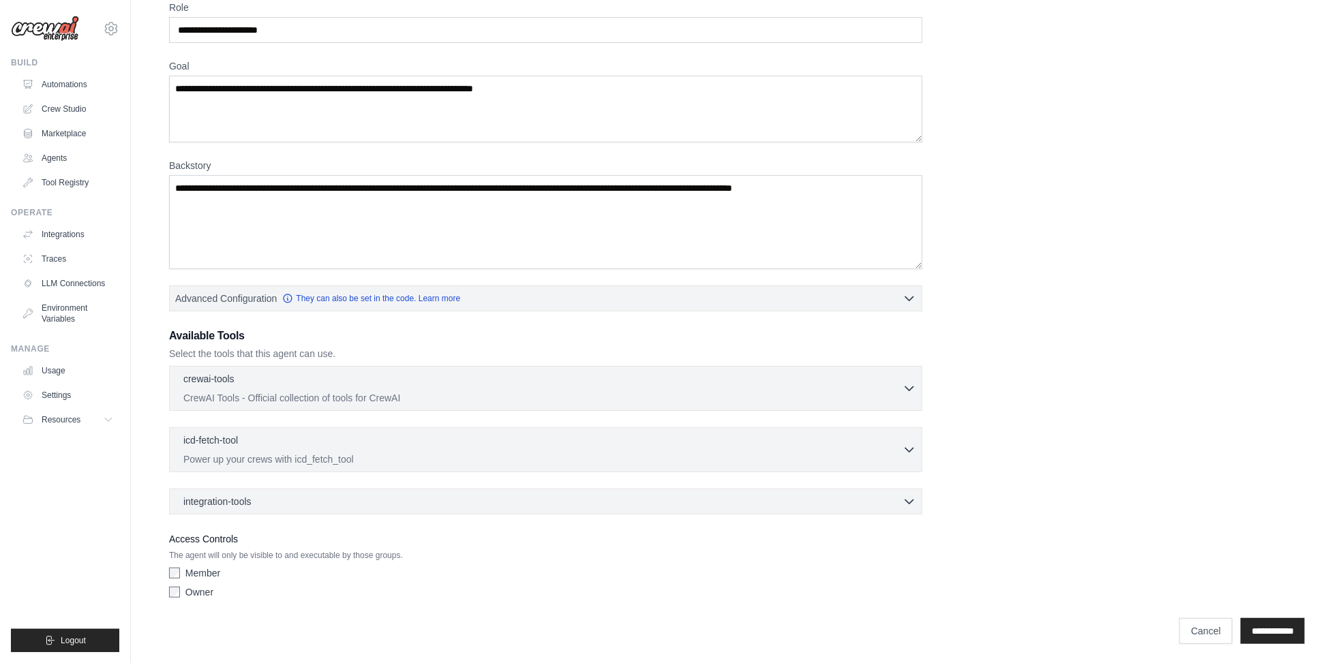
click at [1084, 530] on div "**********" at bounding box center [737, 625] width 1136 height 40
click at [1084, 530] on input "**********" at bounding box center [1273, 631] width 64 height 26
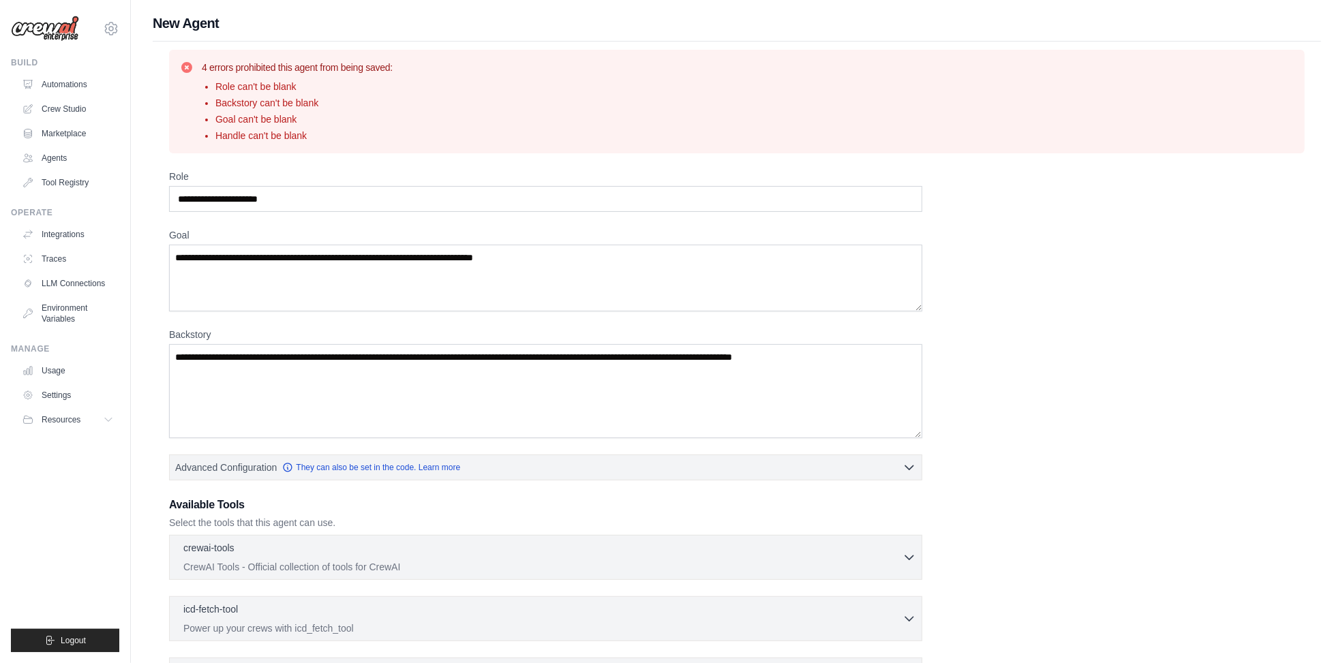
click at [385, 319] on div "Role Goal Backstory Advanced Configuration They can also be set in the code. Le…" at bounding box center [737, 472] width 1136 height 604
click at [360, 282] on textarea "Goal" at bounding box center [545, 278] width 753 height 67
click at [489, 269] on textarea "Goal" at bounding box center [545, 278] width 753 height 67
click at [515, 267] on textarea "Goal" at bounding box center [545, 278] width 753 height 67
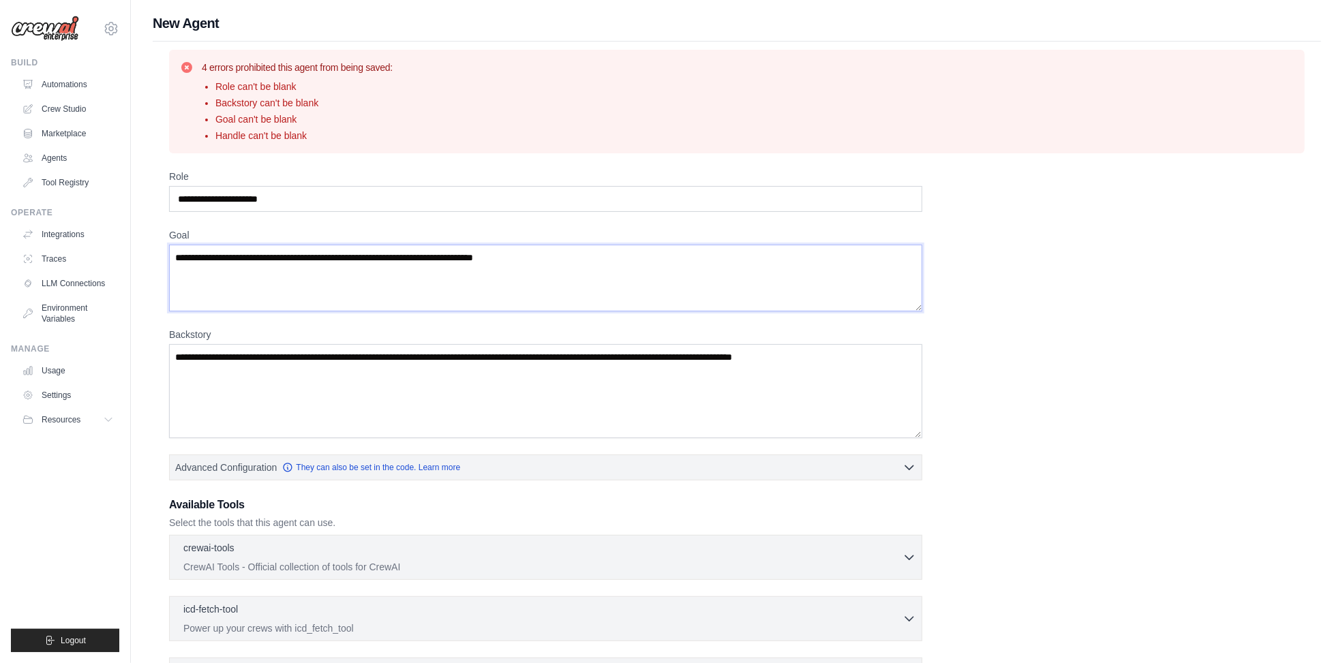
drag, startPoint x: 592, startPoint y: 264, endPoint x: 200, endPoint y: 256, distance: 392.1
click at [200, 256] on textarea "Goal" at bounding box center [545, 278] width 753 height 67
click at [200, 258] on textarea "Goal" at bounding box center [545, 278] width 753 height 67
drag, startPoint x: 252, startPoint y: 278, endPoint x: 153, endPoint y: 261, distance: 100.3
click at [153, 261] on div "4 errors prohibited this agent from being saved: Role can't be blank Backstory …" at bounding box center [737, 432] width 1168 height 780
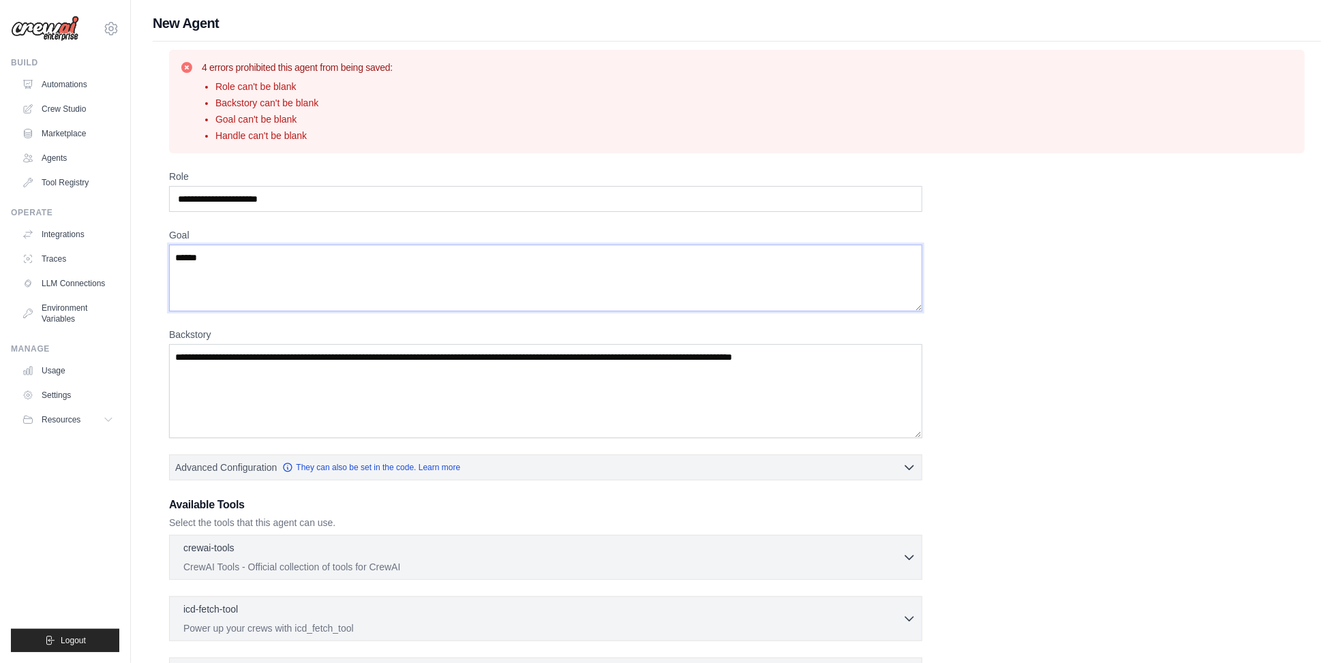
drag, startPoint x: 184, startPoint y: 258, endPoint x: 214, endPoint y: 256, distance: 30.1
click at [214, 256] on textarea "******" at bounding box center [545, 278] width 753 height 67
type textarea "****"
click at [213, 363] on textarea "Backstory" at bounding box center [545, 391] width 753 height 94
paste textarea "****"
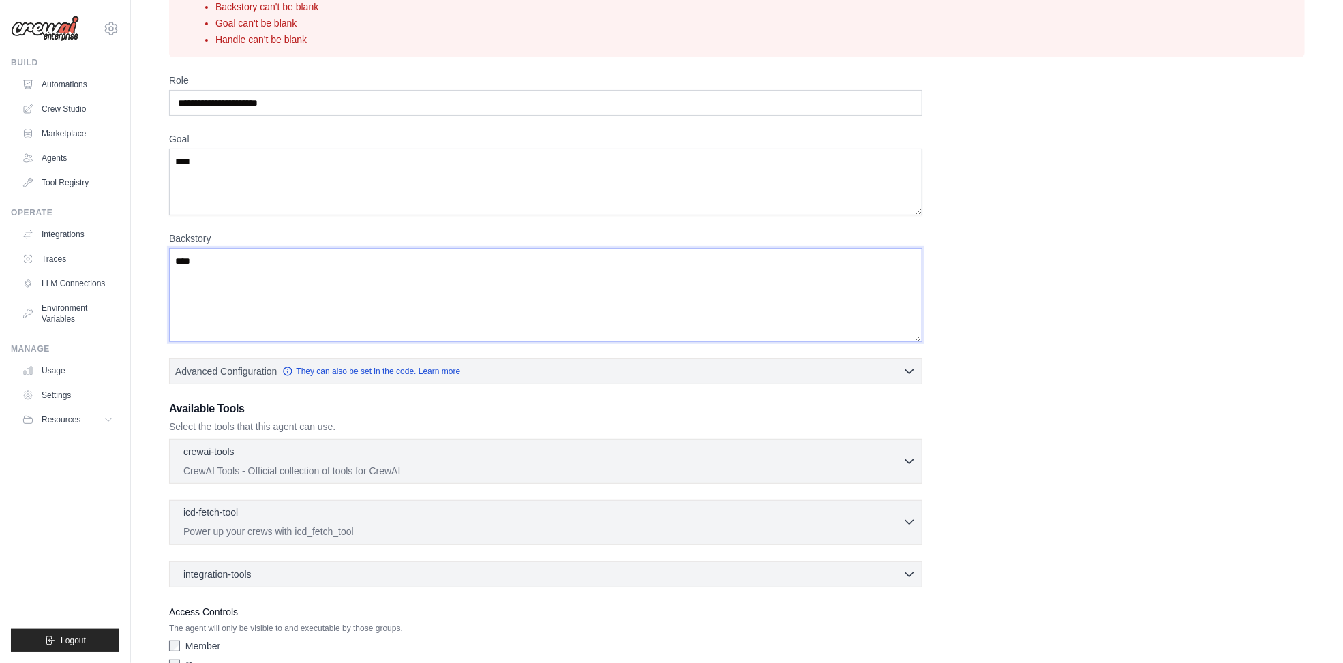
scroll to position [168, 0]
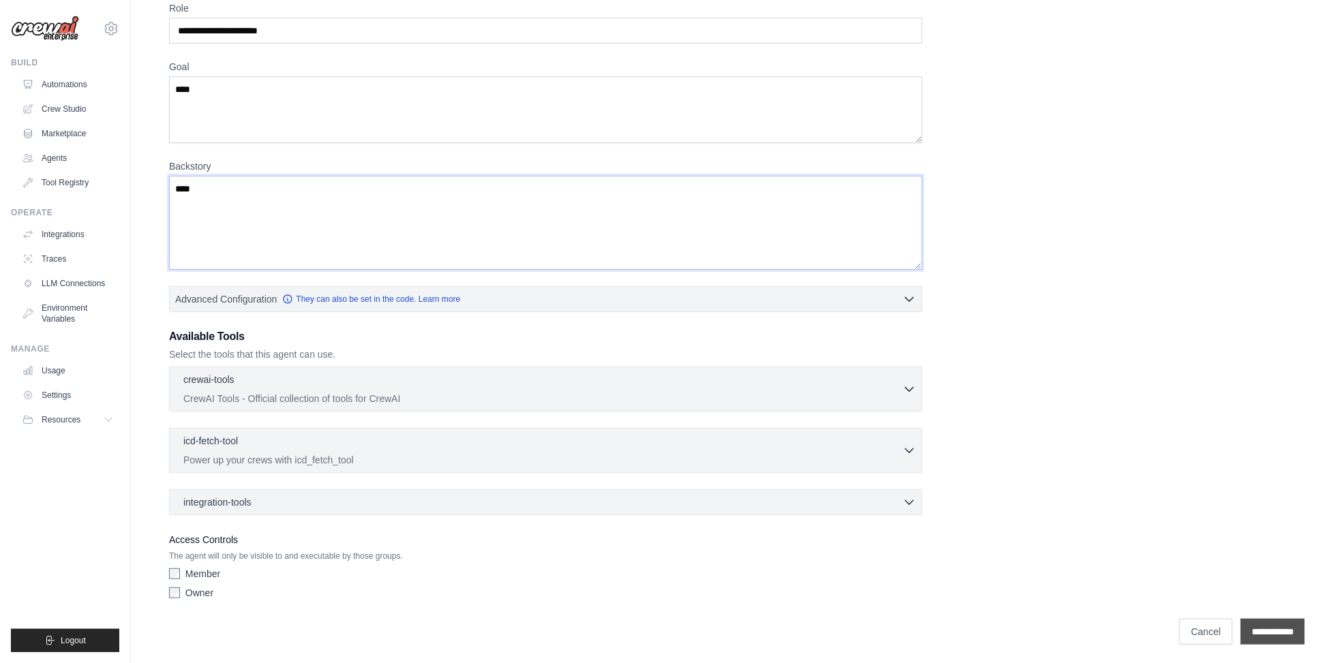
type textarea "****"
click at [1084, 530] on input "**********" at bounding box center [1273, 632] width 64 height 26
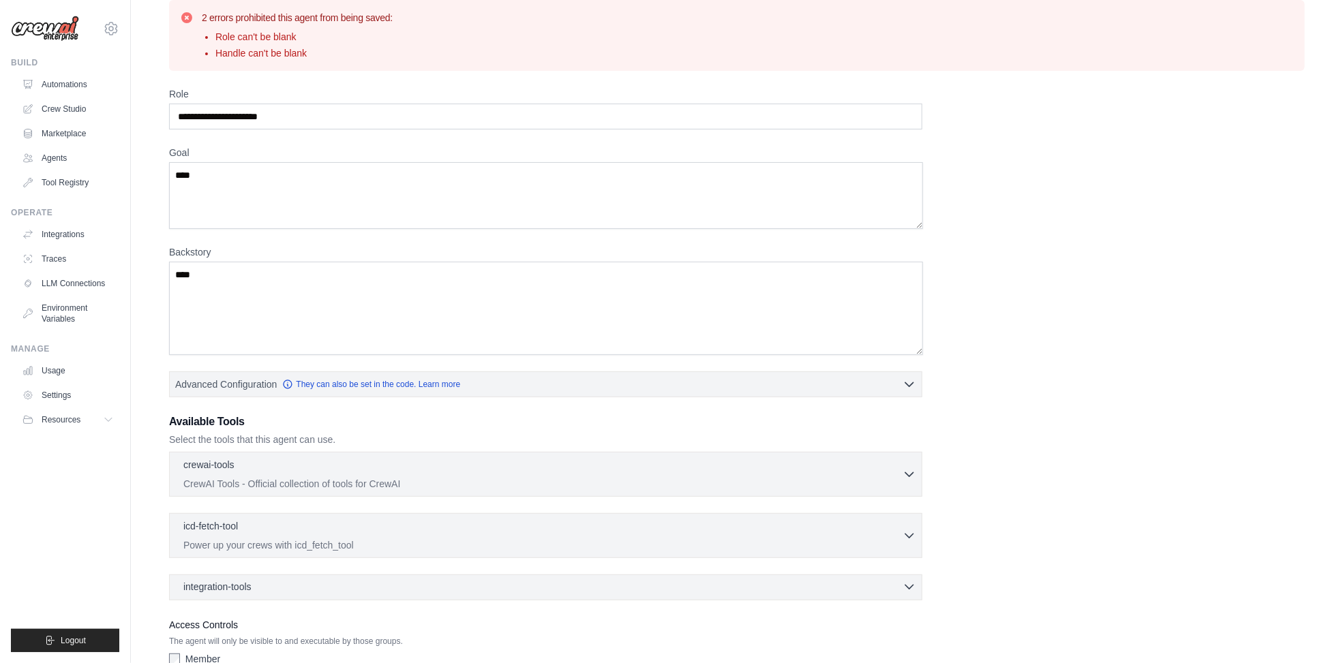
scroll to position [0, 0]
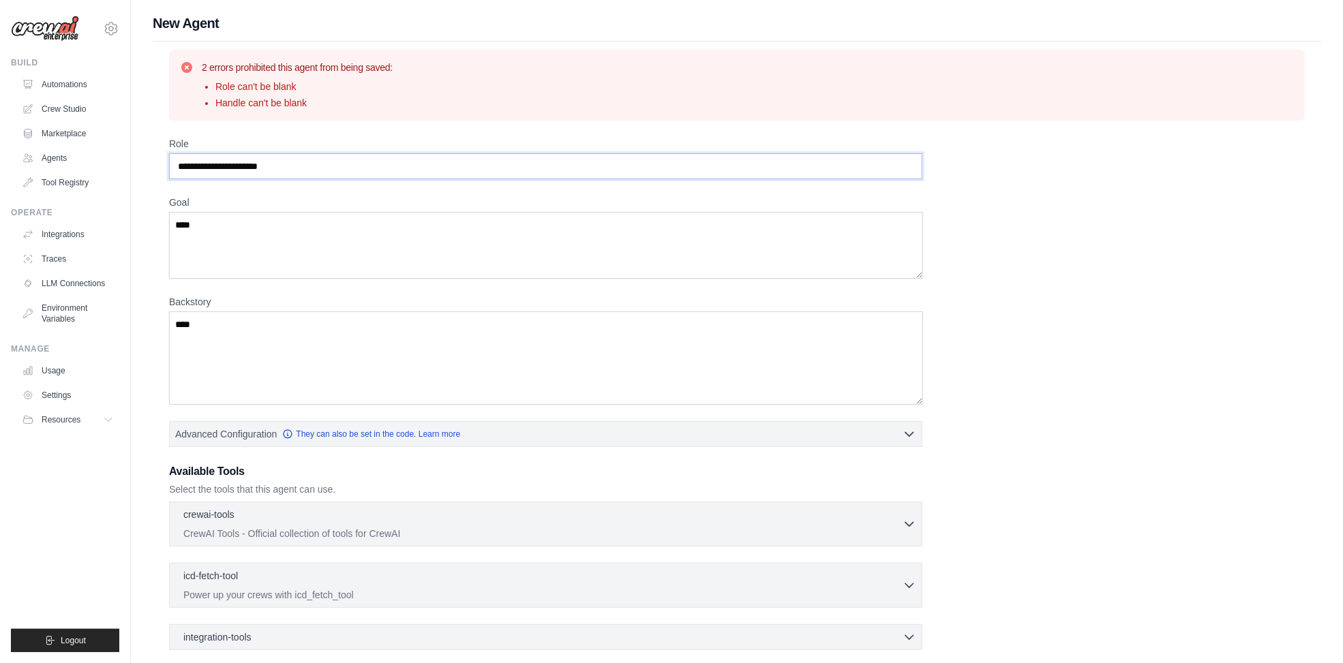
click at [212, 167] on input "Role" at bounding box center [545, 166] width 753 height 26
type input "**"
click at [954, 354] on div "Role ** Goal **** Backstory **** Advanced Configuration They can also be set in…" at bounding box center [737, 438] width 1136 height 603
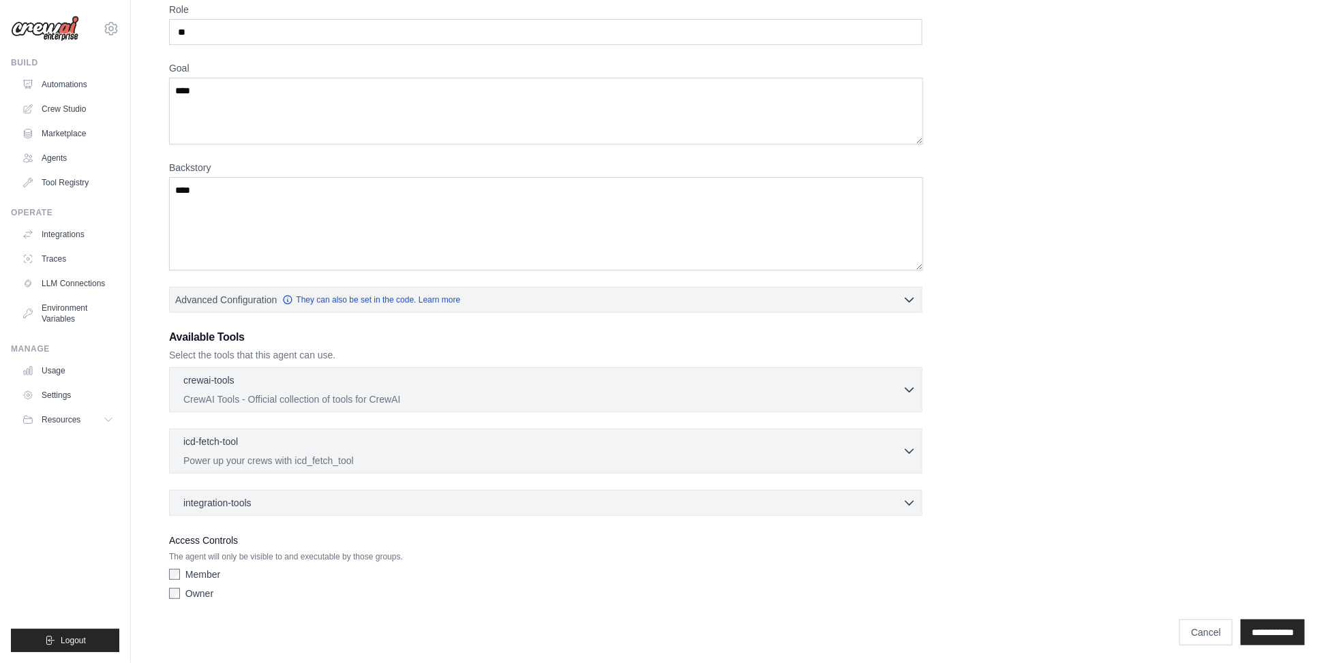
scroll to position [136, 0]
click at [282, 363] on div "Available Tools Select the tools that this agent can use. crewai-tools 0 select…" at bounding box center [545, 420] width 753 height 187
click at [239, 394] on p "CrewAI Tools - Official collection of tools for CrewAI" at bounding box center [542, 397] width 719 height 14
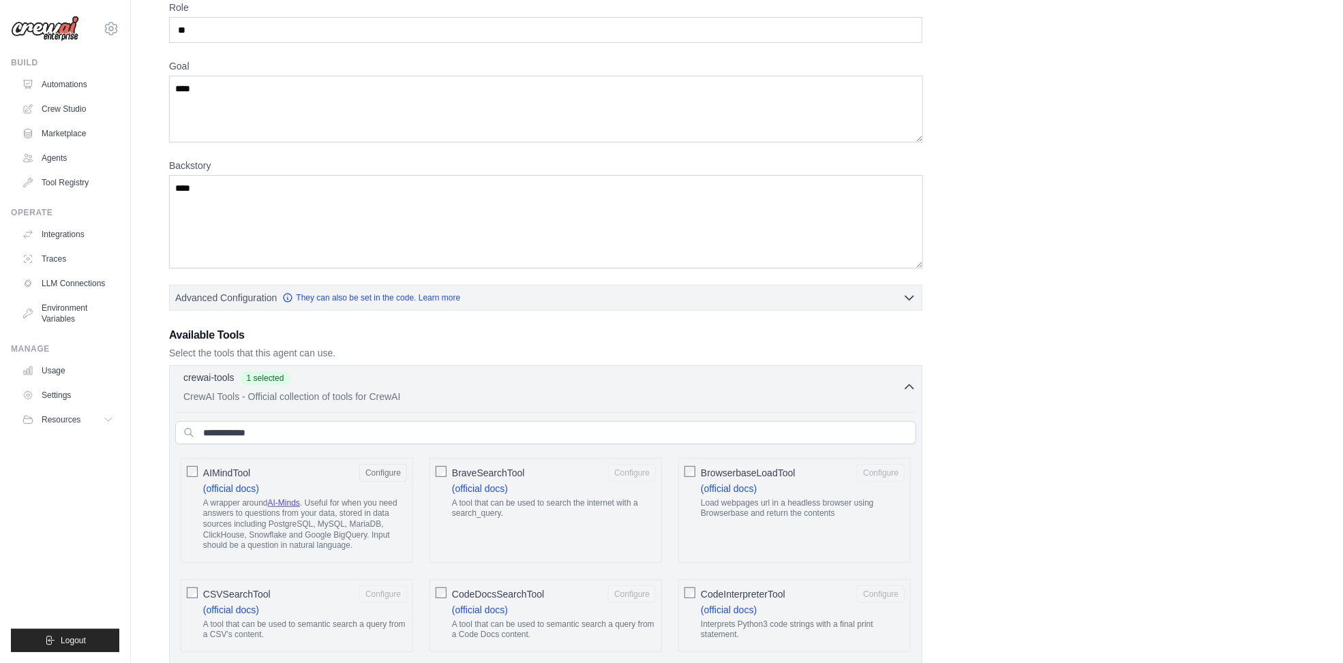
click at [318, 381] on div "crewai-tools 1 selected" at bounding box center [542, 379] width 719 height 16
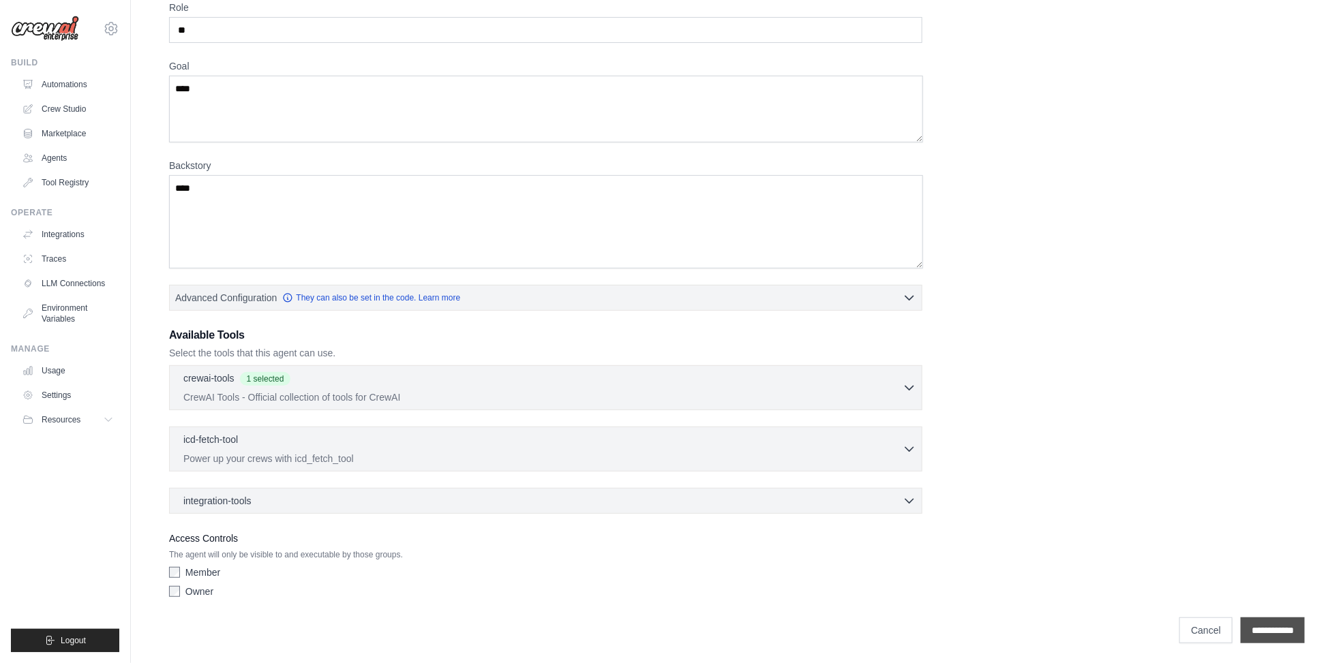
click at [1084, 530] on input "**********" at bounding box center [1273, 631] width 64 height 26
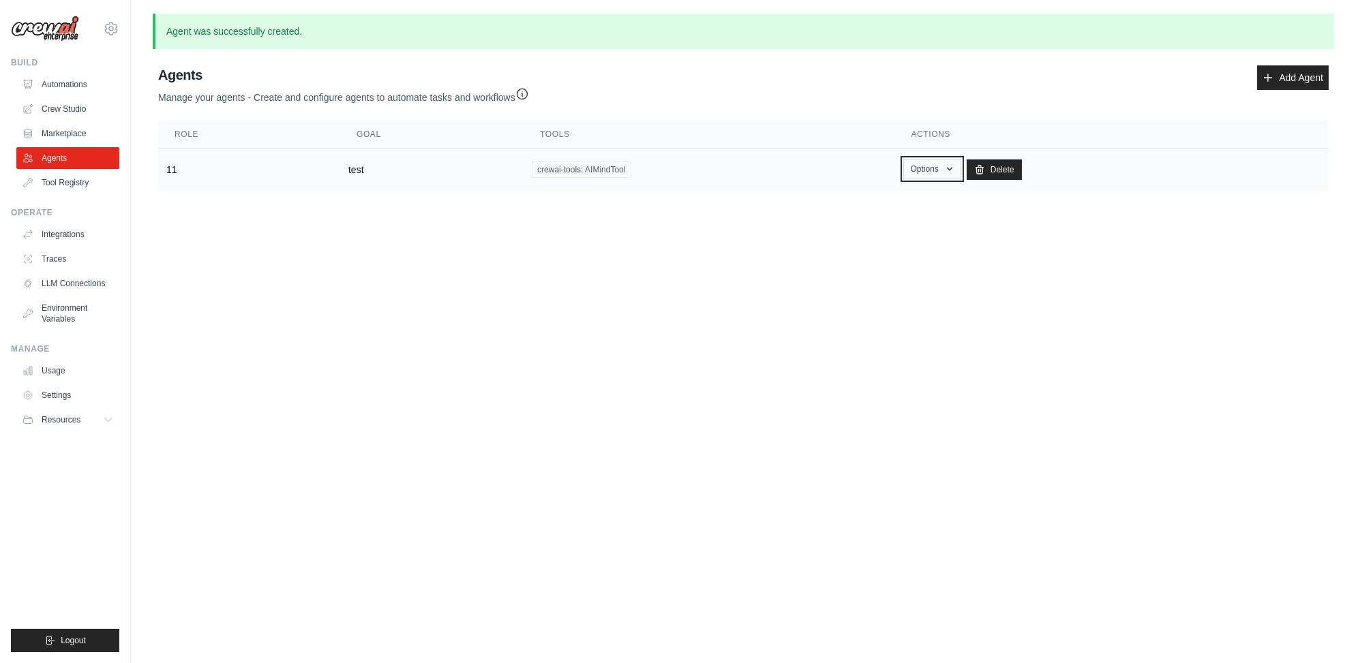
click at [941, 169] on button "Options" at bounding box center [932, 169] width 58 height 20
click at [638, 278] on body "bzw793659508@gmail.com Settings Build Automations Crew Studio" at bounding box center [678, 331] width 1356 height 663
click at [944, 170] on button "Options" at bounding box center [932, 169] width 58 height 20
click at [911, 200] on link "Show" at bounding box center [912, 200] width 98 height 25
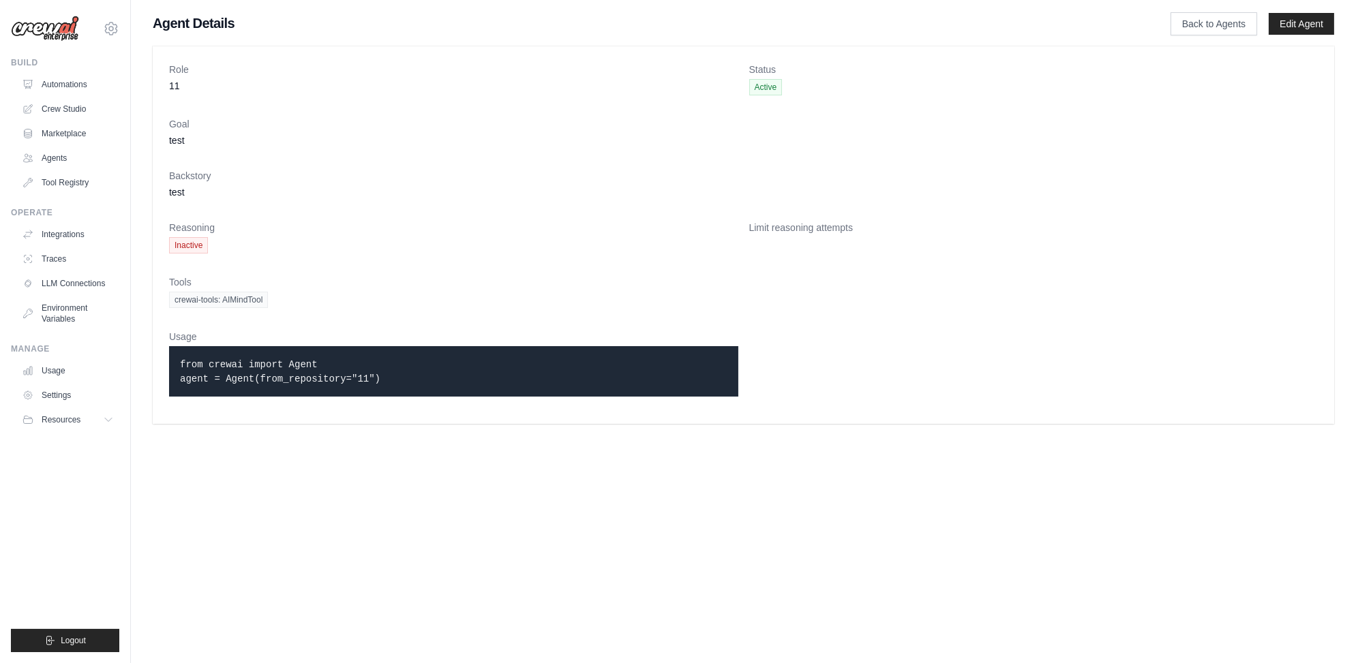
drag, startPoint x: 421, startPoint y: 404, endPoint x: 335, endPoint y: 380, distance: 88.3
click at [408, 402] on div "Usage from crewai import Agent agent = Agent(from_repository="11")" at bounding box center [453, 369] width 569 height 78
click at [305, 376] on code "from crewai import Agent agent = Agent(from_repository="11")" at bounding box center [280, 371] width 200 height 25
click at [302, 376] on code "from crewai import Agent agent = Agent(from_repository="11")" at bounding box center [280, 371] width 200 height 25
click at [1084, 31] on link "Back to Agents" at bounding box center [1213, 23] width 87 height 23
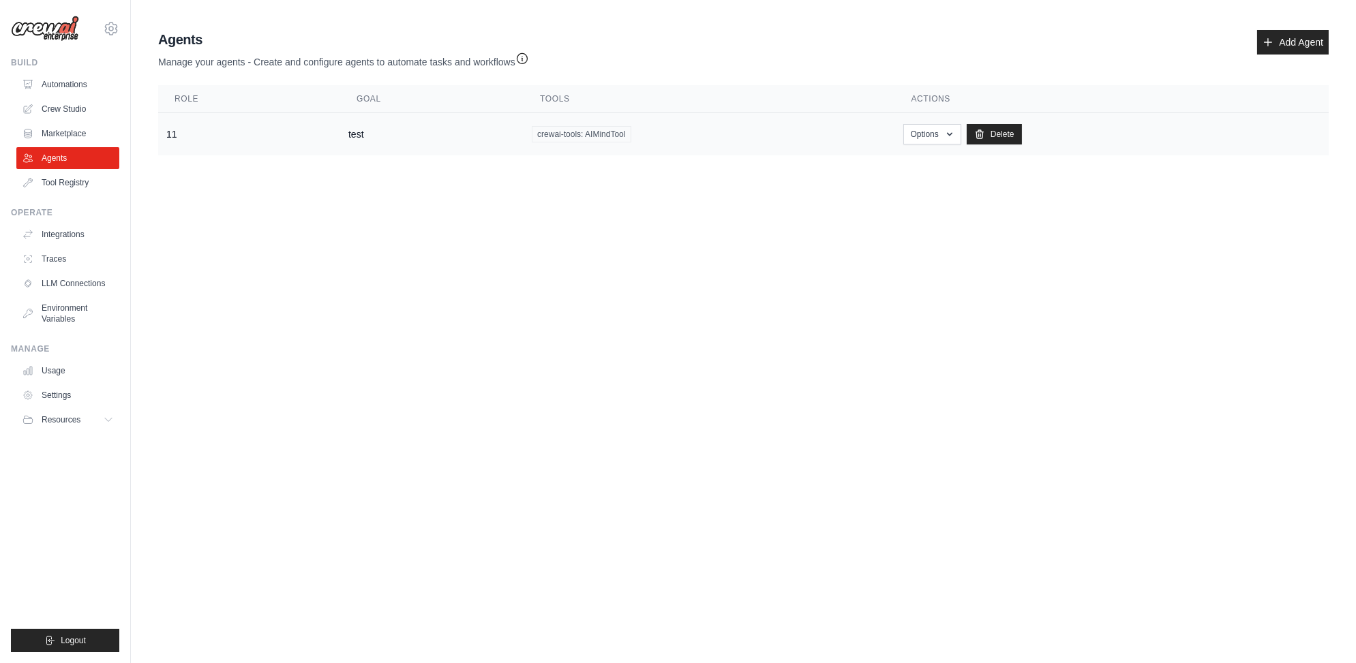
drag, startPoint x: 565, startPoint y: 137, endPoint x: 599, endPoint y: 132, distance: 34.4
click at [573, 136] on span "crewai-tools: AIMindTool" at bounding box center [581, 134] width 99 height 16
drag, startPoint x: 275, startPoint y: 63, endPoint x: 545, endPoint y: 71, distance: 269.4
click at [545, 71] on div "Agents Manage your agents - Create and configure agents to automate tasks and w…" at bounding box center [743, 93] width 1181 height 136
click at [529, 57] on icon "button" at bounding box center [522, 58] width 14 height 14
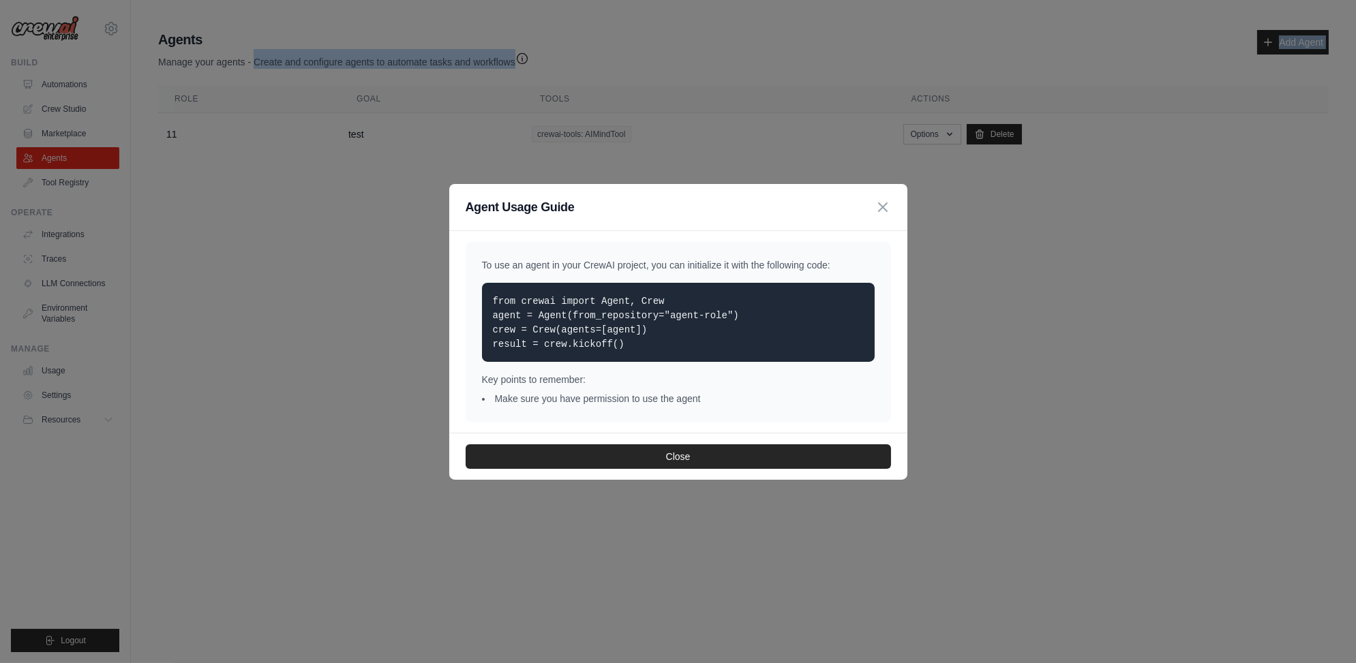
drag, startPoint x: 592, startPoint y: 265, endPoint x: 845, endPoint y: 271, distance: 253.0
click at [845, 271] on p "To use an agent in your CrewAI project, you can initialize it with the followin…" at bounding box center [678, 265] width 393 height 14
click at [782, 267] on p "To use an agent in your CrewAI project, you can initialize it with the followin…" at bounding box center [678, 265] width 393 height 14
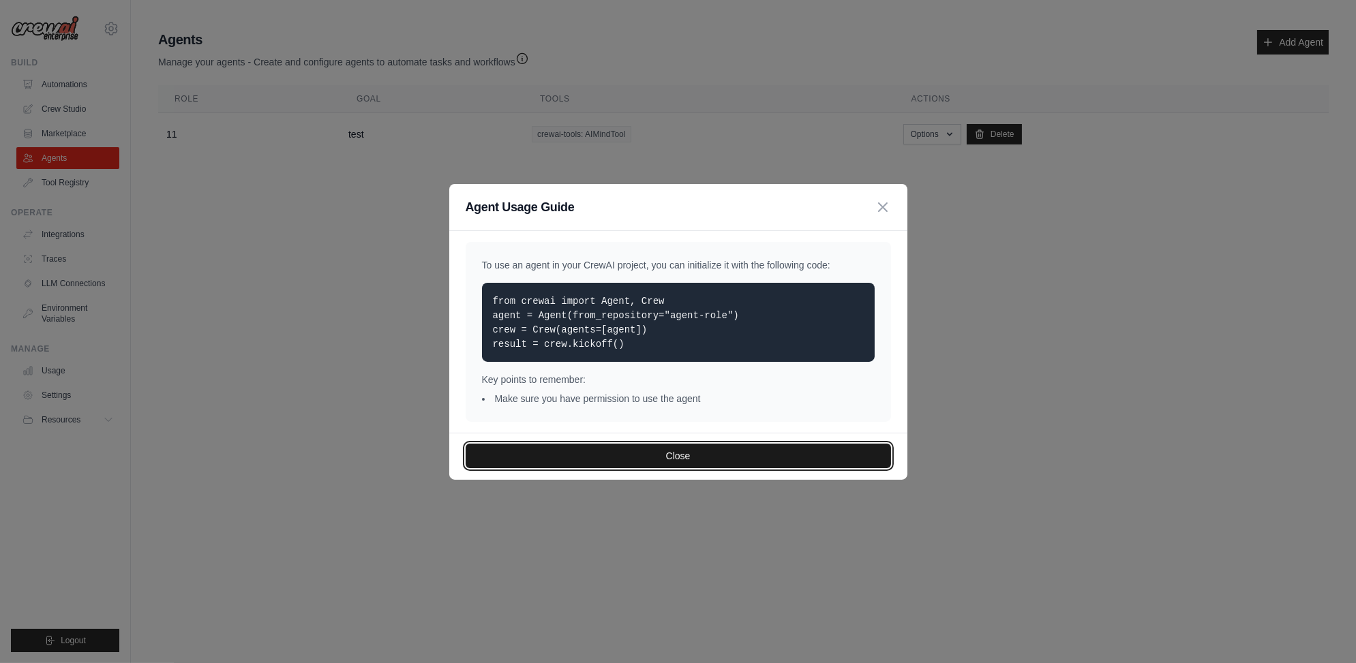
click at [670, 450] on button "Close" at bounding box center [678, 456] width 425 height 25
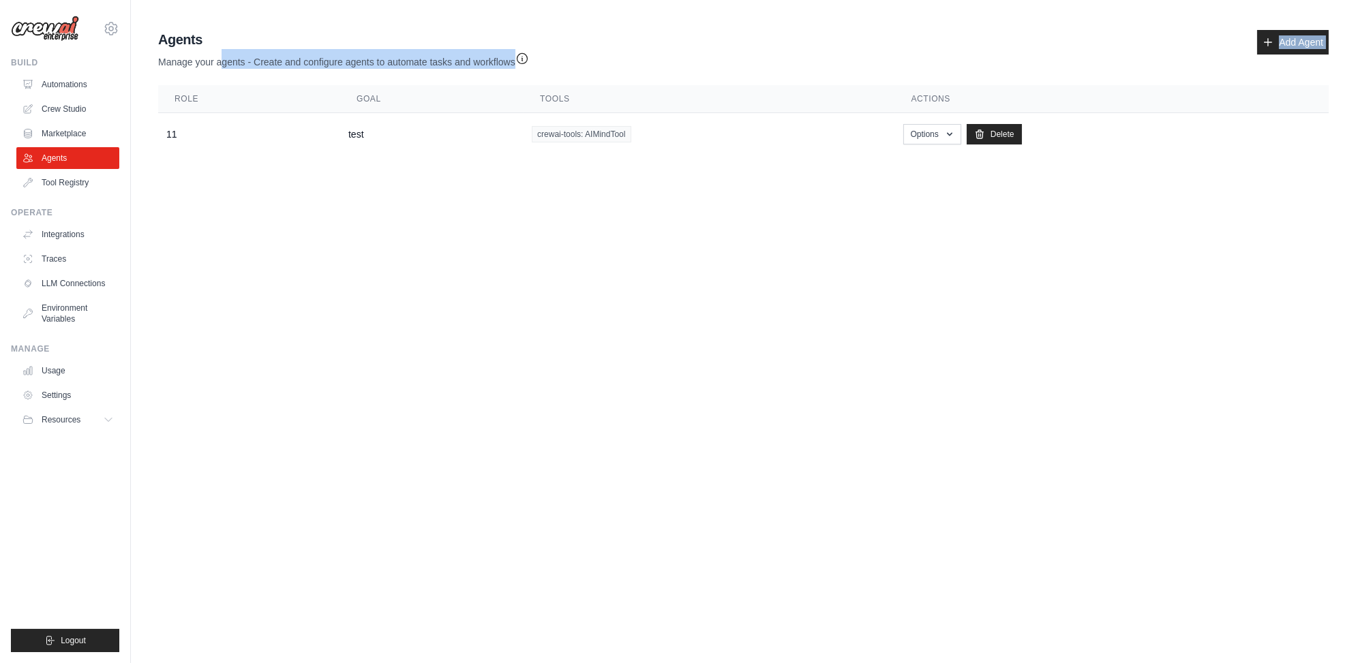
drag, startPoint x: 227, startPoint y: 59, endPoint x: 352, endPoint y: 76, distance: 126.6
click at [352, 76] on div "Agents Manage your agents - Create and configure agents to automate tasks and w…" at bounding box center [743, 93] width 1181 height 136
click at [354, 245] on body "bzw793659508@gmail.com Settings Build Automations Crew Studio" at bounding box center [678, 331] width 1356 height 663
click at [82, 111] on link "Crew Studio" at bounding box center [69, 109] width 103 height 22
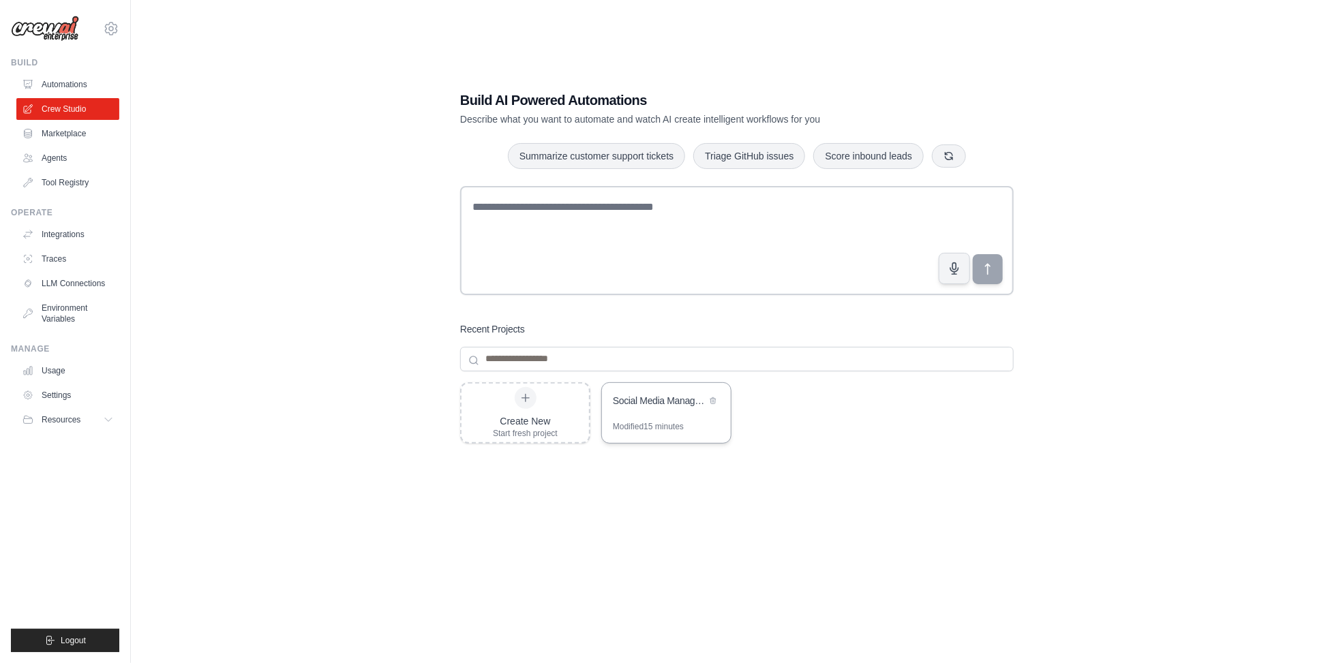
click at [626, 411] on div "Social Media Management Suite" at bounding box center [666, 402] width 129 height 38
click at [70, 369] on link "Usage" at bounding box center [69, 371] width 103 height 22
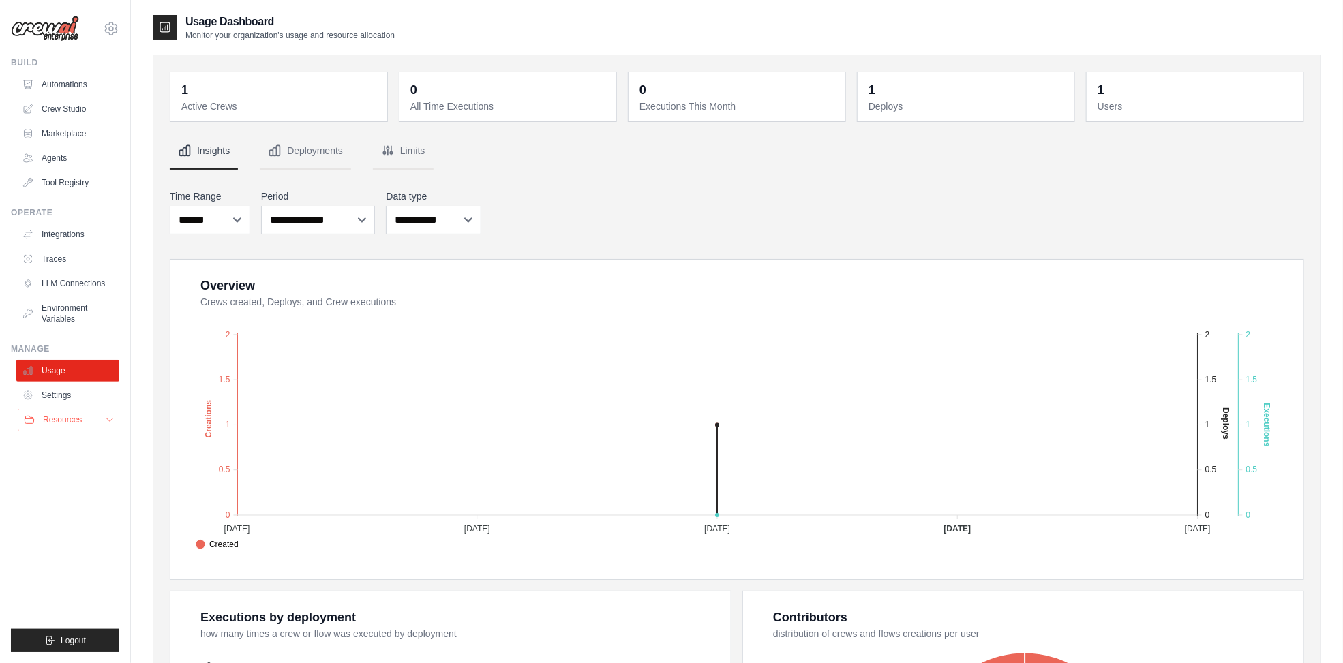
click at [98, 419] on button "Resources" at bounding box center [69, 420] width 103 height 22
click at [93, 442] on span "Documentation" at bounding box center [75, 443] width 55 height 11
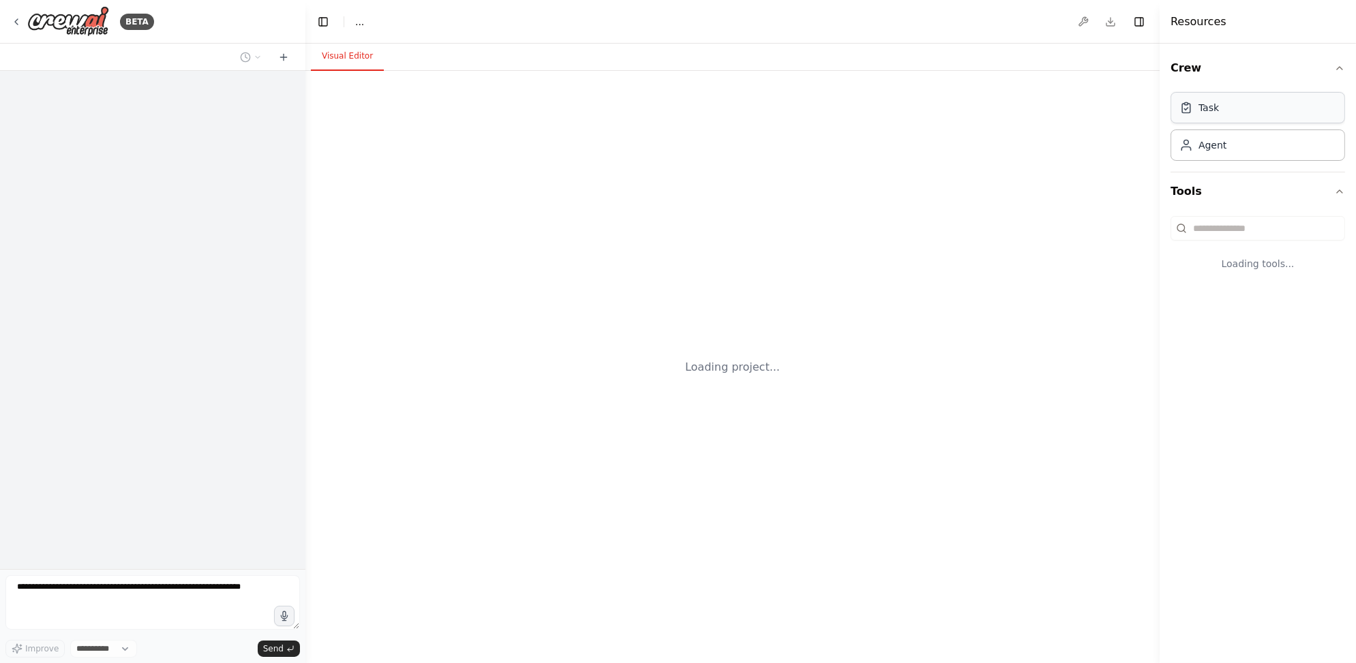
select select "****"
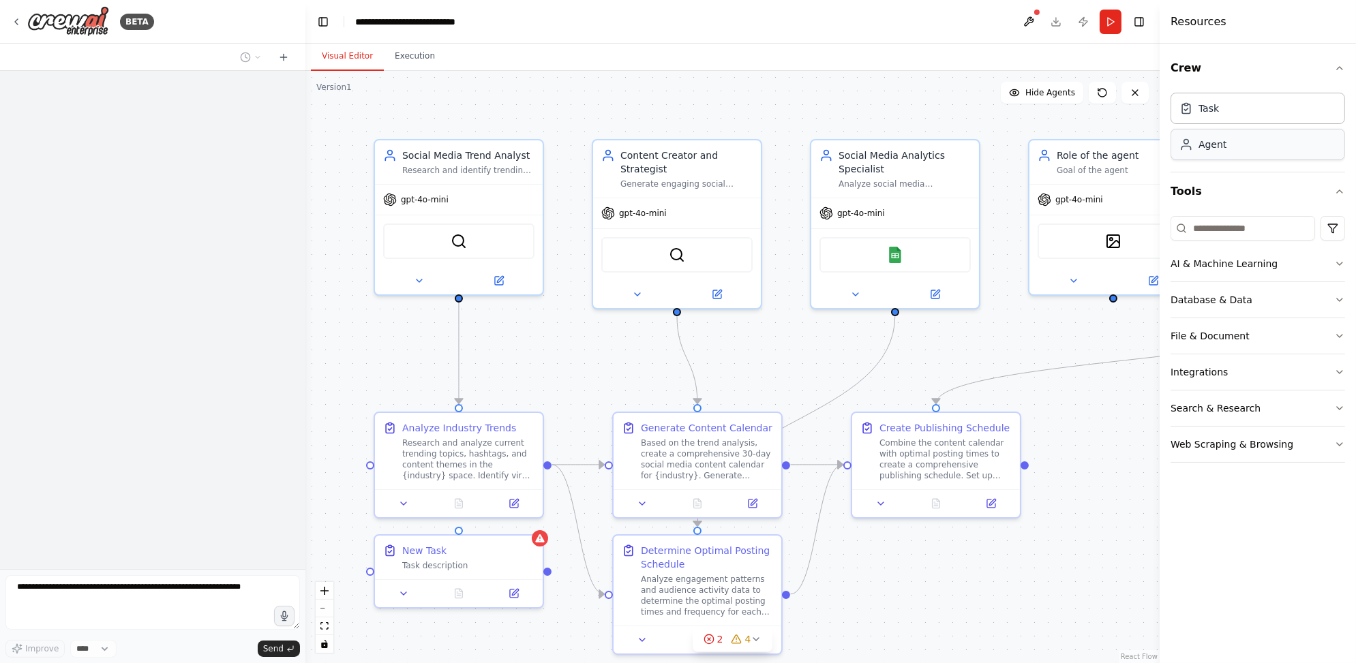
click at [1210, 156] on div "Agent" at bounding box center [1257, 144] width 175 height 31
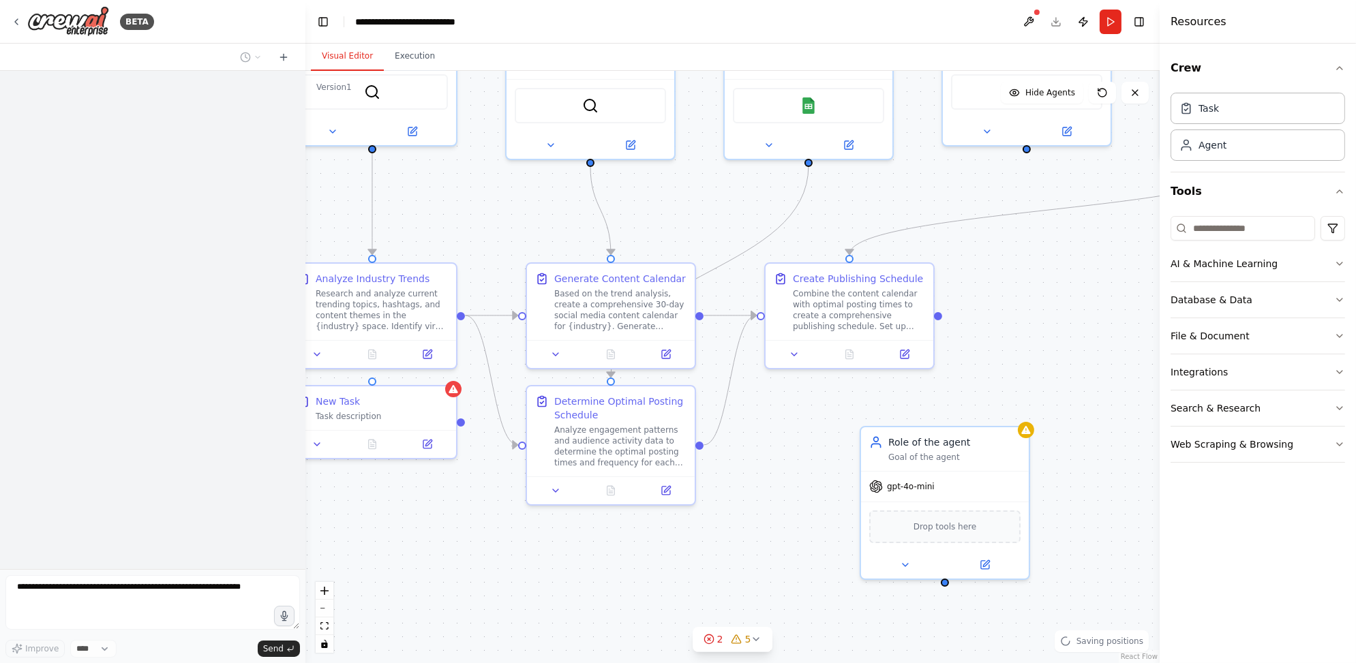
drag, startPoint x: 883, startPoint y: 575, endPoint x: 795, endPoint y: 424, distance: 174.8
click at [795, 424] on div ".deletable-edge-delete-btn { width: 20px; height: 20px; border: 0px solid #ffff…" at bounding box center [732, 367] width 854 height 592
click at [898, 563] on button at bounding box center [902, 560] width 77 height 16
click at [991, 565] on button at bounding box center [982, 560] width 77 height 16
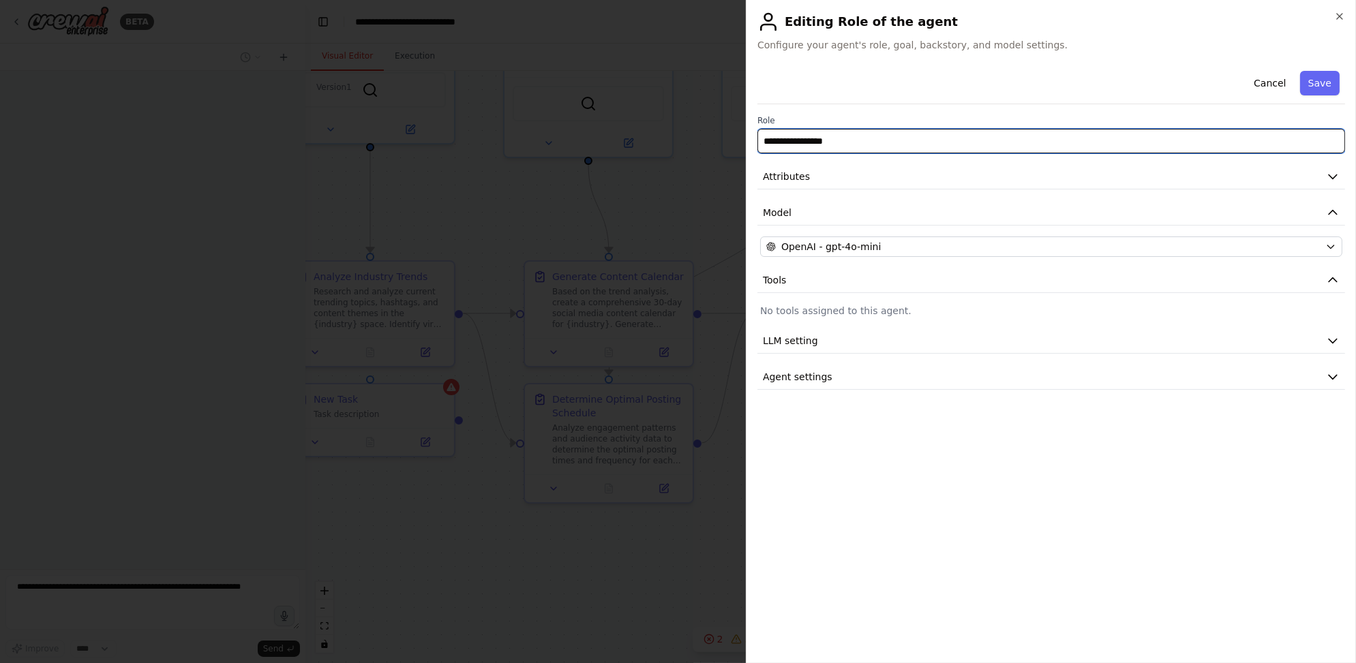
click at [849, 142] on input "**********" at bounding box center [1051, 141] width 588 height 25
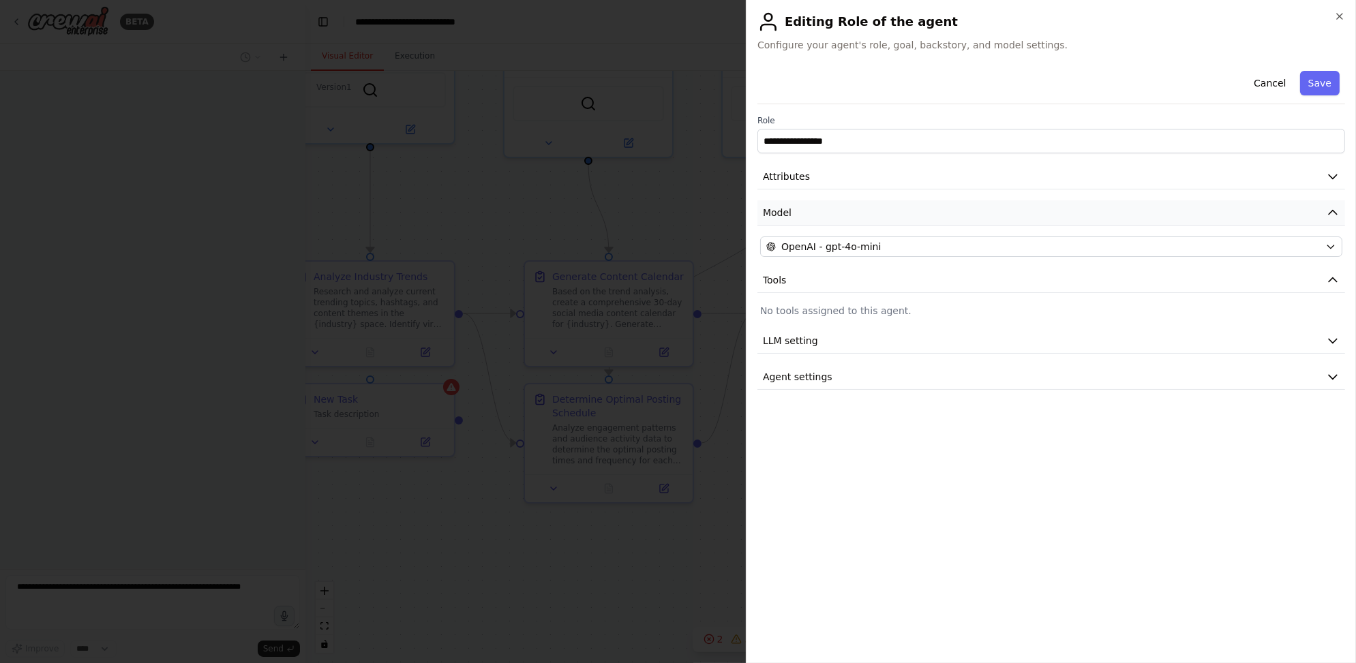
click at [888, 211] on button "Model" at bounding box center [1051, 212] width 588 height 25
click at [888, 215] on button "Model" at bounding box center [1051, 212] width 588 height 25
click at [872, 177] on button "Attributes" at bounding box center [1051, 176] width 588 height 25
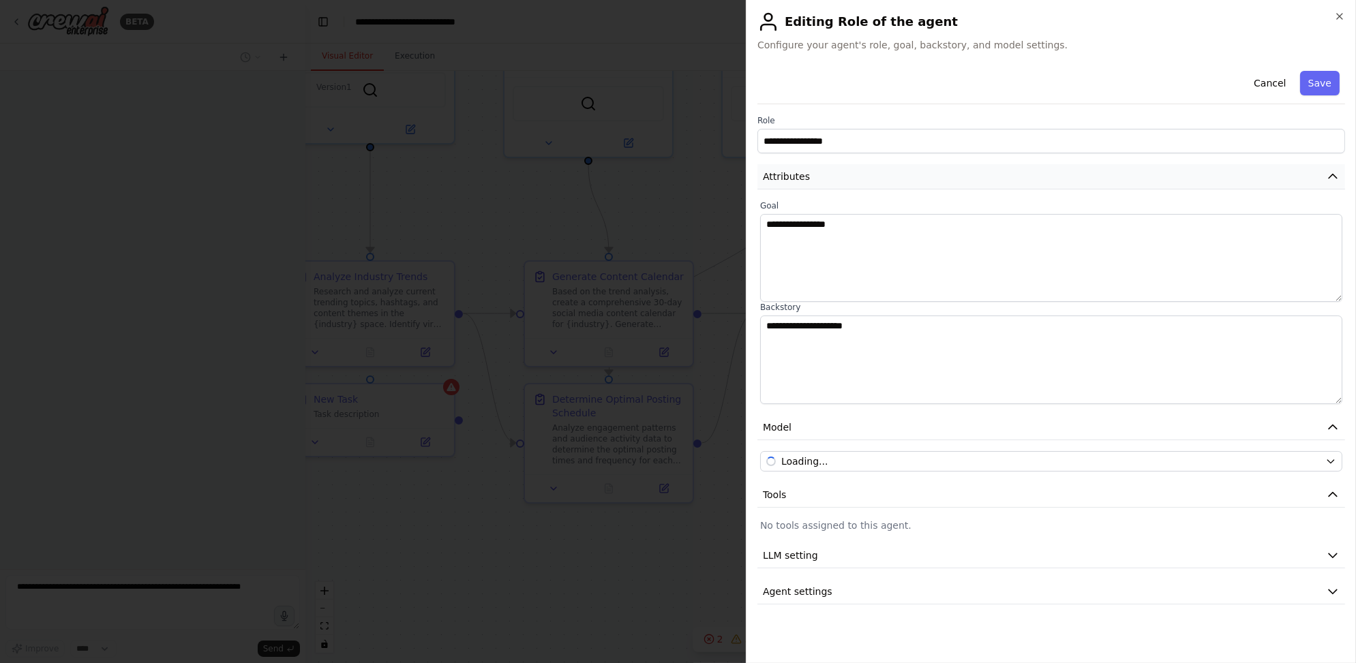
click at [872, 177] on button "Attributes" at bounding box center [1051, 176] width 588 height 25
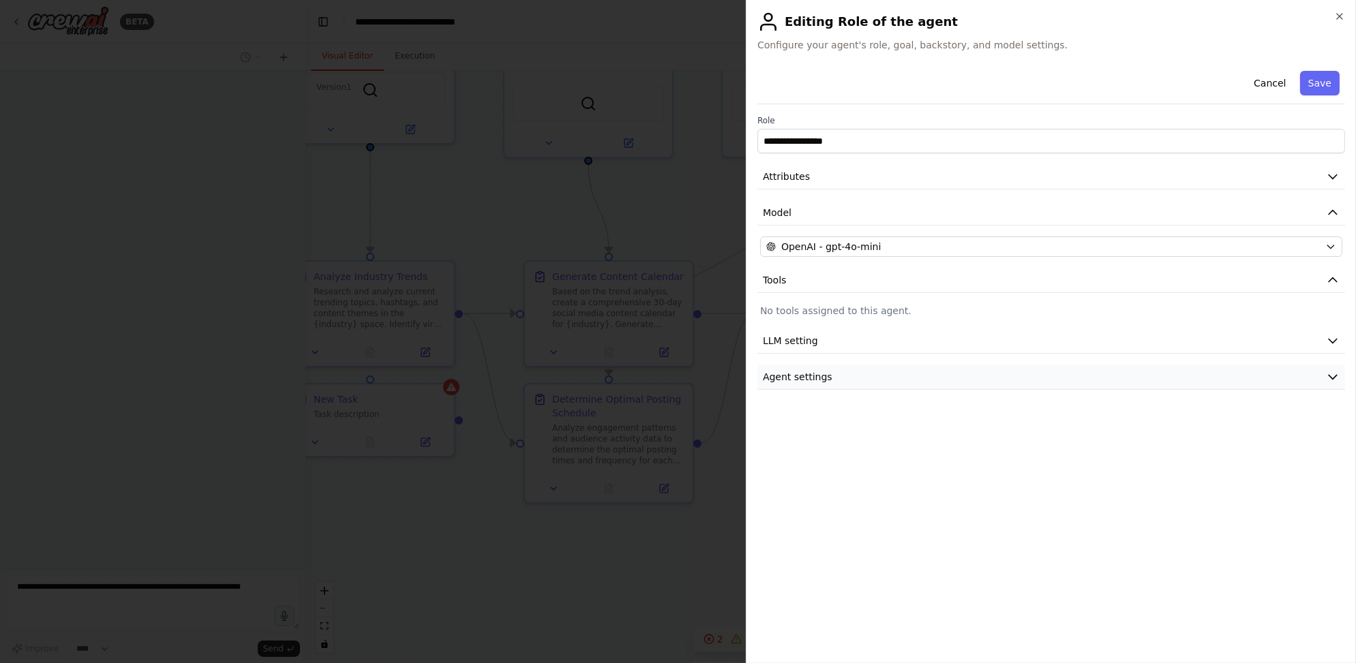
click at [827, 387] on button "Agent settings" at bounding box center [1051, 377] width 588 height 25
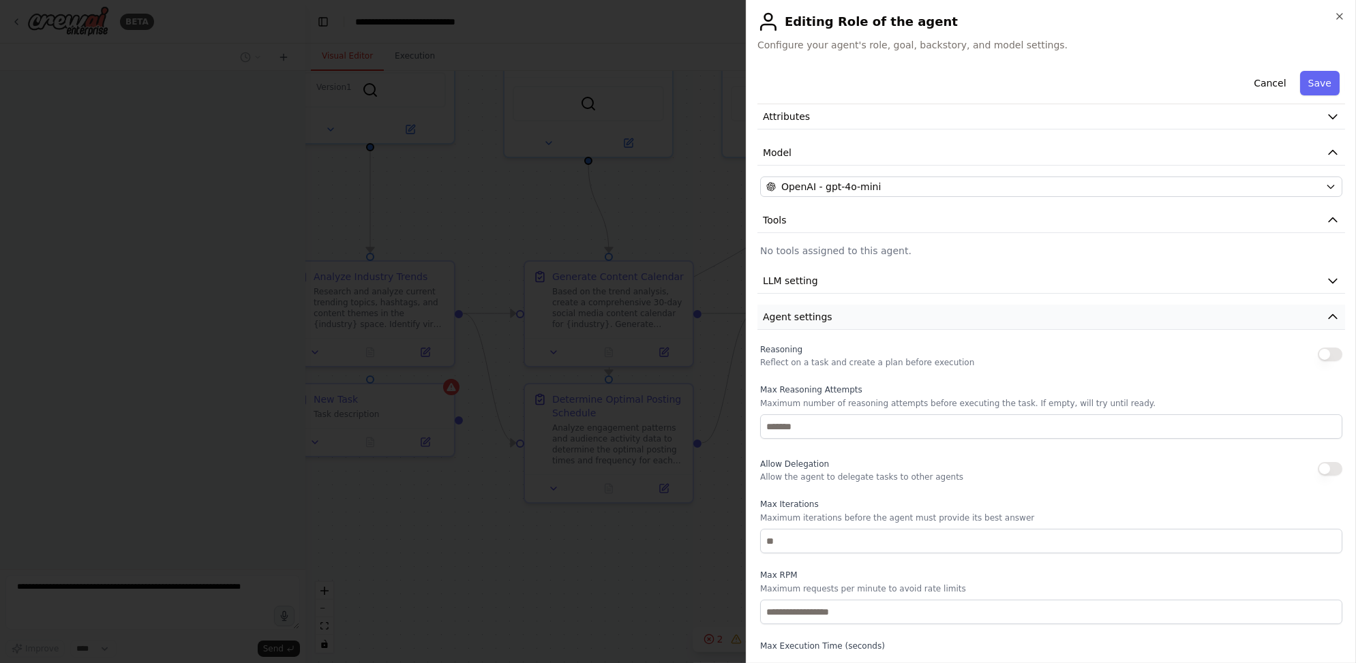
scroll to position [102, 0]
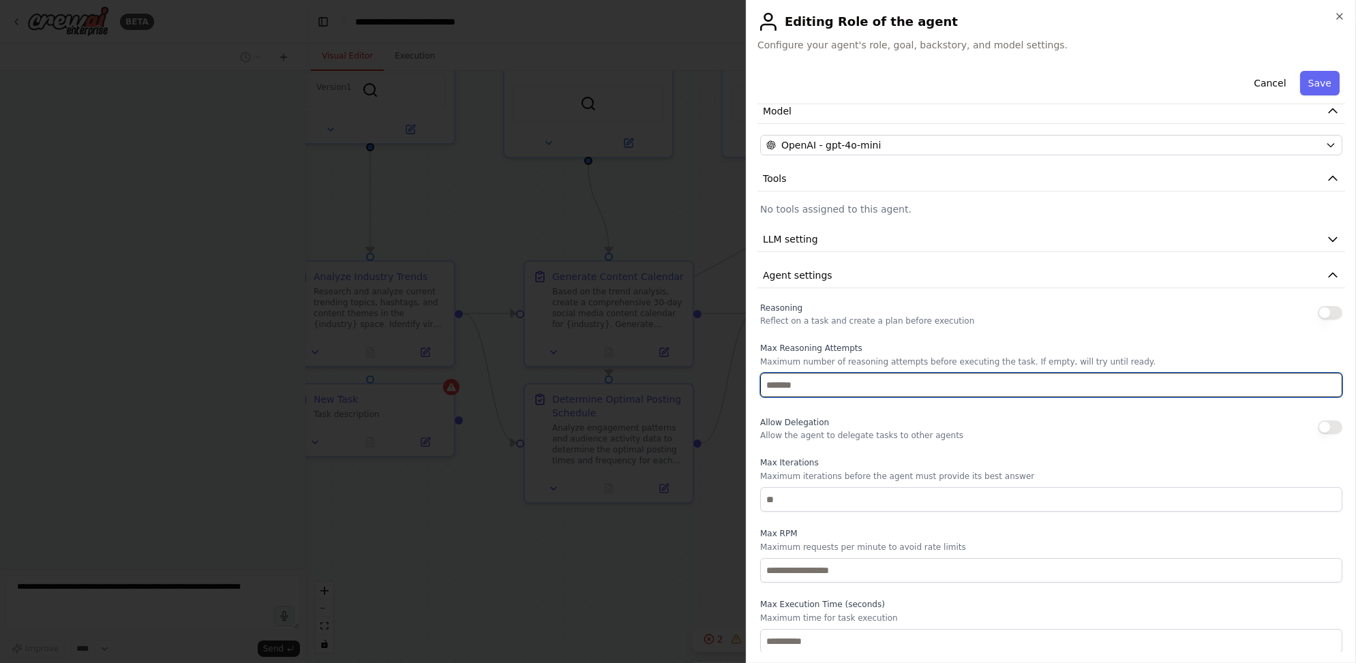
click at [837, 390] on input "number" at bounding box center [1051, 385] width 582 height 25
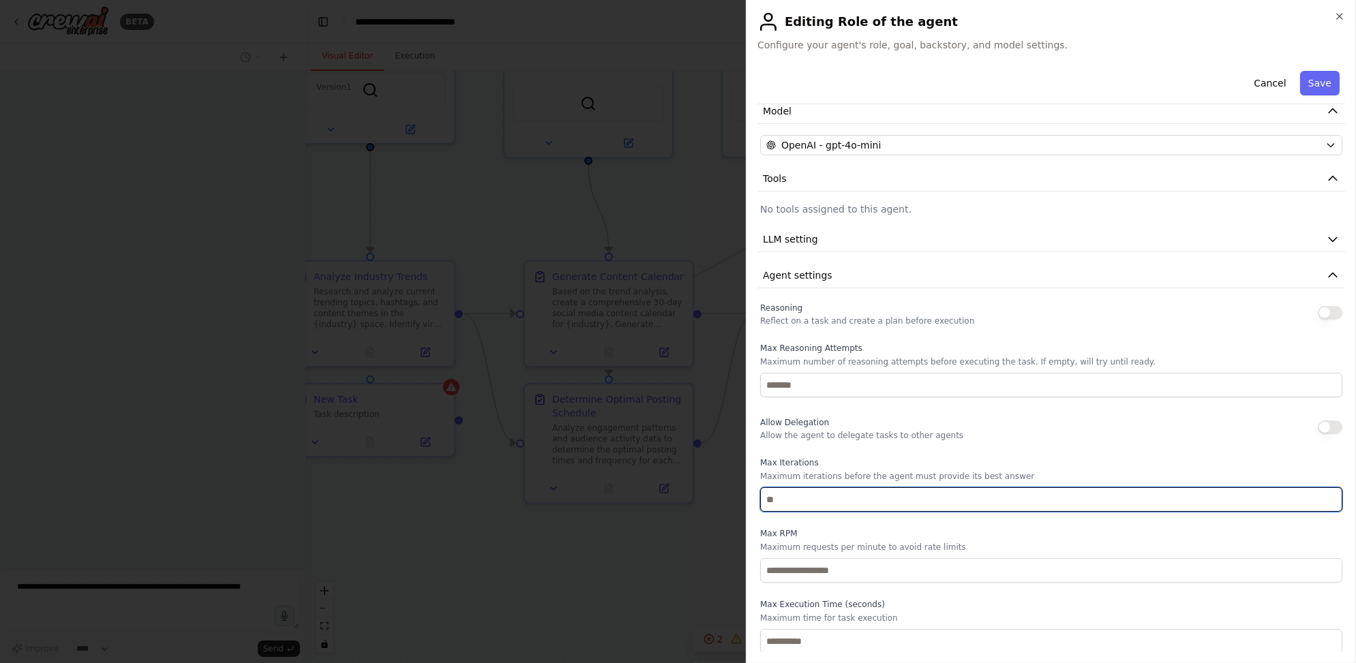
click at [867, 492] on input "number" at bounding box center [1051, 499] width 582 height 25
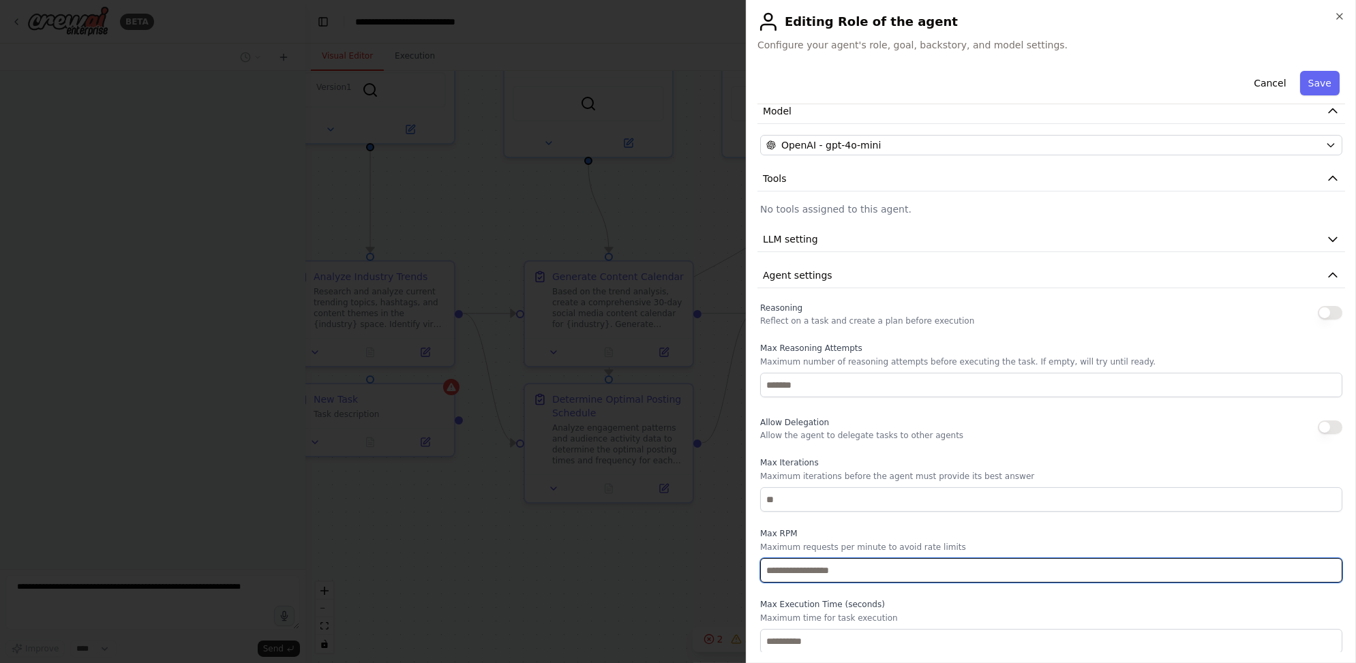
click at [842, 562] on input "number" at bounding box center [1051, 570] width 582 height 25
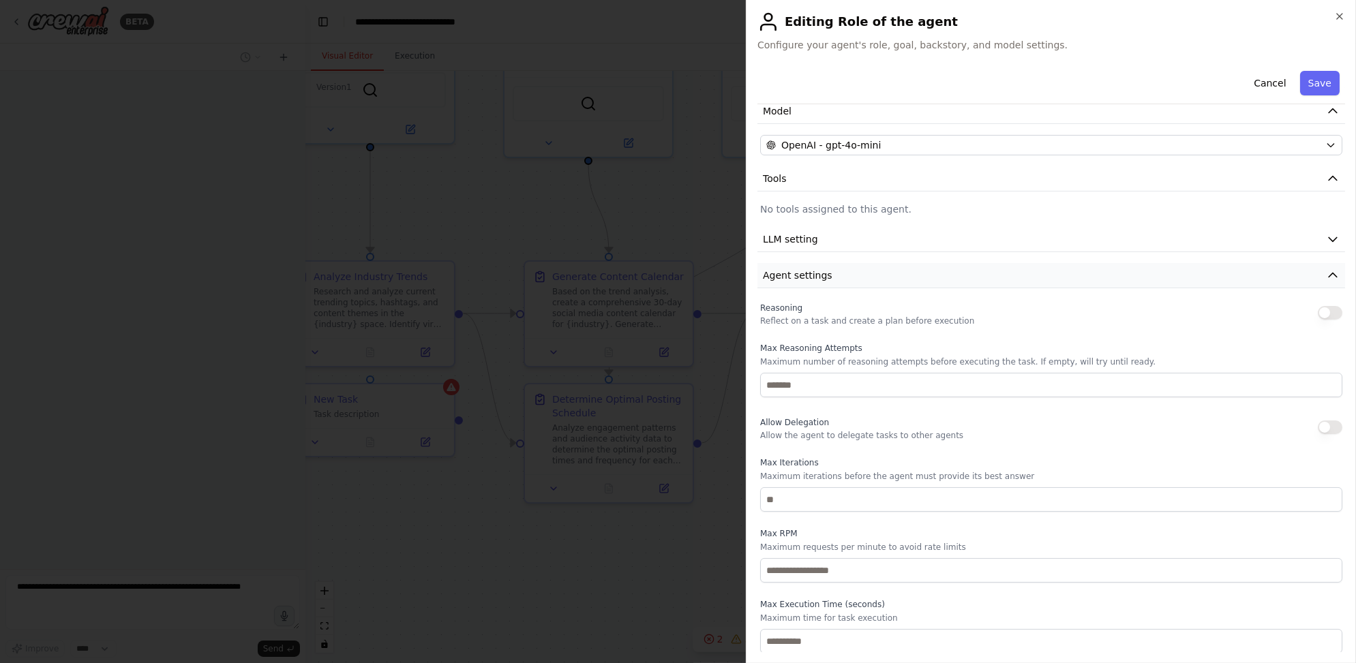
click at [823, 277] on span "Agent settings" at bounding box center [798, 276] width 70 height 14
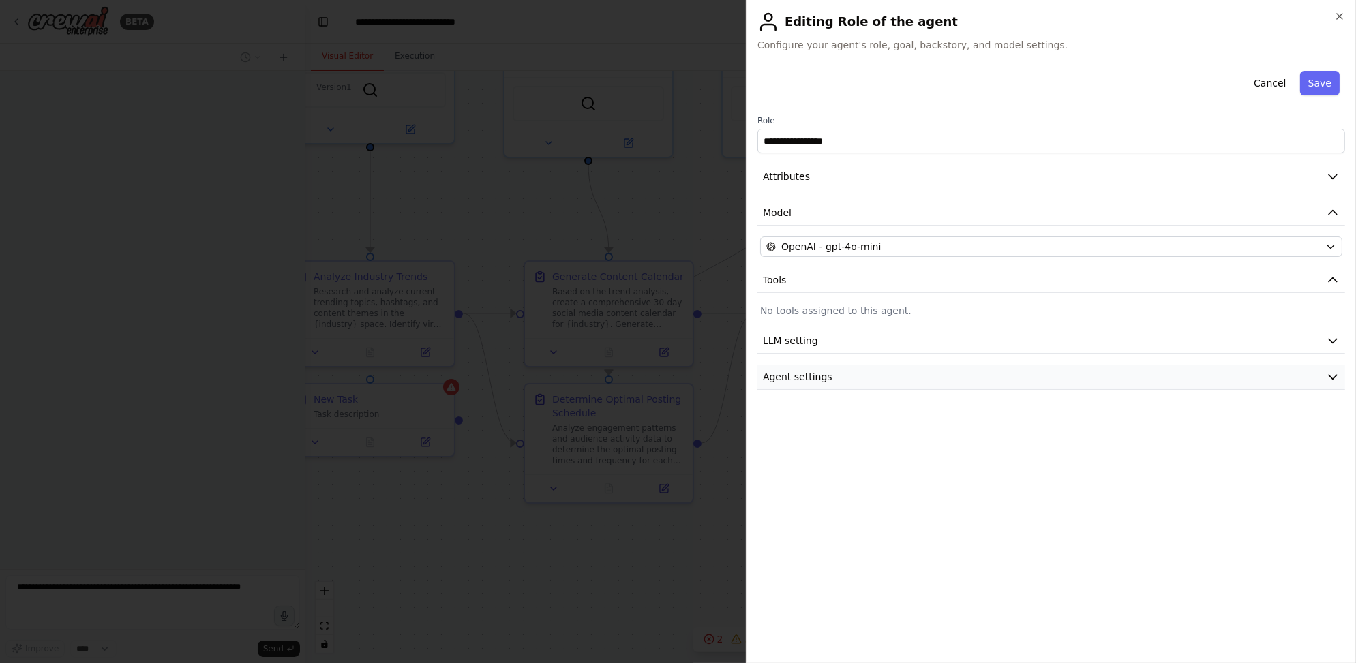
click at [802, 377] on span "Agent settings" at bounding box center [798, 377] width 70 height 14
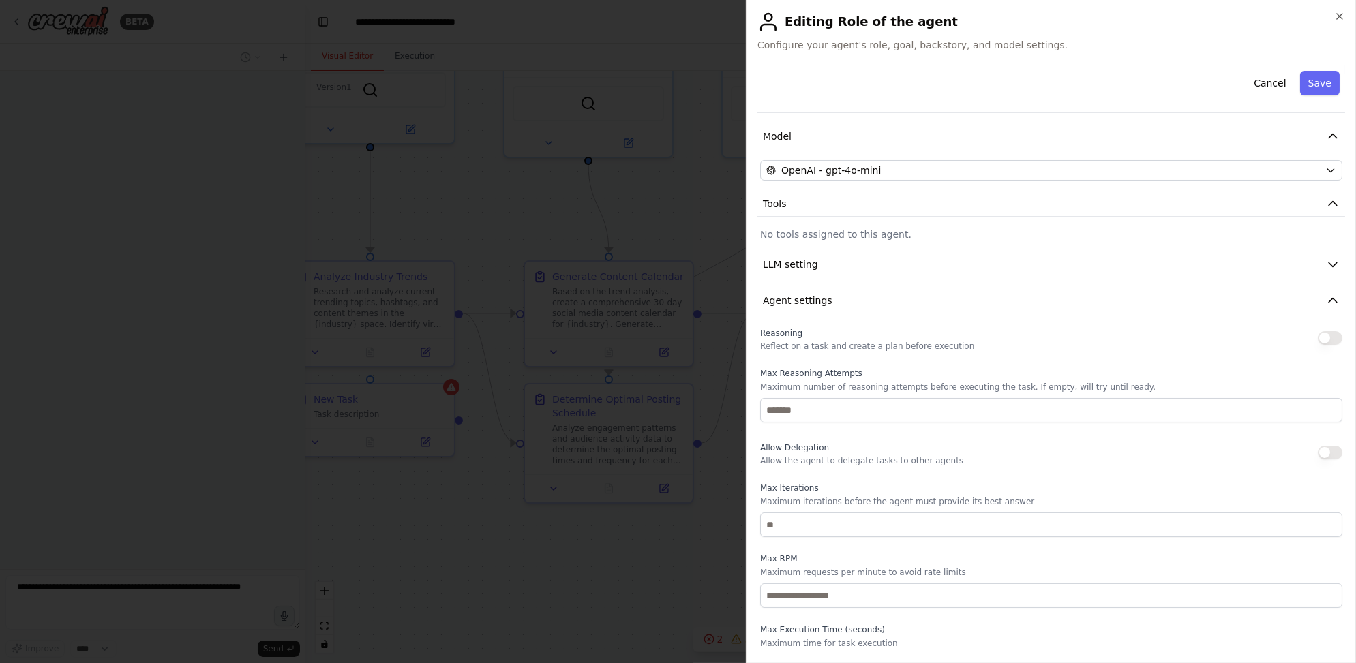
scroll to position [102, 0]
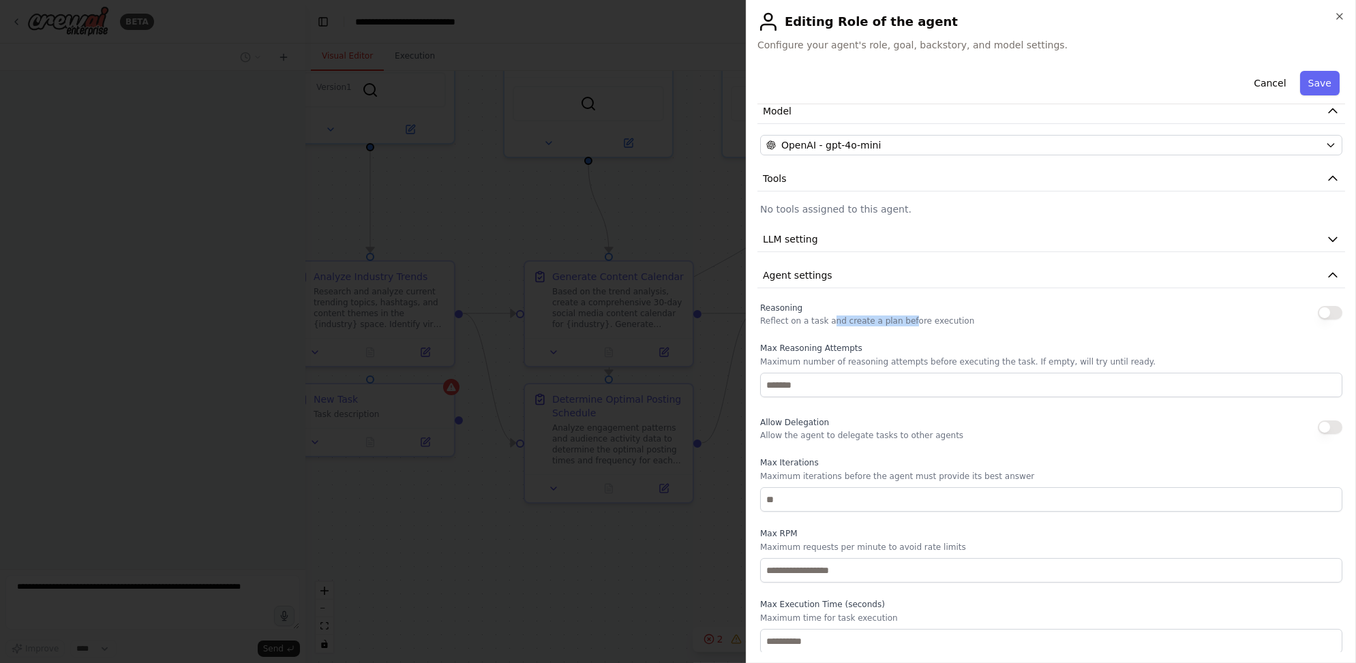
drag, startPoint x: 856, startPoint y: 317, endPoint x: 933, endPoint y: 323, distance: 76.6
click at [926, 323] on p "Reflect on a task and create a plan before execution" at bounding box center [867, 321] width 214 height 11
click at [875, 263] on button "Agent settings" at bounding box center [1051, 275] width 588 height 25
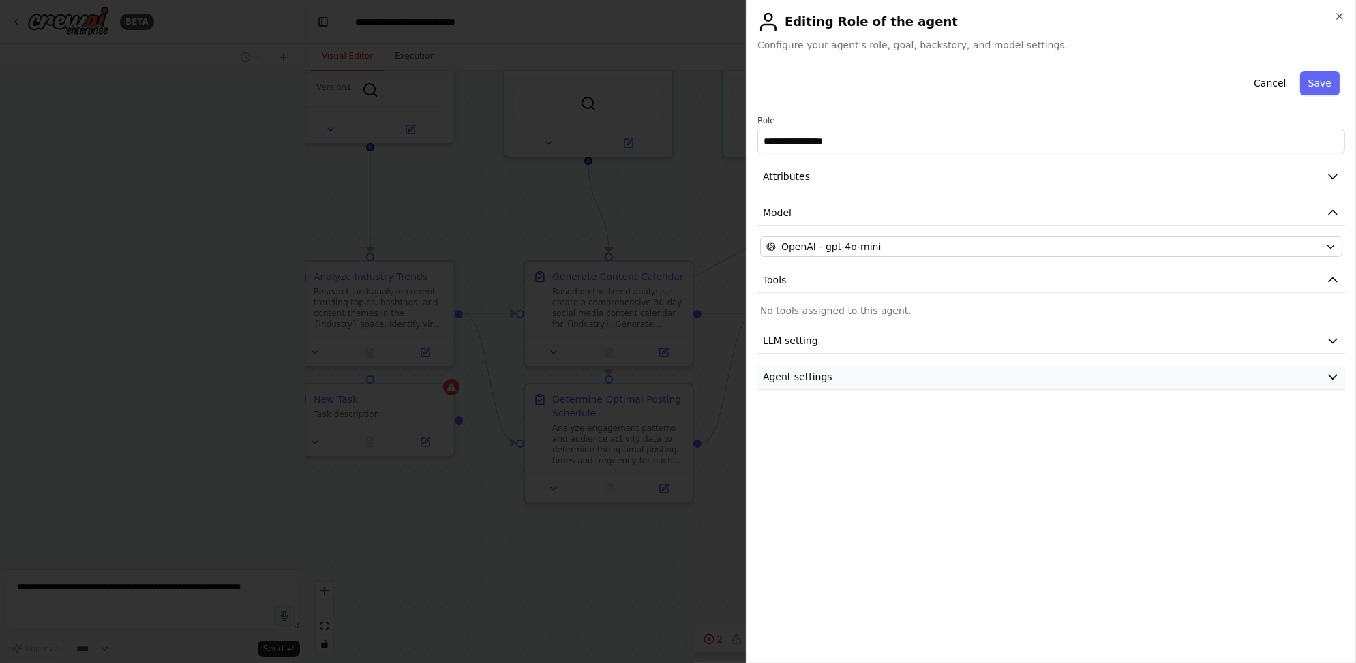
scroll to position [0, 0]
click at [1269, 85] on button "Cancel" at bounding box center [1269, 83] width 48 height 25
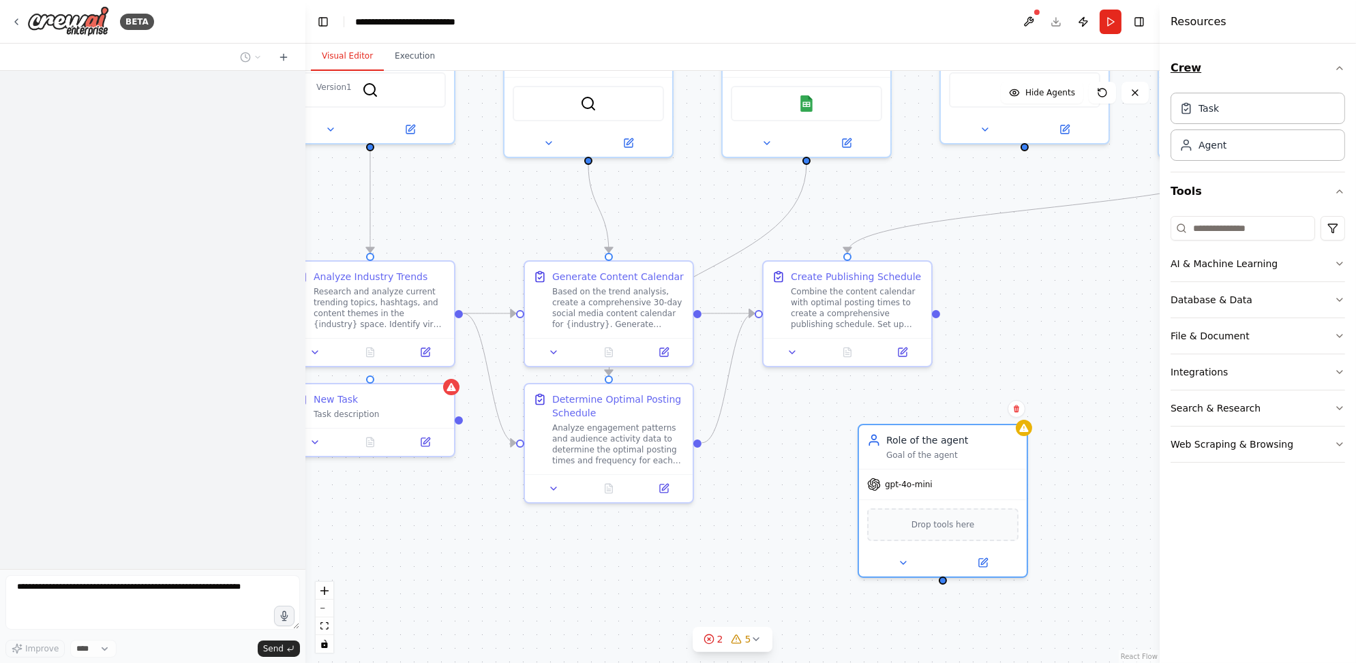
click at [1318, 65] on button "Crew" at bounding box center [1257, 68] width 175 height 38
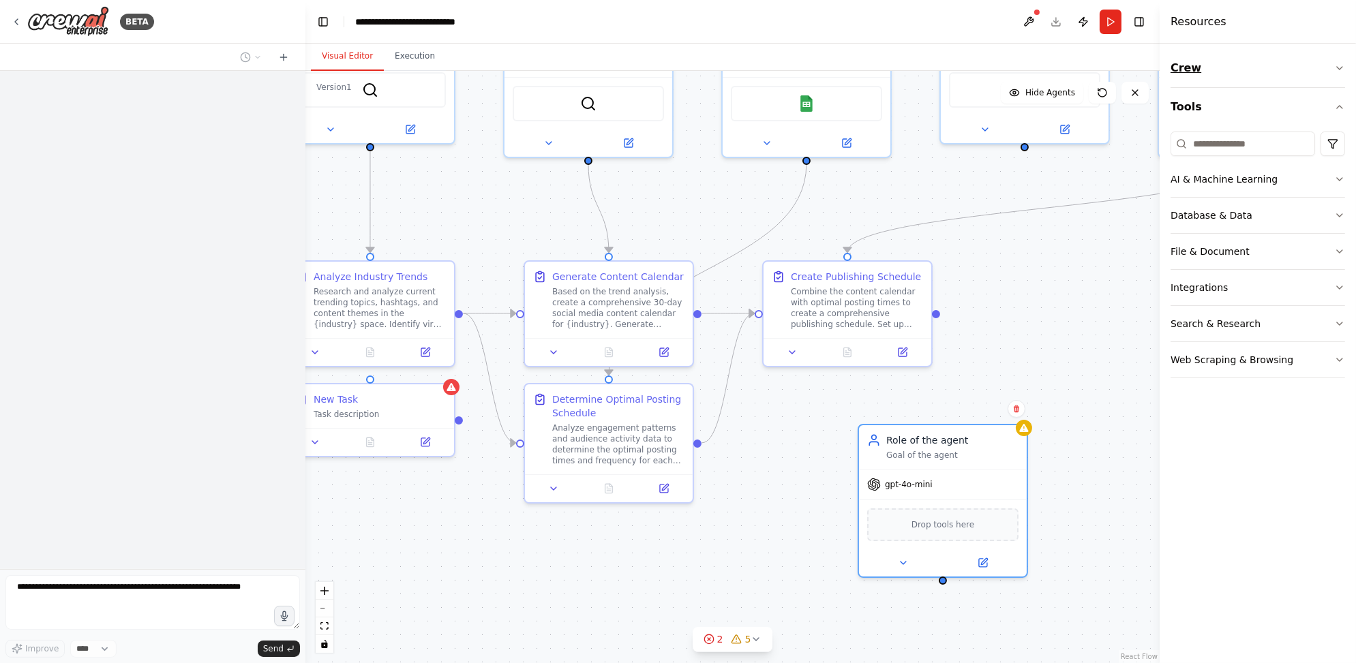
click at [1318, 65] on button "Crew" at bounding box center [1257, 68] width 175 height 38
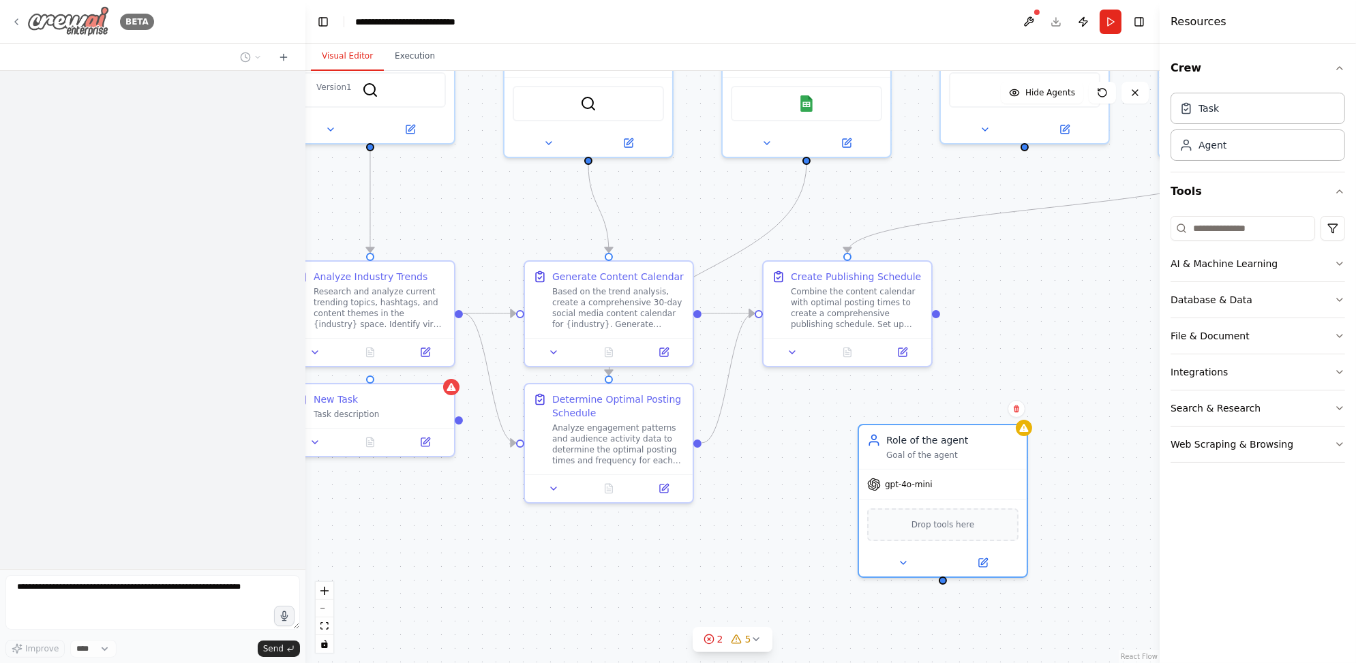
click at [16, 20] on icon at bounding box center [16, 21] width 11 height 11
